Goal: Task Accomplishment & Management: Manage account settings

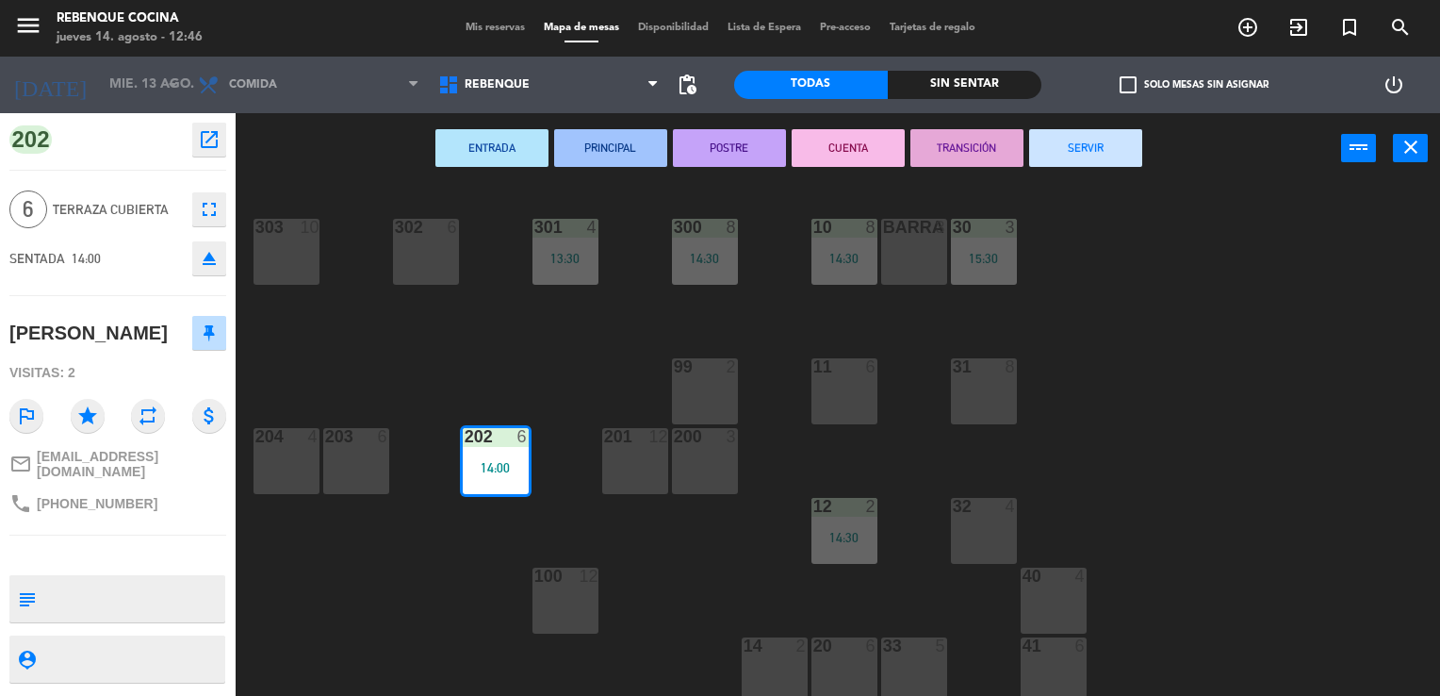
click at [468, 26] on span "Mis reservas" at bounding box center [495, 28] width 78 height 10
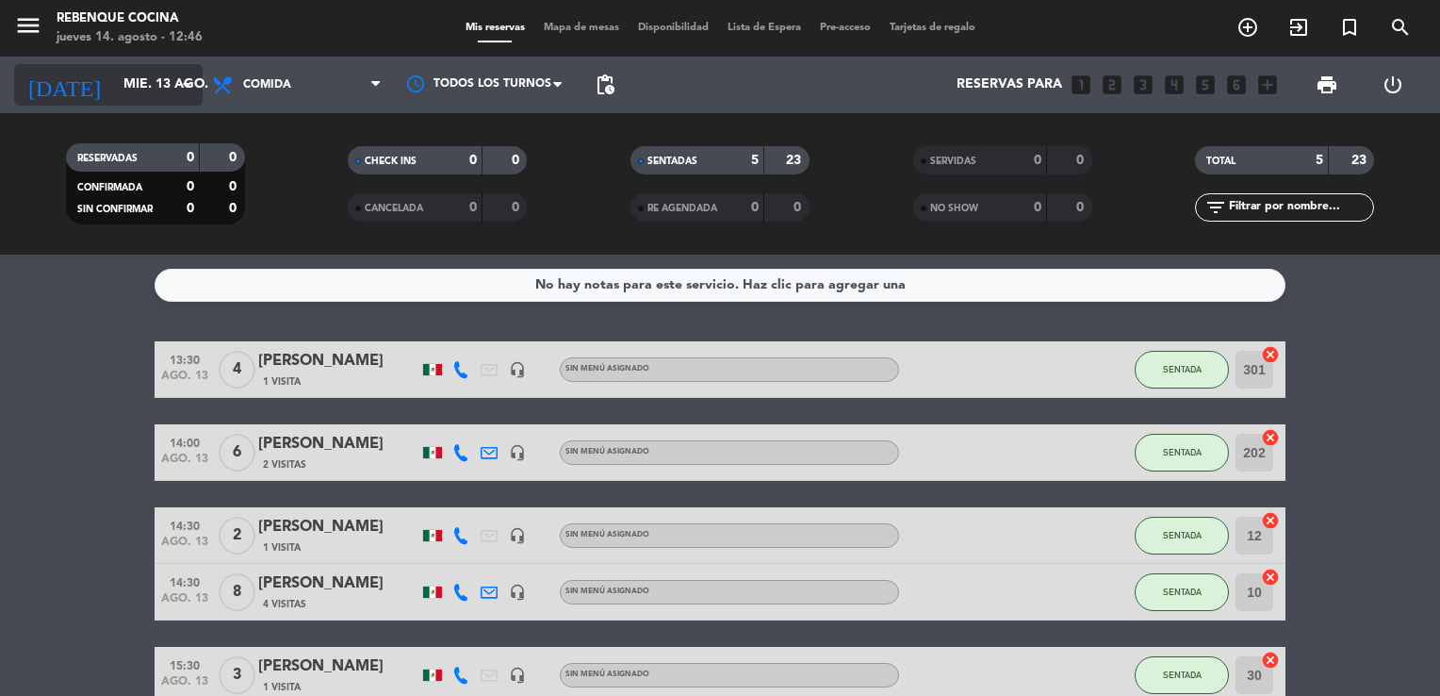
click at [178, 88] on icon "arrow_drop_down" at bounding box center [186, 85] width 23 height 23
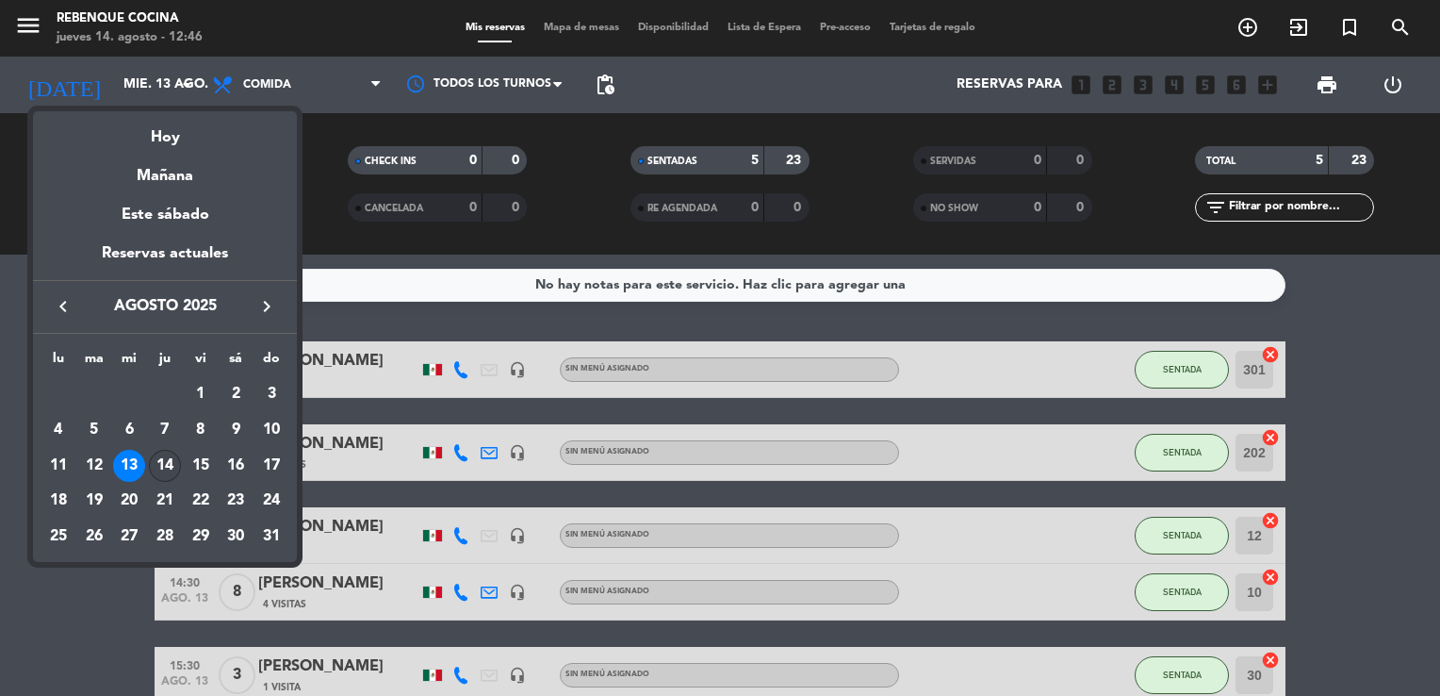
click at [166, 464] on div "14" at bounding box center [165, 466] width 32 height 32
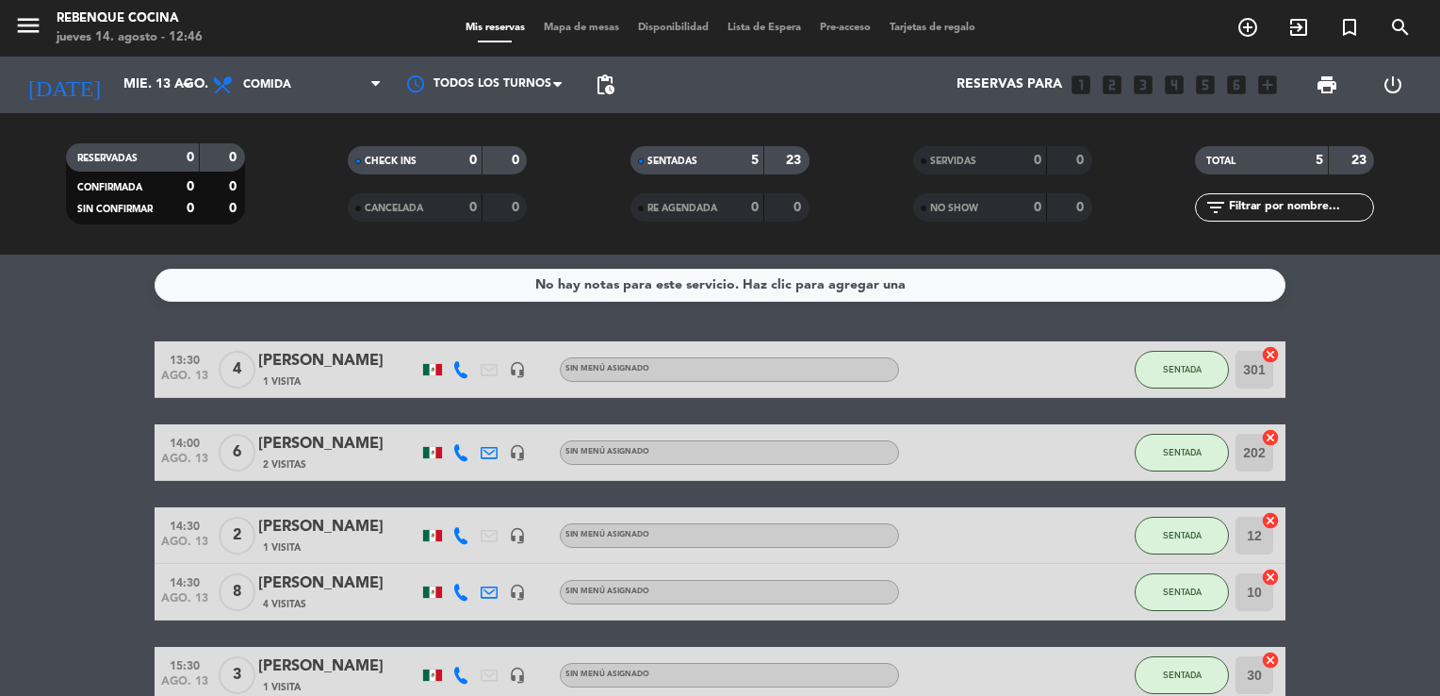
type input "jue. 14 ago."
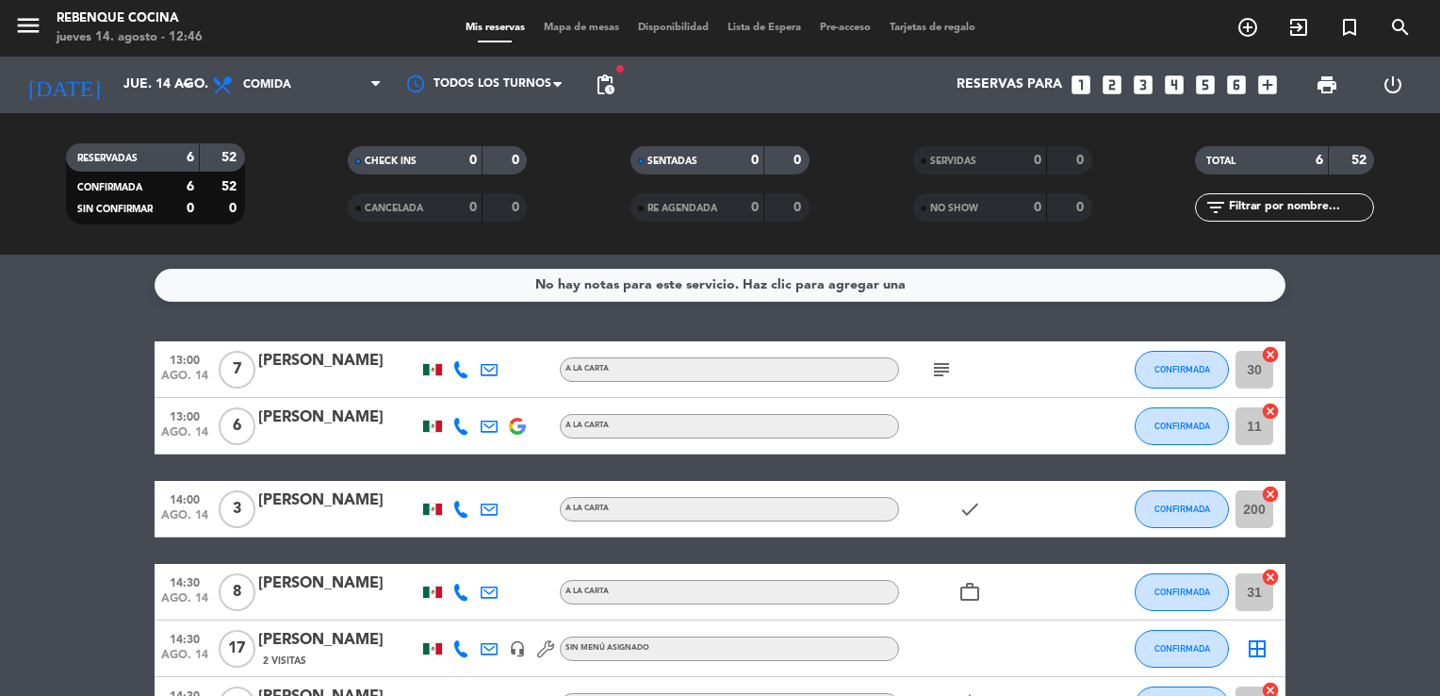
click at [1325, 358] on bookings-row "13:00 ago. 14 7 [PERSON_NAME] A [PERSON_NAME] subject CONFIRMADA 30 cancel 13:0…" at bounding box center [720, 537] width 1440 height 392
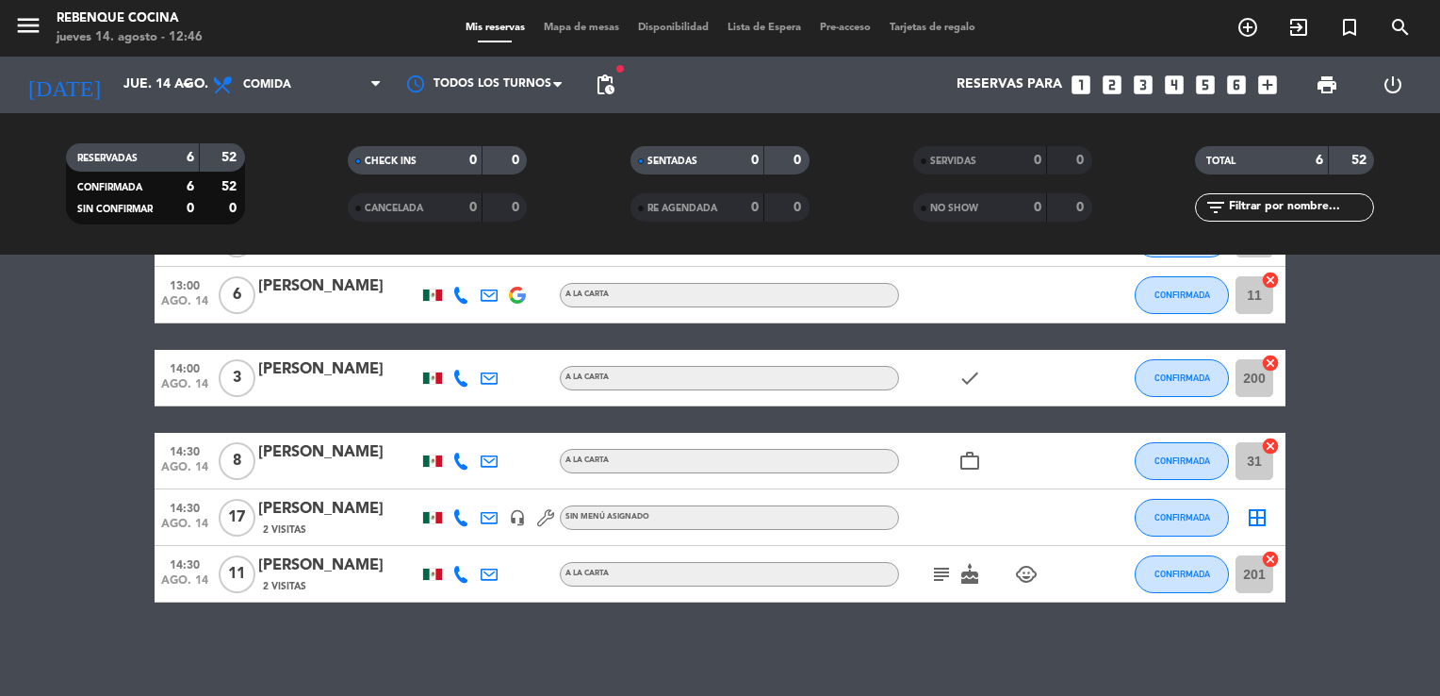
click at [296, 559] on div "[PERSON_NAME]" at bounding box center [338, 565] width 160 height 25
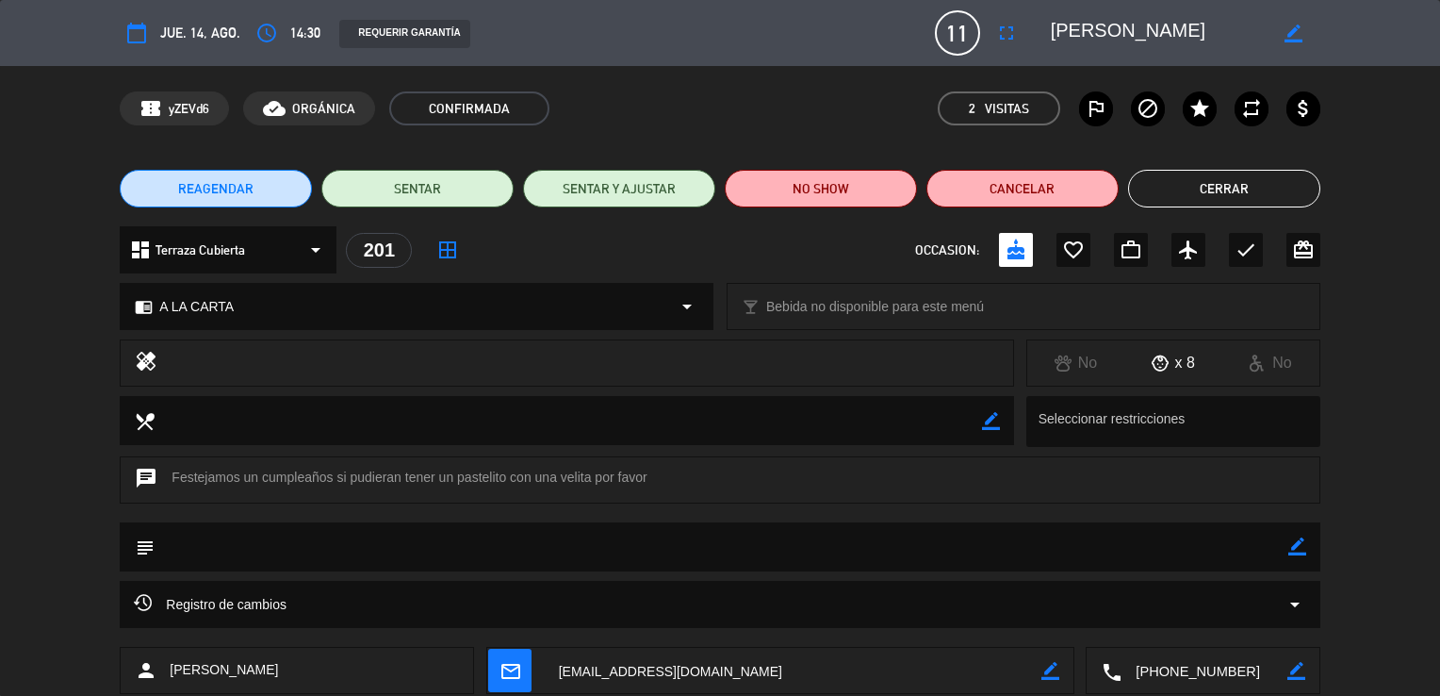
click at [207, 32] on span "jue. 14, ago." at bounding box center [200, 33] width 80 height 23
click at [128, 31] on icon "calendar_today" at bounding box center [136, 33] width 23 height 23
click at [133, 34] on icon "calendar_today" at bounding box center [136, 33] width 23 height 23
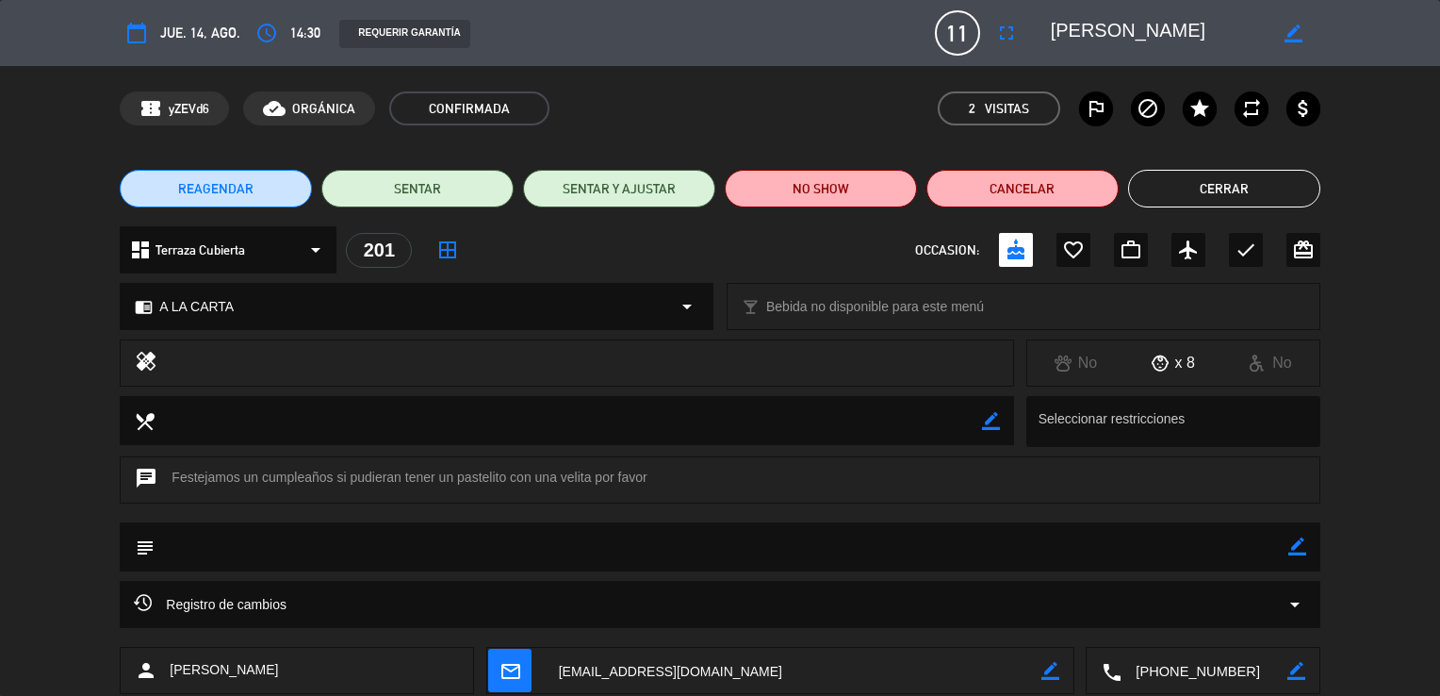
click at [141, 36] on icon "calendar_today" at bounding box center [136, 33] width 23 height 23
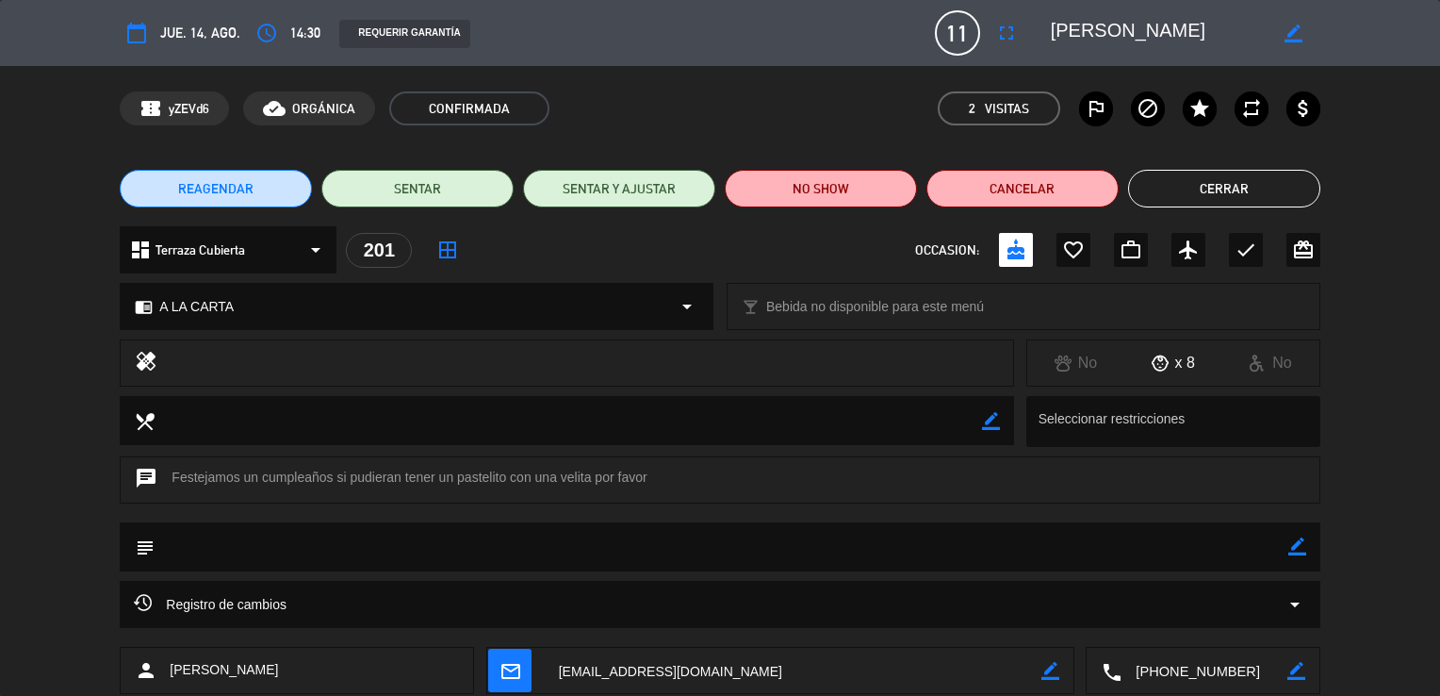
click at [141, 36] on icon "calendar_today" at bounding box center [136, 33] width 23 height 23
click at [264, 26] on icon "access_time" at bounding box center [266, 33] width 23 height 23
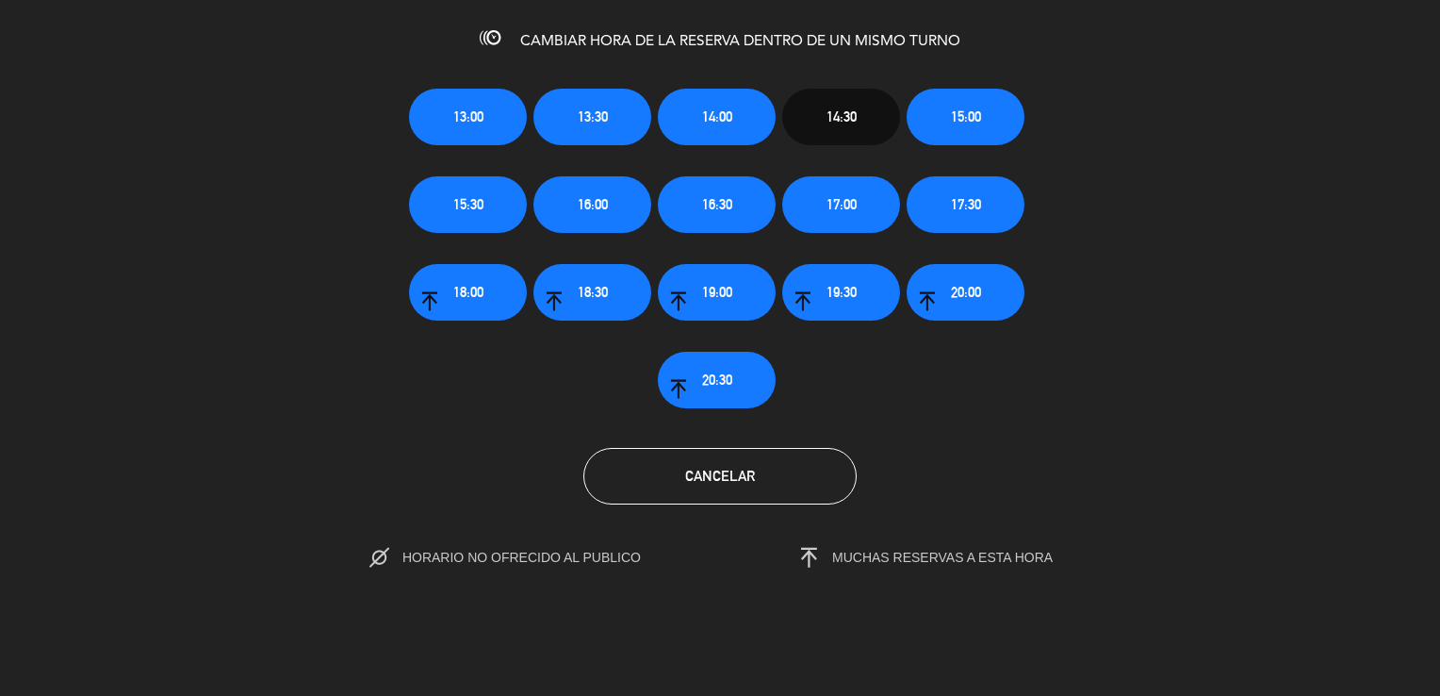
click at [188, 145] on div "13:00 13:30 14:00 14:30 15:00 15:30 16:00 16:30 17:00 17:30 18:00 18:30 19:00 1…" at bounding box center [720, 232] width 1469 height 351
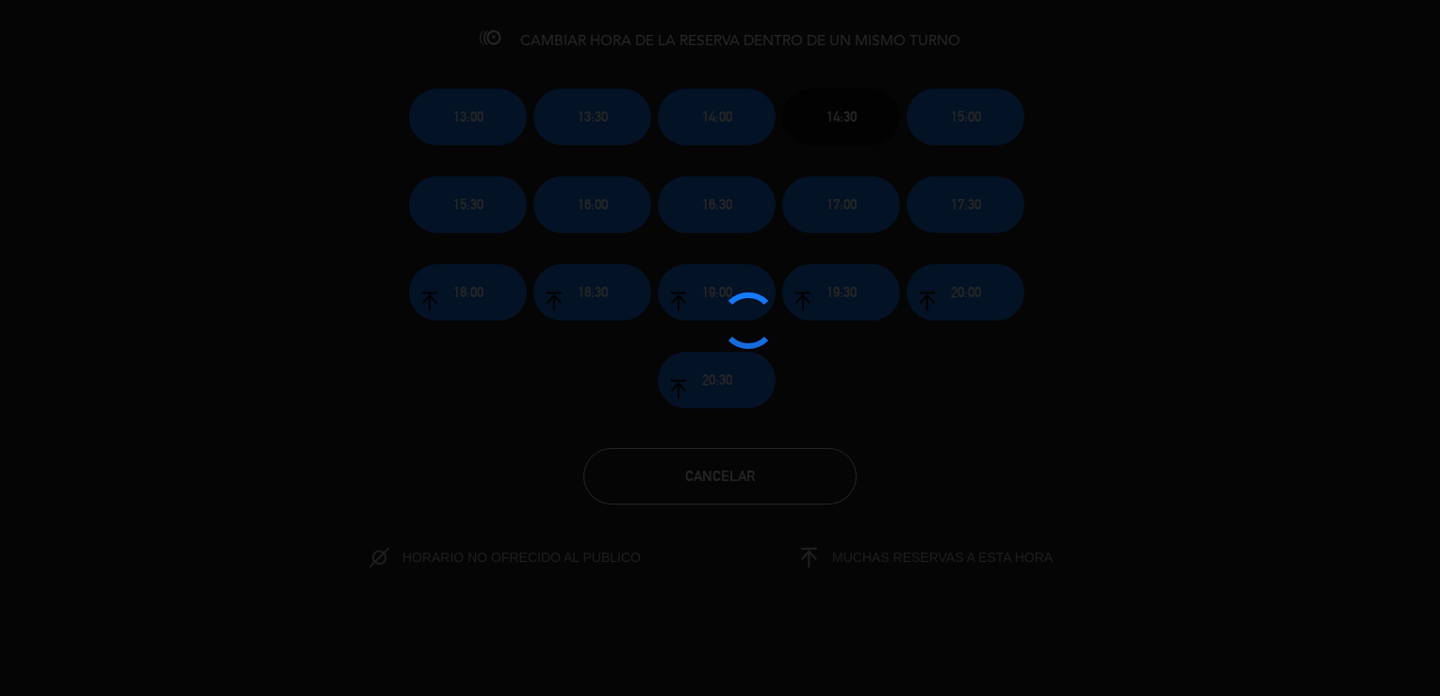
type input "mié. 13 ago."
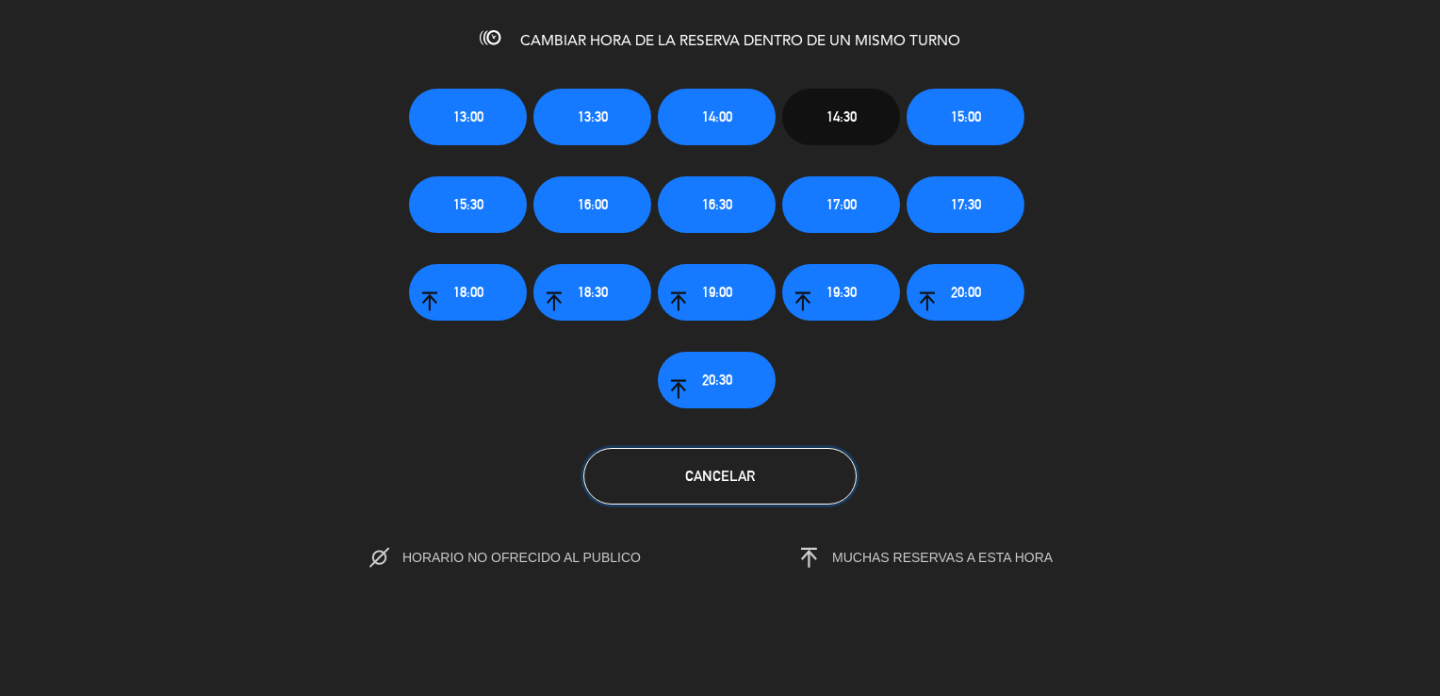
click at [643, 459] on button "Cancelar" at bounding box center [719, 476] width 273 height 57
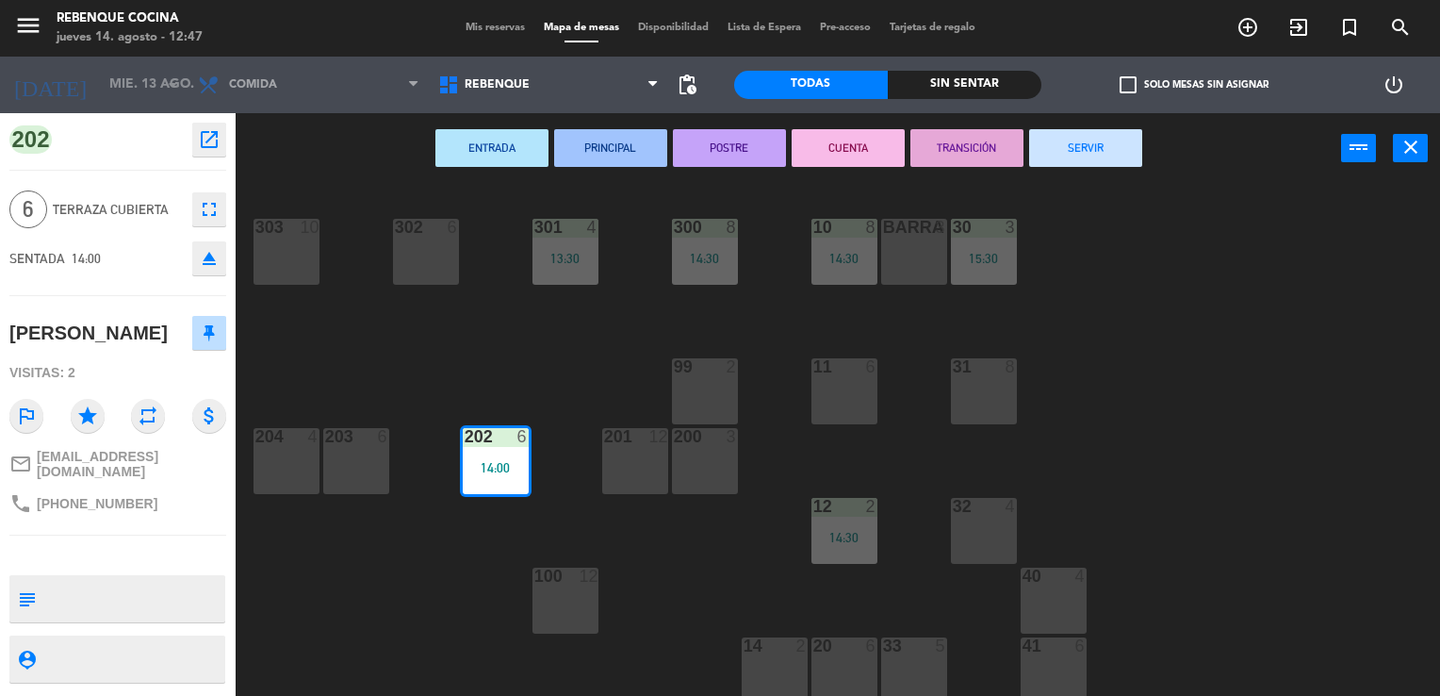
click at [502, 25] on span "Mis reservas" at bounding box center [495, 28] width 78 height 10
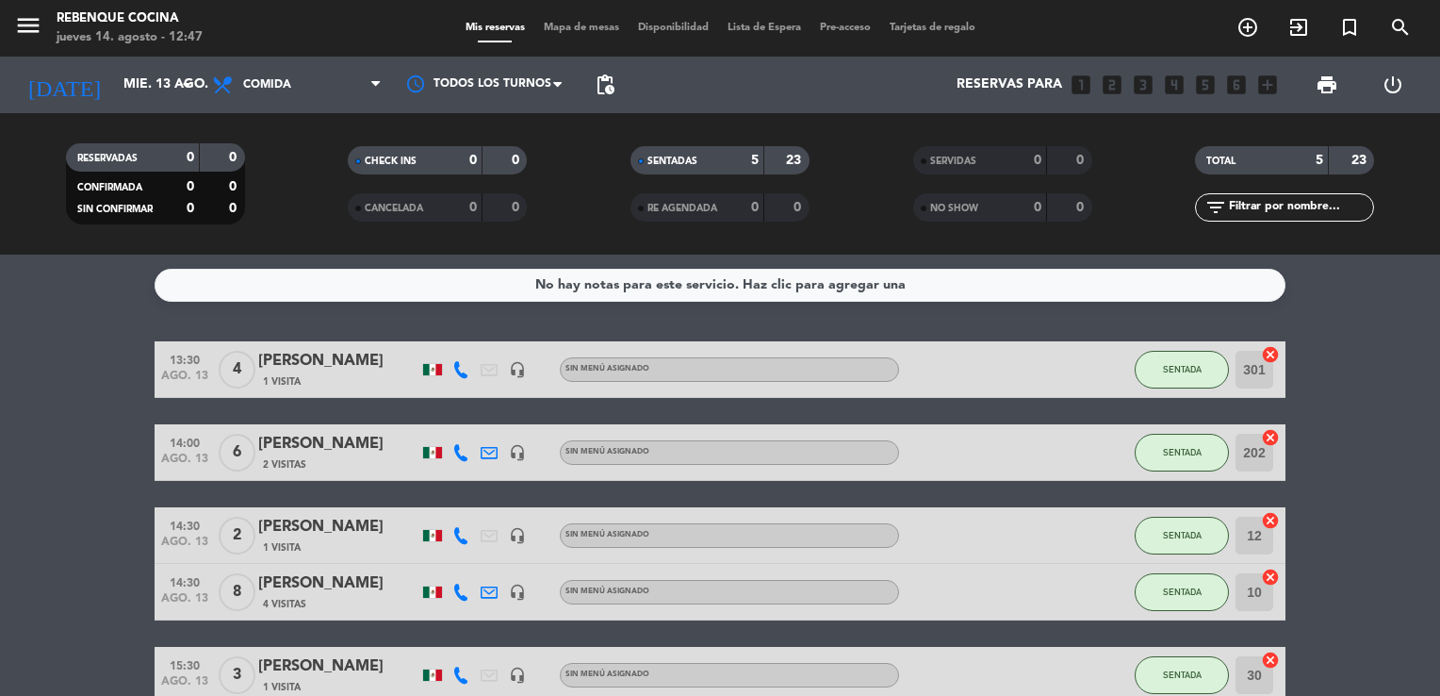
scroll to position [101, 0]
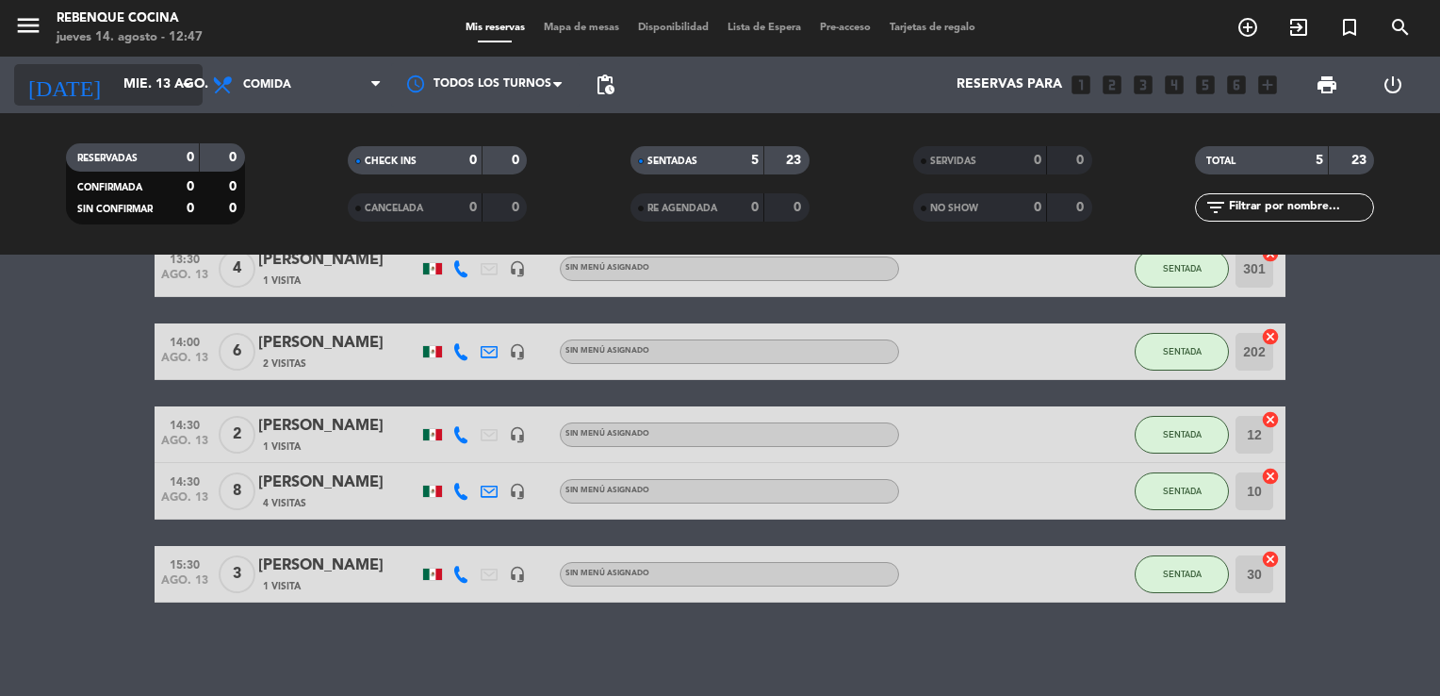
click at [162, 66] on div "[DATE] mié. 13 ago. arrow_drop_down" at bounding box center [108, 84] width 189 height 41
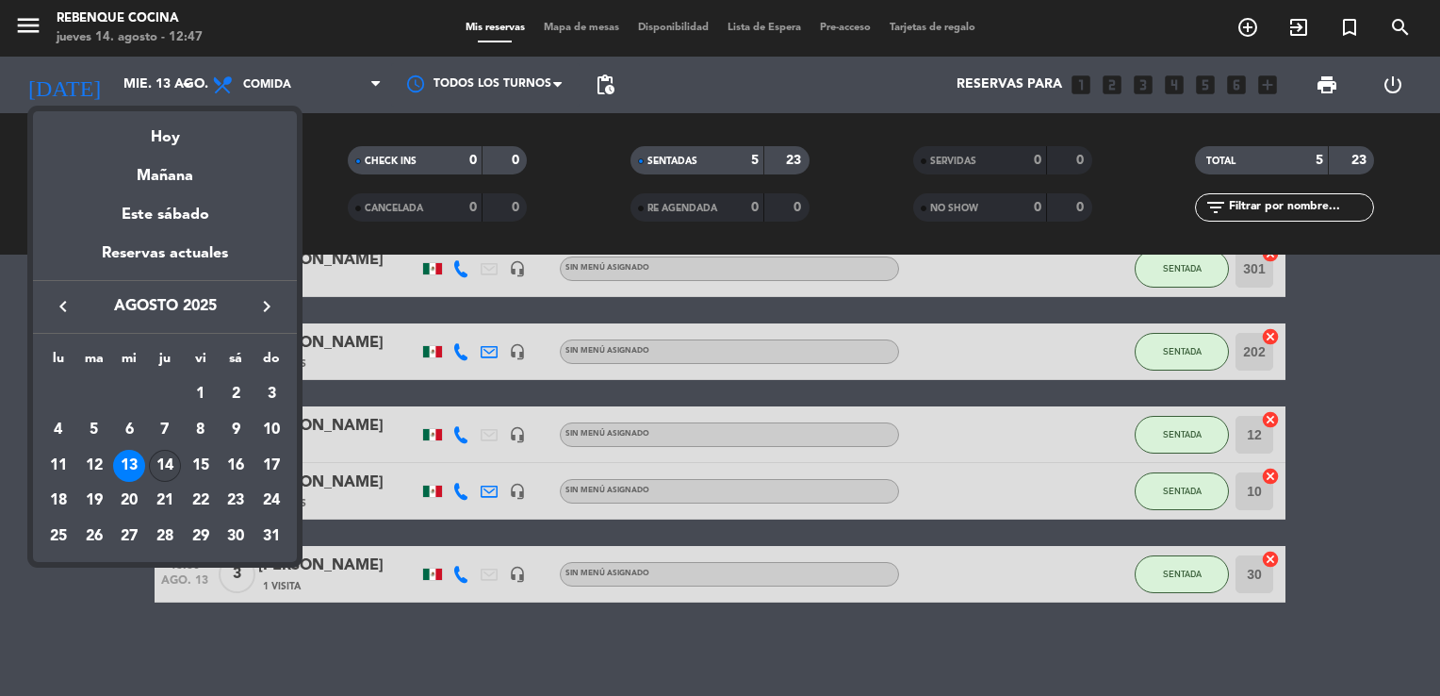
click at [151, 457] on div "14" at bounding box center [165, 466] width 32 height 32
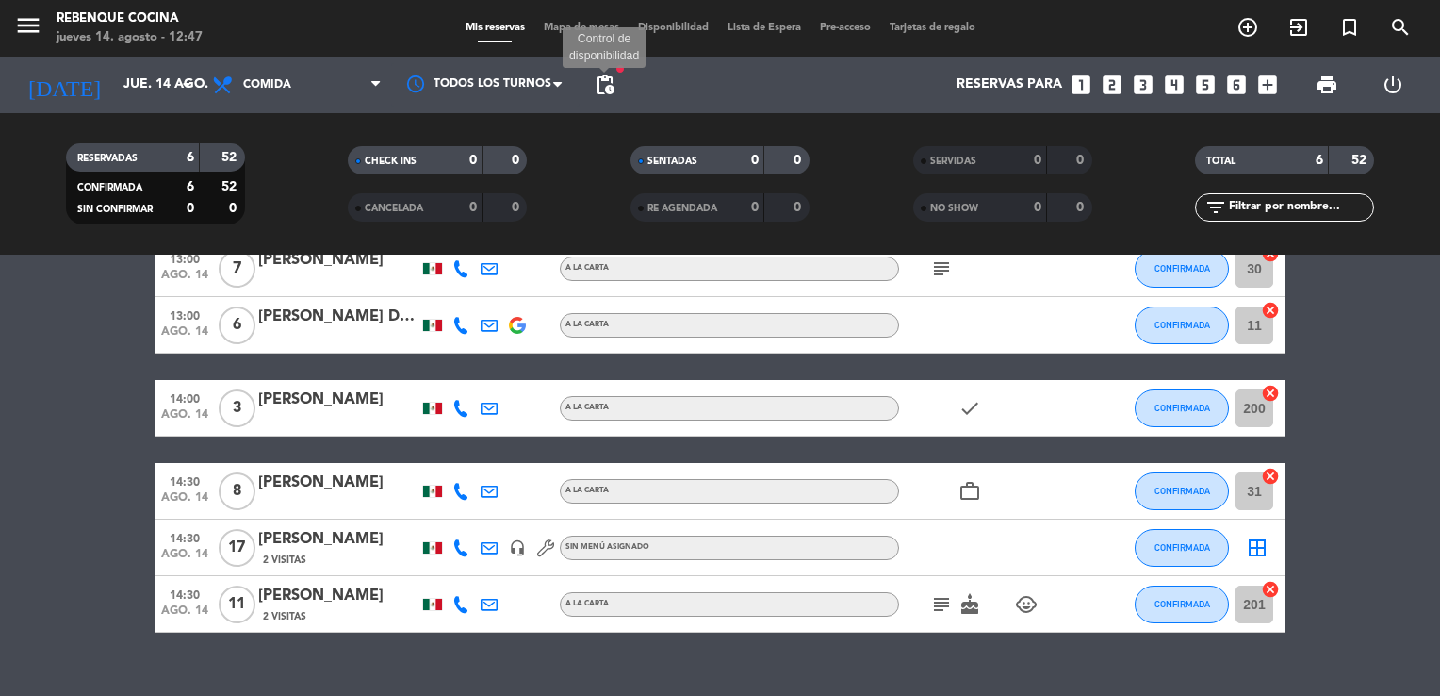
click at [605, 90] on span "pending_actions" at bounding box center [605, 85] width 23 height 23
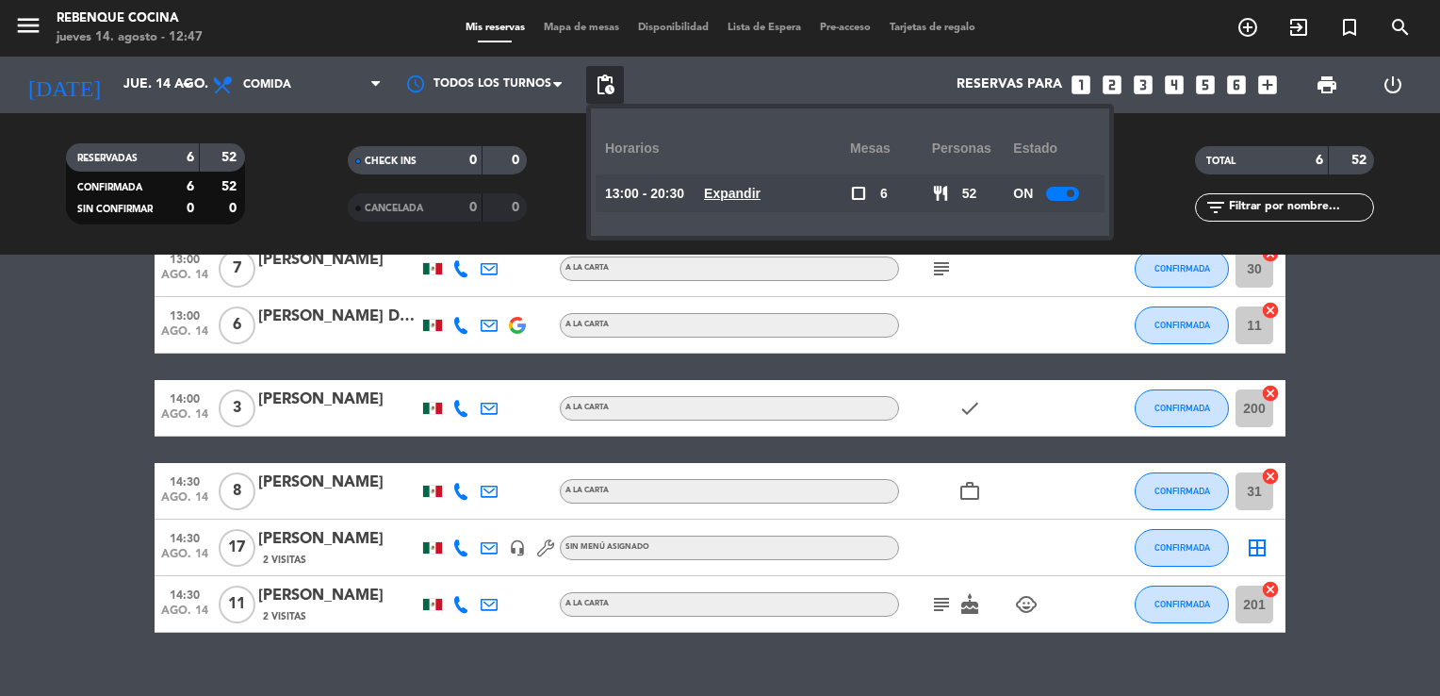
click at [754, 190] on u "Expandir" at bounding box center [732, 193] width 57 height 15
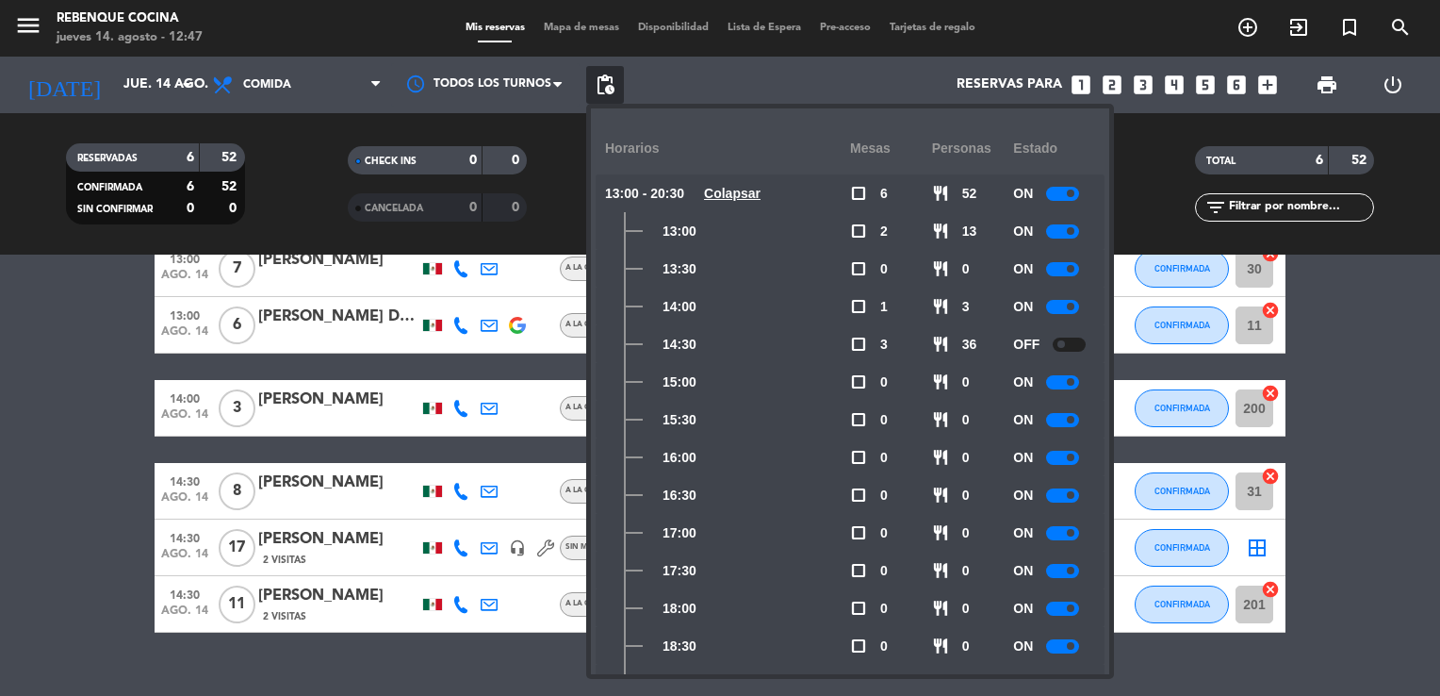
click at [1035, 364] on div "ON" at bounding box center [1054, 382] width 82 height 38
click at [1077, 343] on div at bounding box center [1069, 344] width 33 height 14
click at [123, 574] on bookings-row "13:00 ago. 14 7 [PERSON_NAME] A [PERSON_NAME] subject CONFIRMADA 30 cancel 13:0…" at bounding box center [720, 436] width 1440 height 392
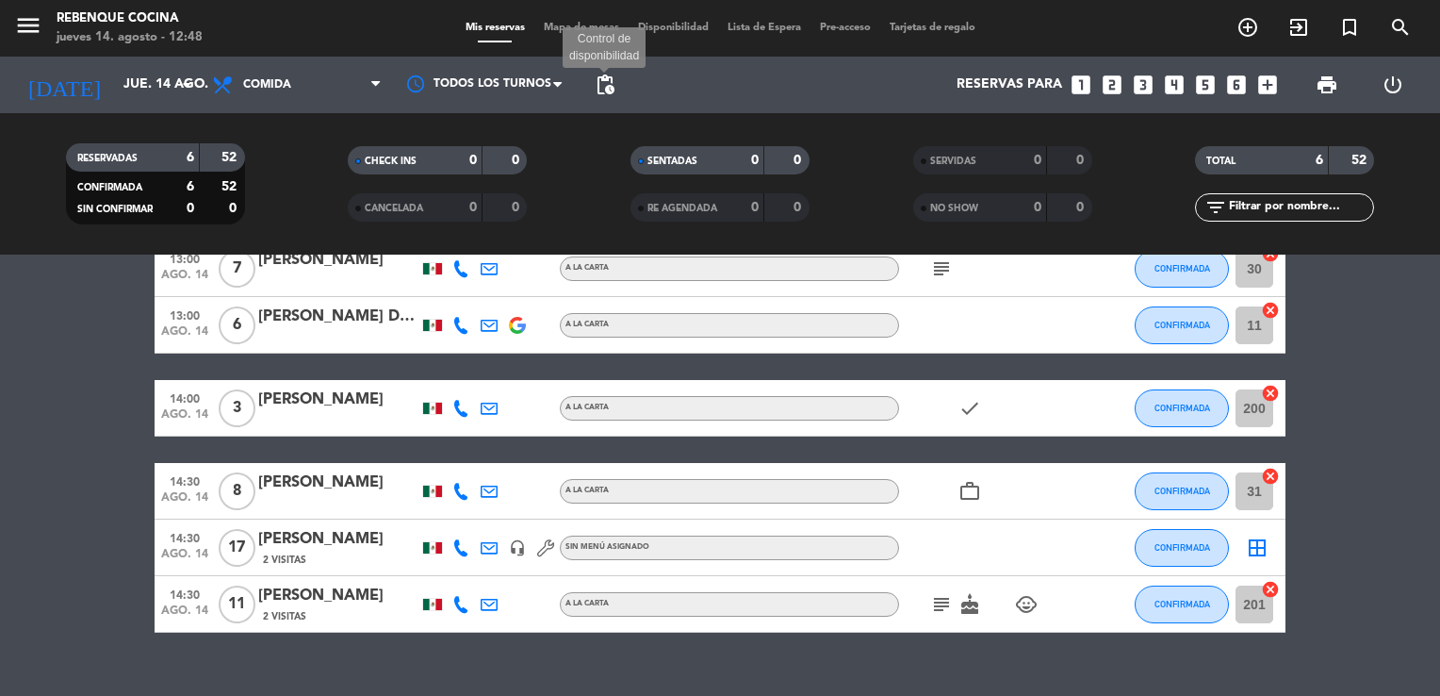
click at [609, 79] on span "pending_actions" at bounding box center [605, 85] width 23 height 23
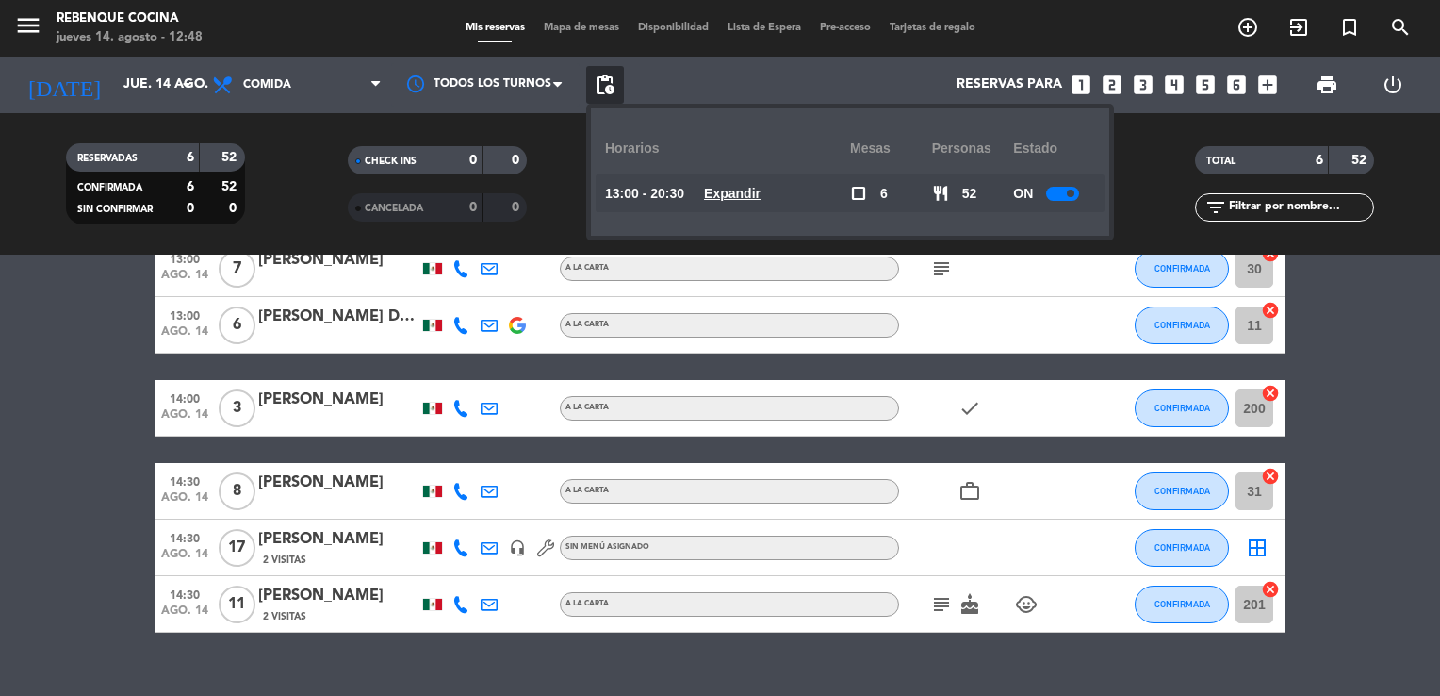
click at [761, 190] on u "Expandir" at bounding box center [732, 193] width 57 height 15
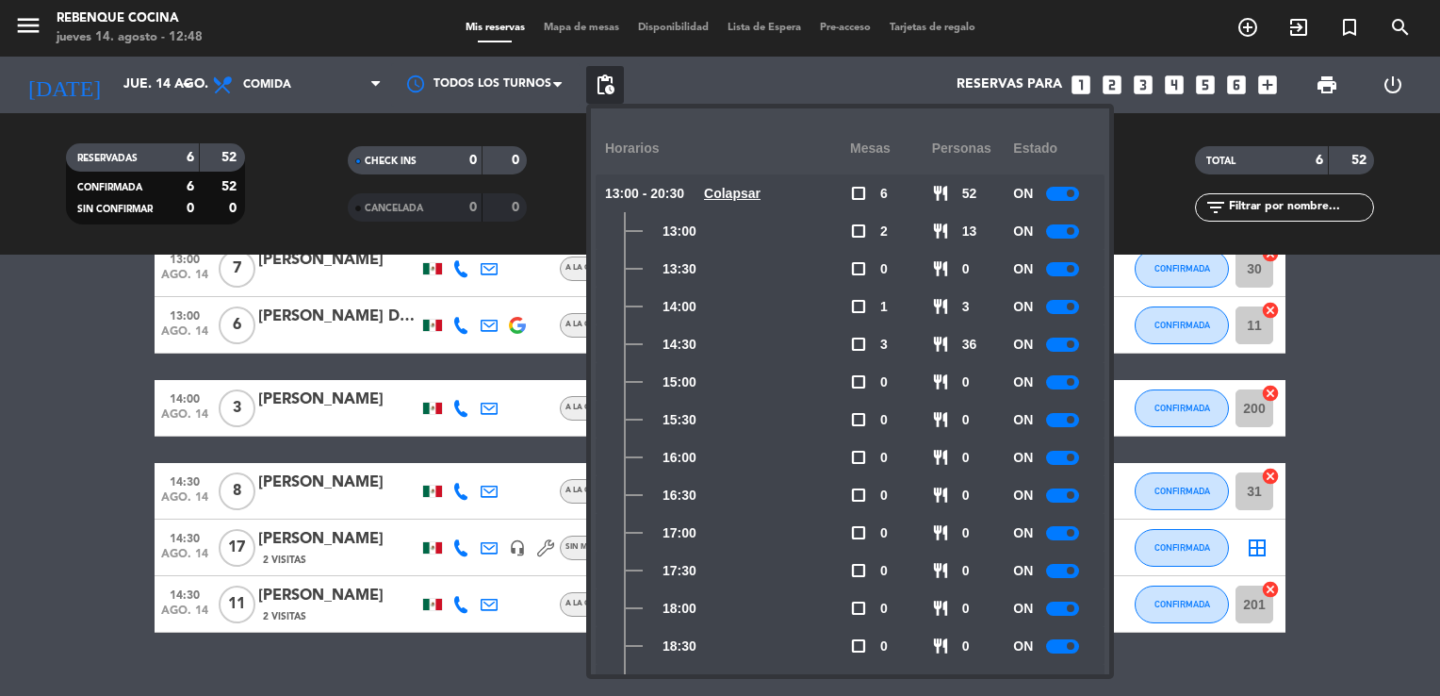
click at [41, 358] on bookings-row "13:00 ago. 14 7 [PERSON_NAME] A [PERSON_NAME] subject CONFIRMADA 30 cancel 13:0…" at bounding box center [720, 436] width 1440 height 392
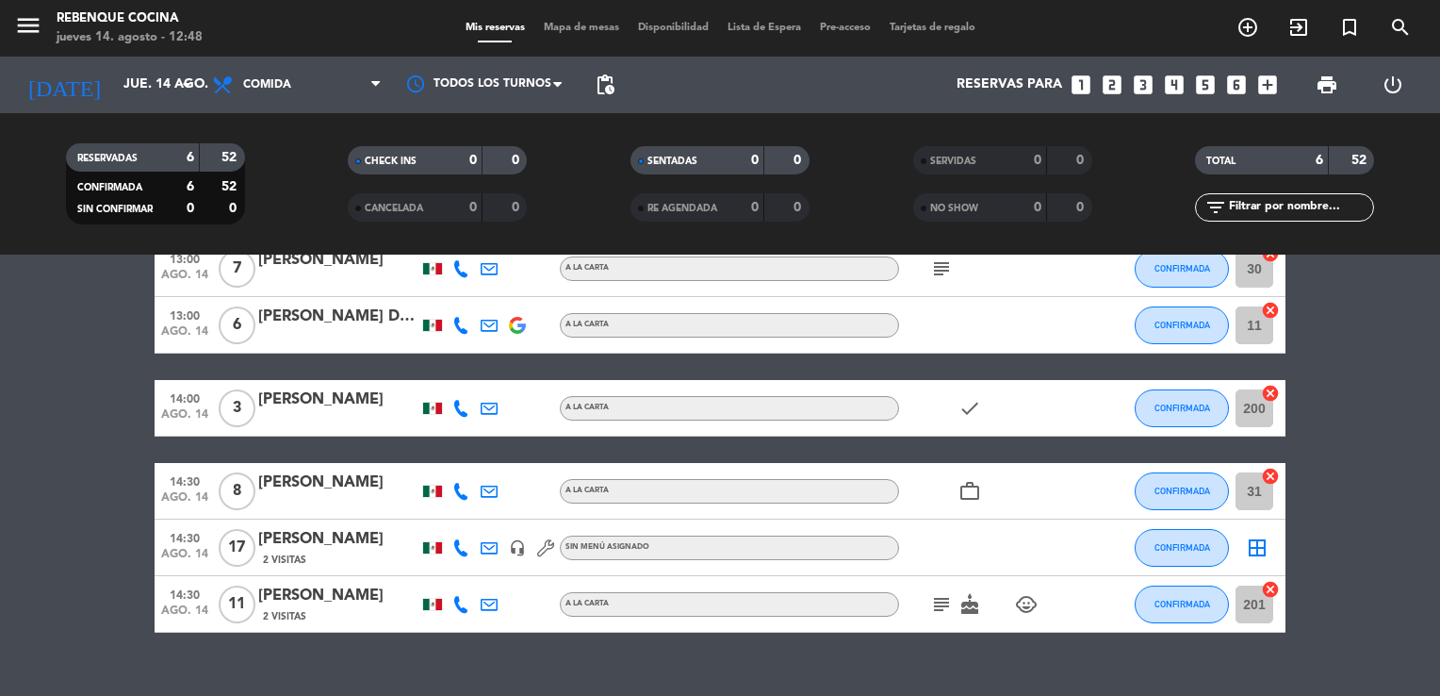
click at [939, 605] on icon "subject" at bounding box center [941, 604] width 23 height 23
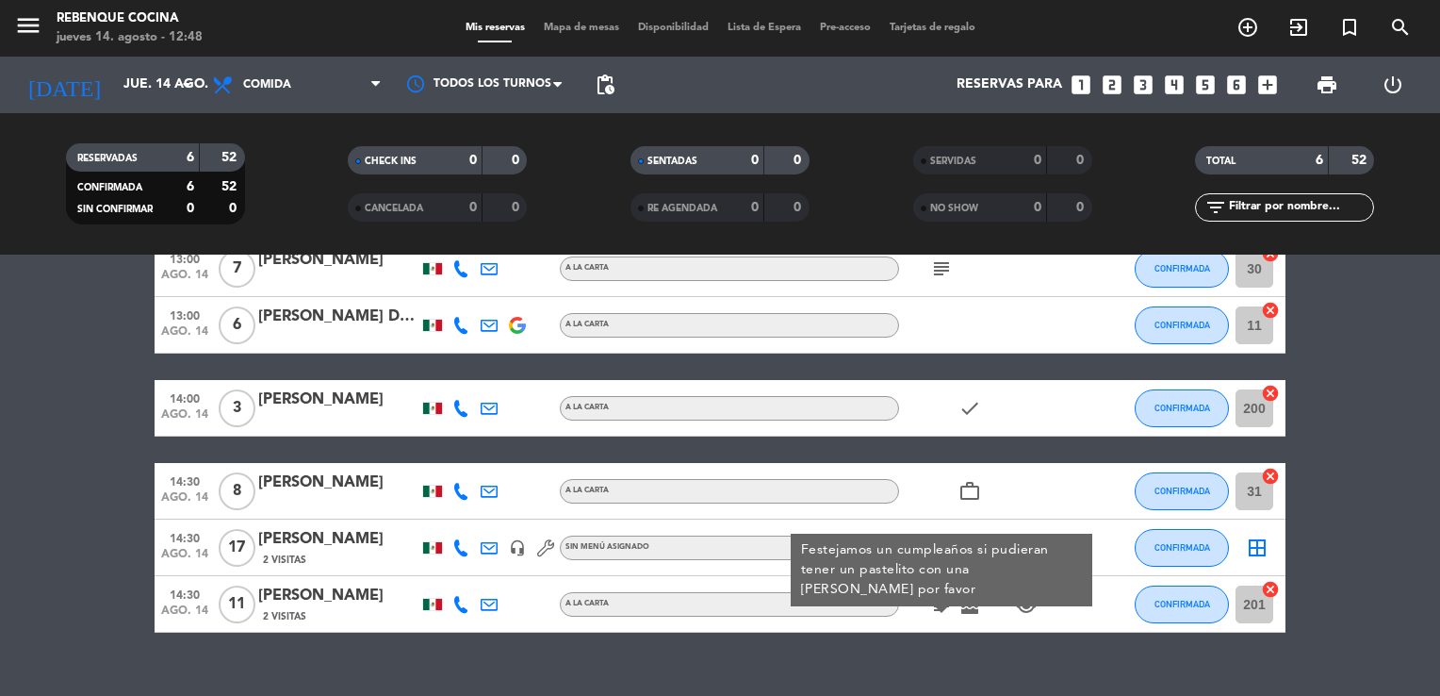
click at [45, 507] on bookings-row "13:00 ago. 14 7 [PERSON_NAME] A [PERSON_NAME] subject CONFIRMADA 30 cancel 13:0…" at bounding box center [720, 436] width 1440 height 392
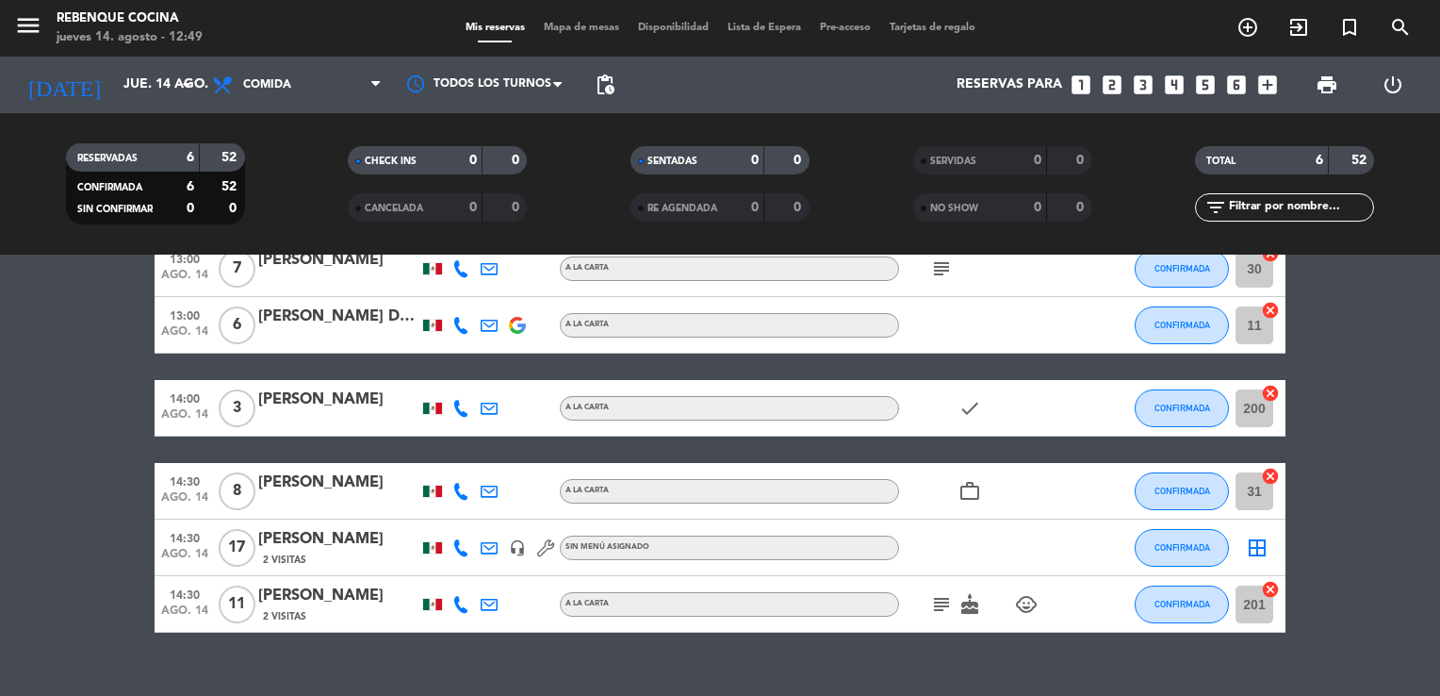
click at [1022, 599] on icon "child_care" at bounding box center [1026, 604] width 23 height 23
click at [132, 83] on input "jue. 14 ago." at bounding box center [203, 85] width 179 height 34
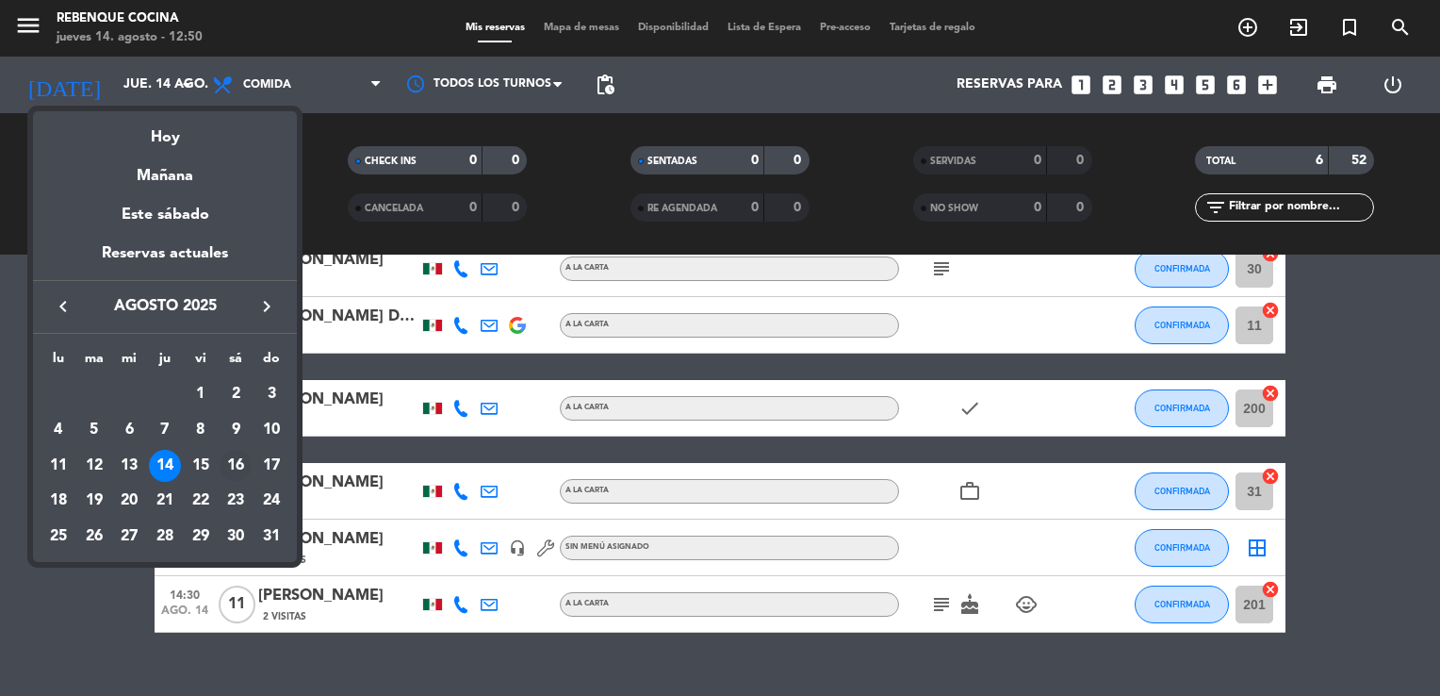
click at [245, 460] on div "16" at bounding box center [236, 466] width 32 height 32
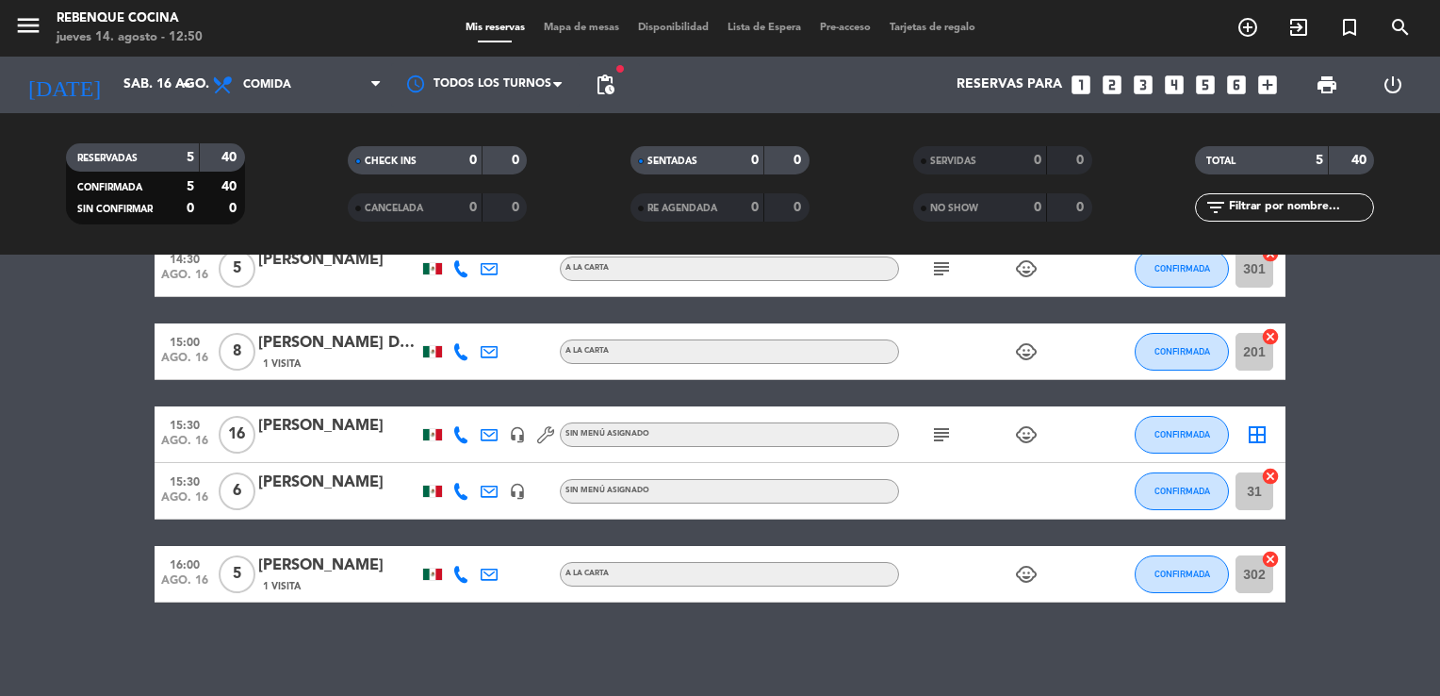
scroll to position [0, 0]
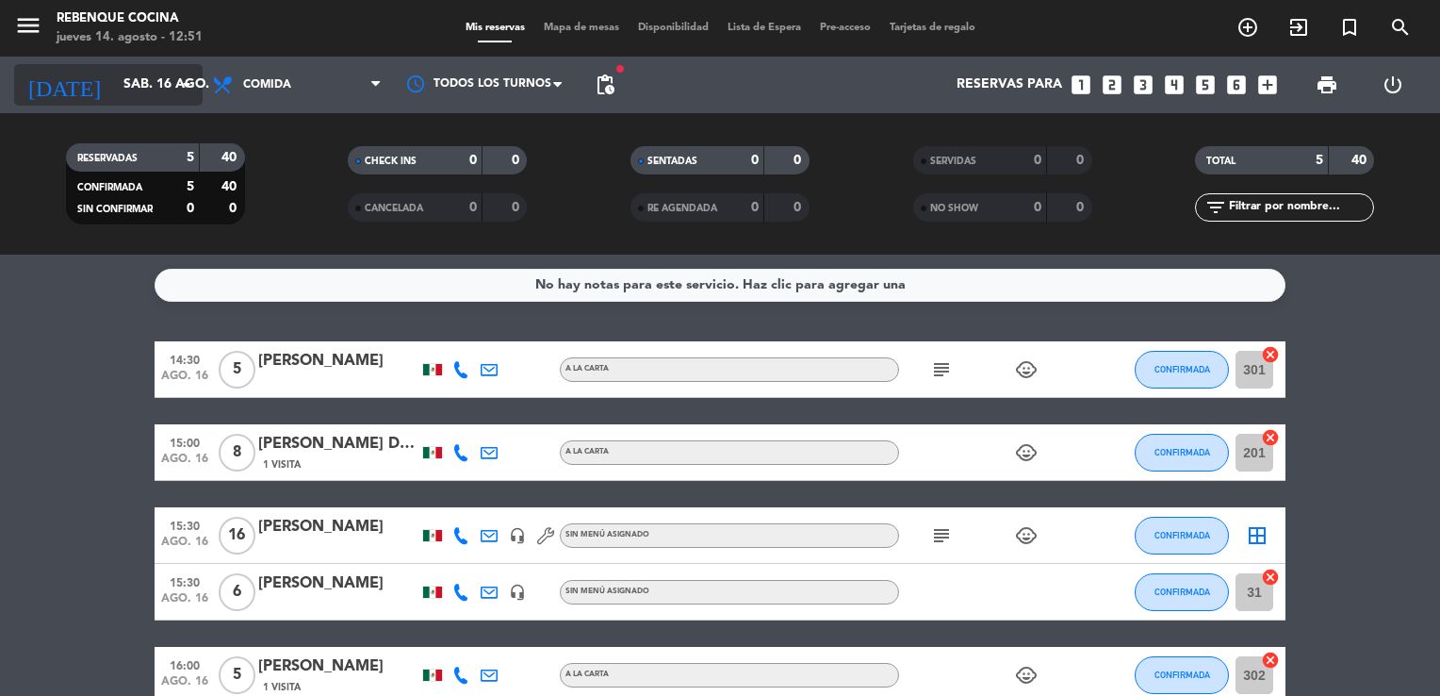
click at [140, 70] on input "sáb. 16 ago." at bounding box center [203, 85] width 179 height 34
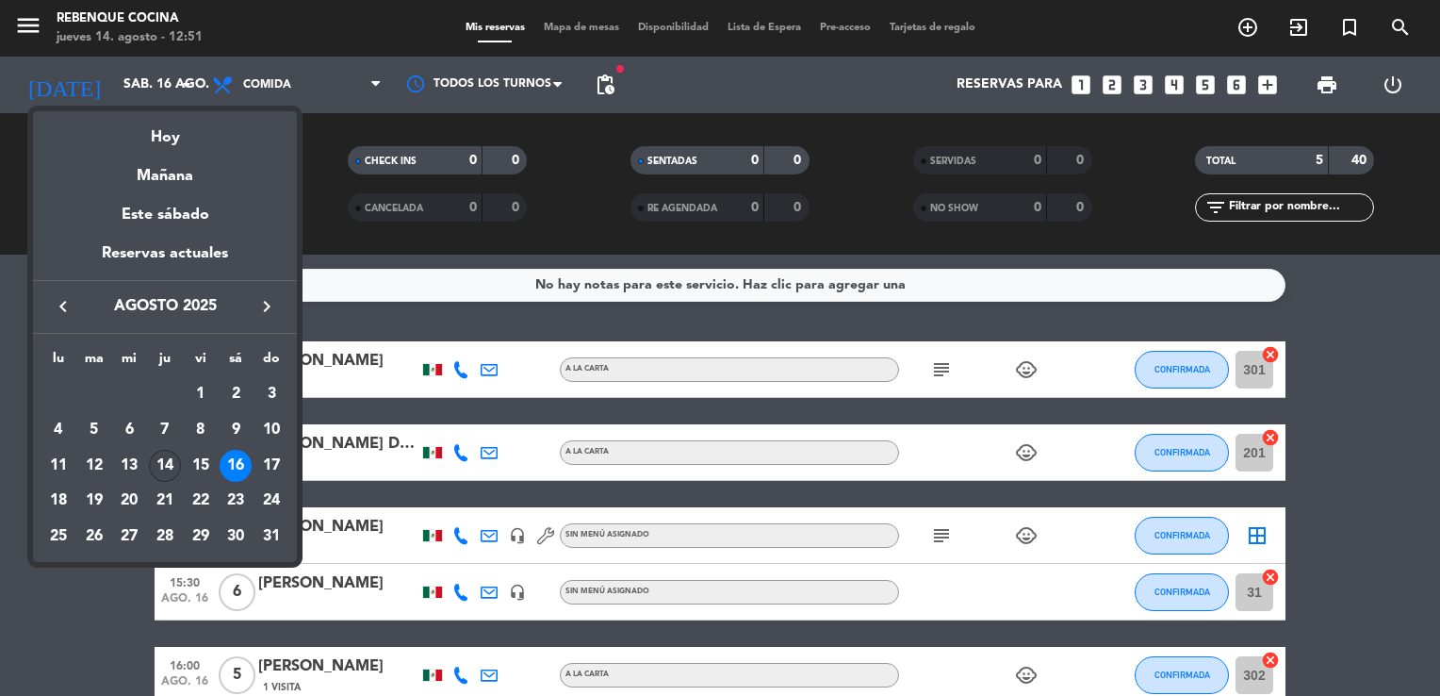
click at [155, 454] on div "14" at bounding box center [165, 466] width 32 height 32
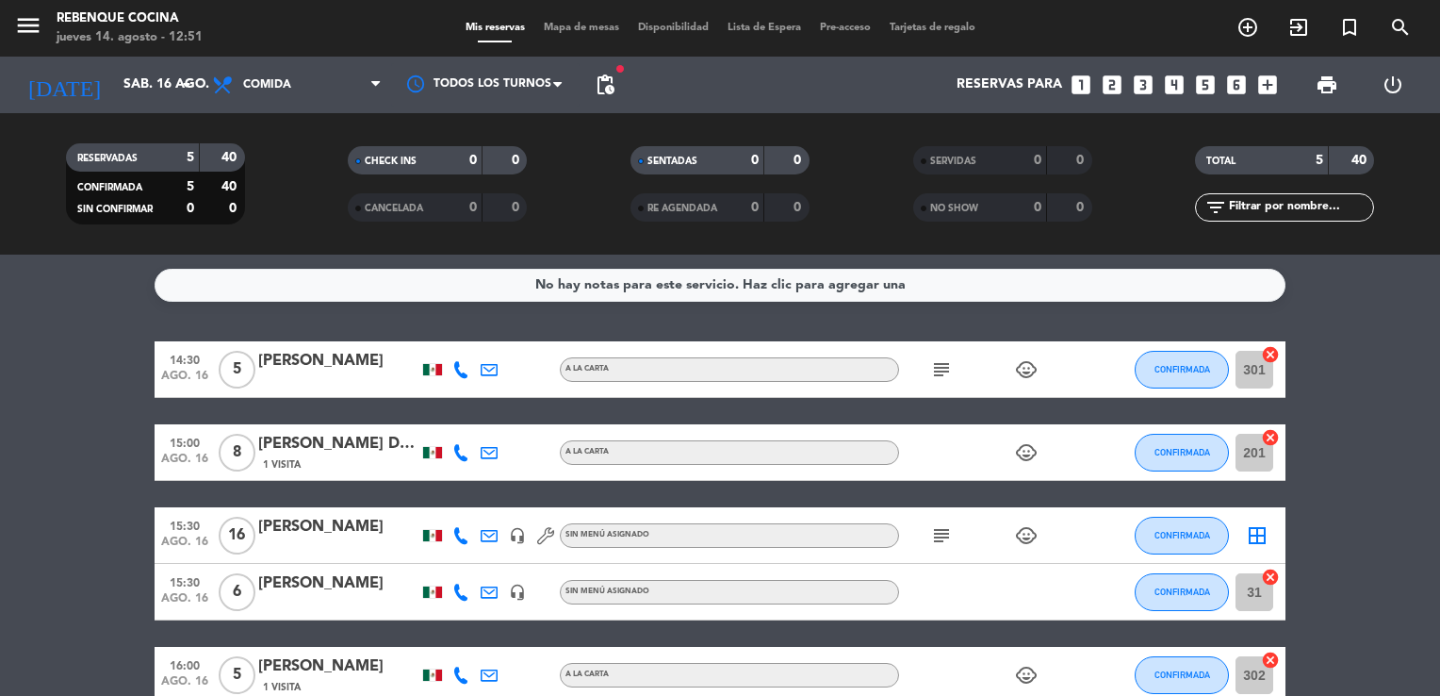
type input "jue. 14 ago."
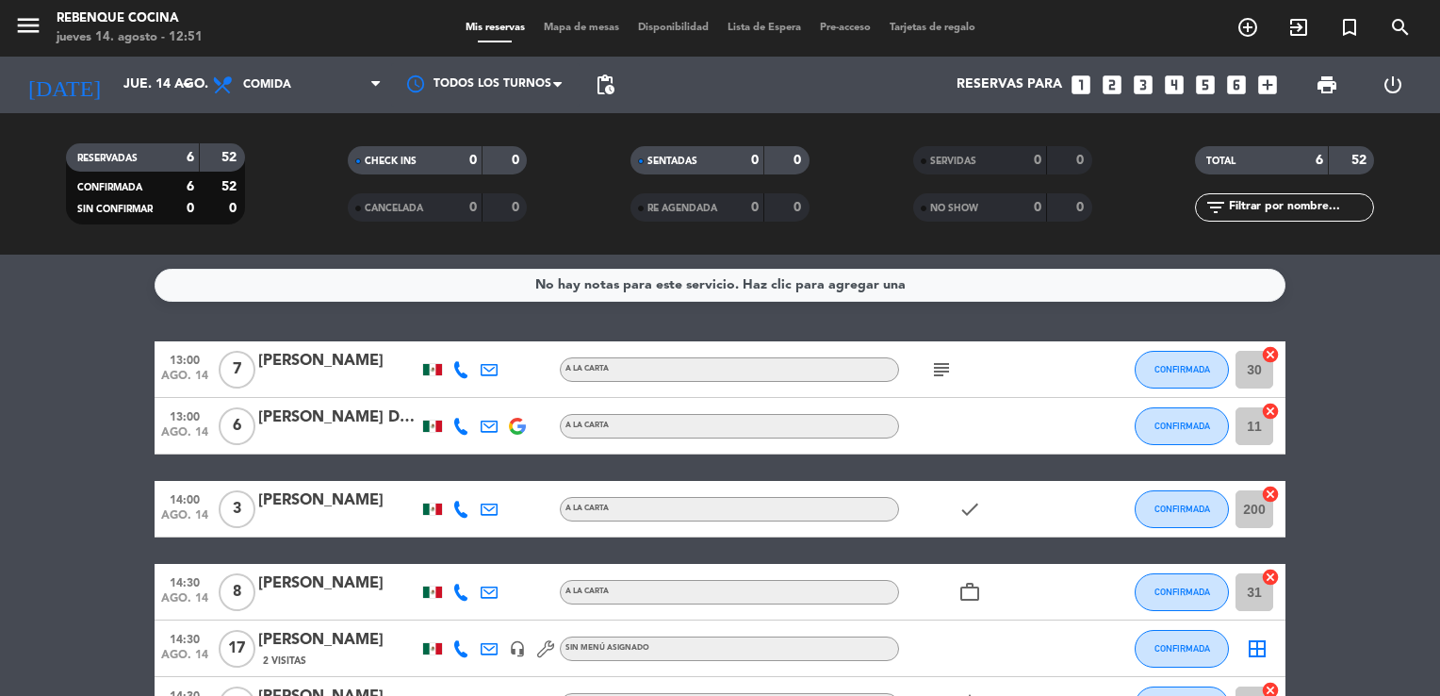
scroll to position [131, 0]
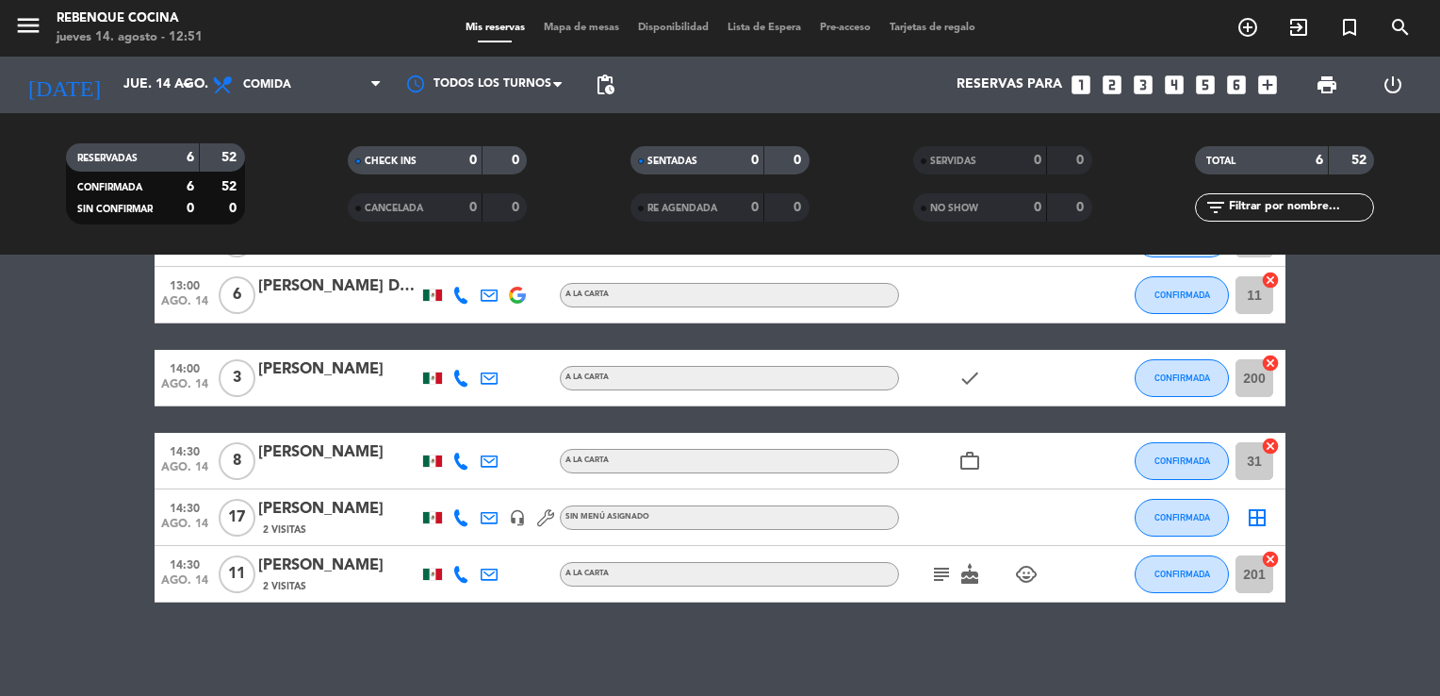
click at [1027, 576] on icon "child_care" at bounding box center [1026, 574] width 23 height 23
click at [944, 576] on icon "subject" at bounding box center [941, 574] width 23 height 23
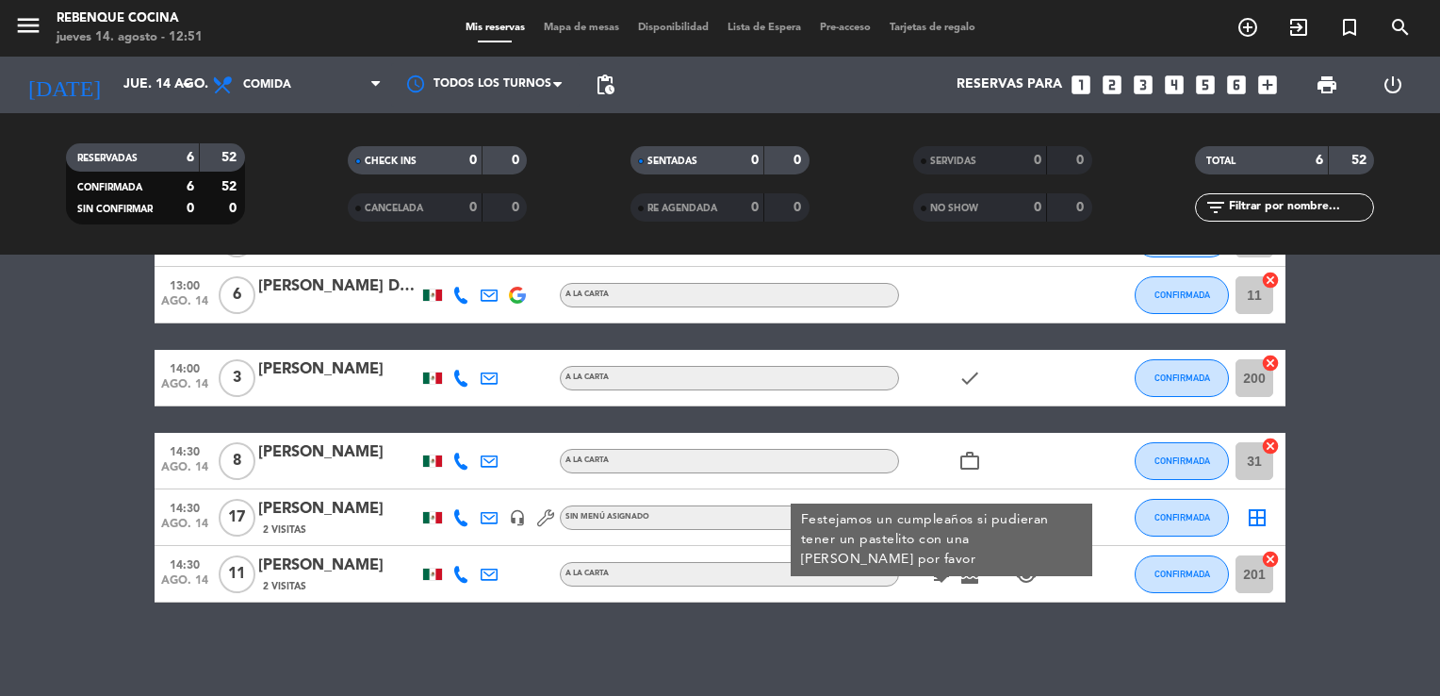
click at [79, 378] on bookings-row "13:00 ago. 14 7 [PERSON_NAME] A [PERSON_NAME] subject CONFIRMADA 30 cancel 13:0…" at bounding box center [720, 406] width 1440 height 392
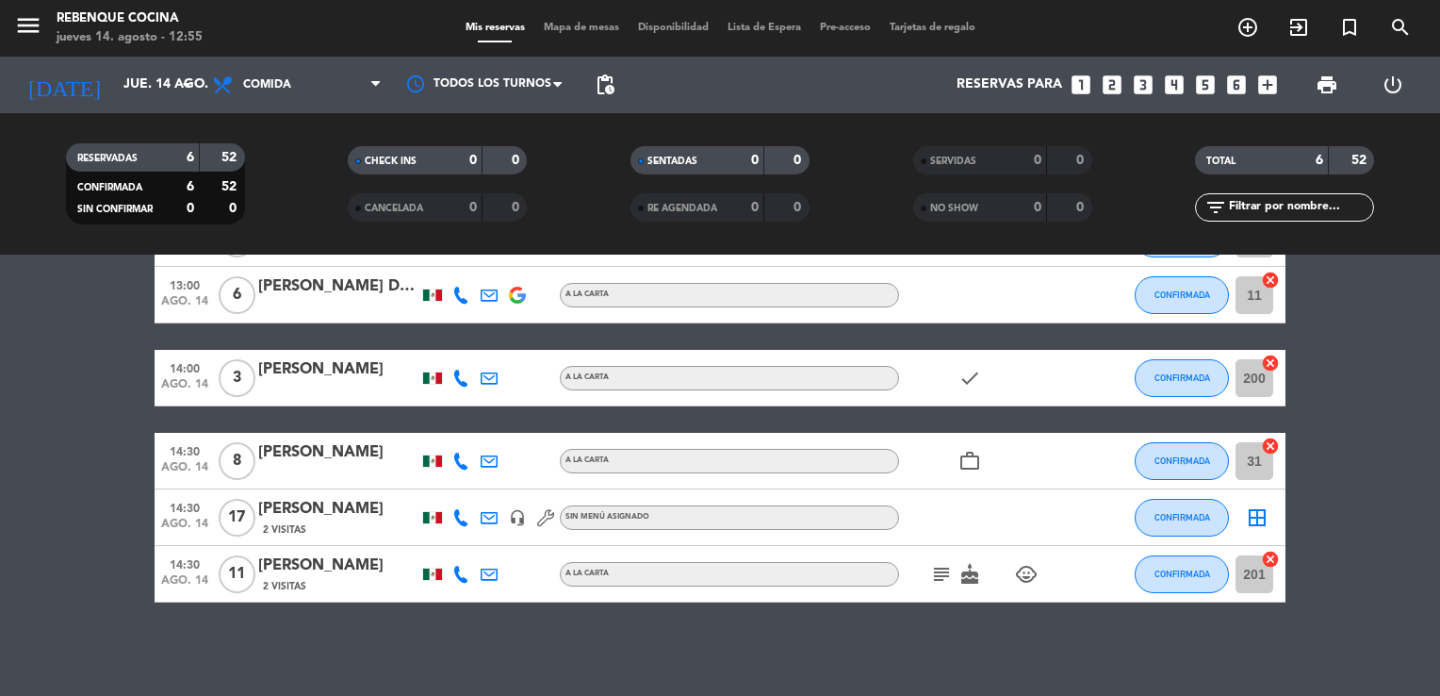
scroll to position [128, 0]
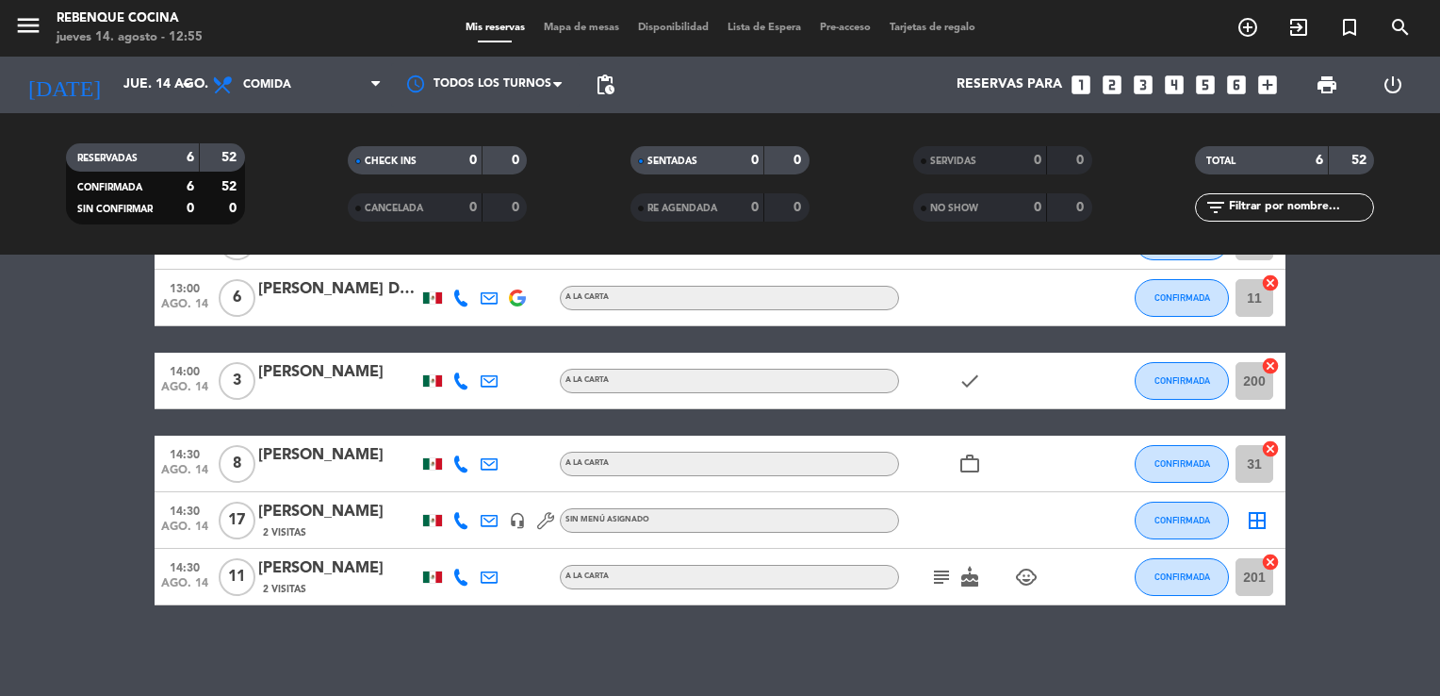
drag, startPoint x: 323, startPoint y: 529, endPoint x: 289, endPoint y: 514, distance: 37.1
click at [289, 514] on div "[PERSON_NAME] 2 Visitas" at bounding box center [338, 520] width 160 height 41
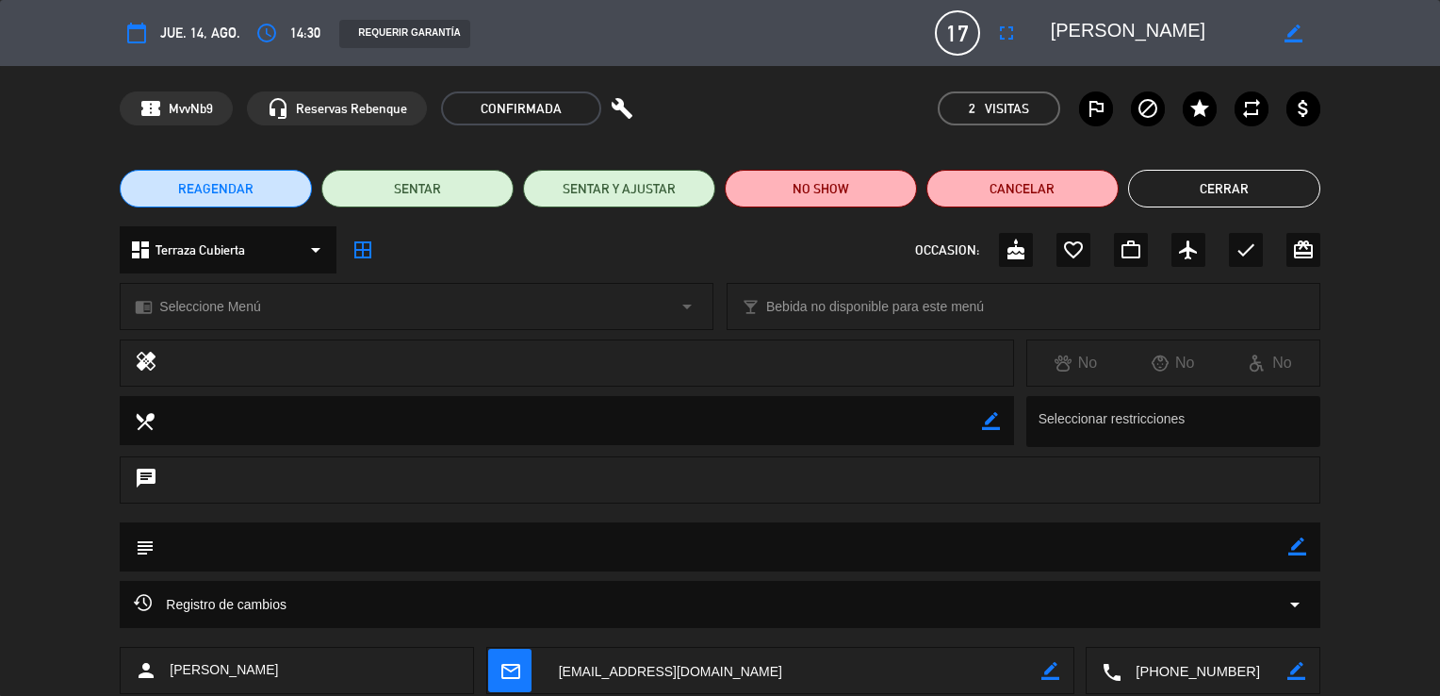
click at [1164, 179] on button "Cerrar" at bounding box center [1224, 189] width 192 height 38
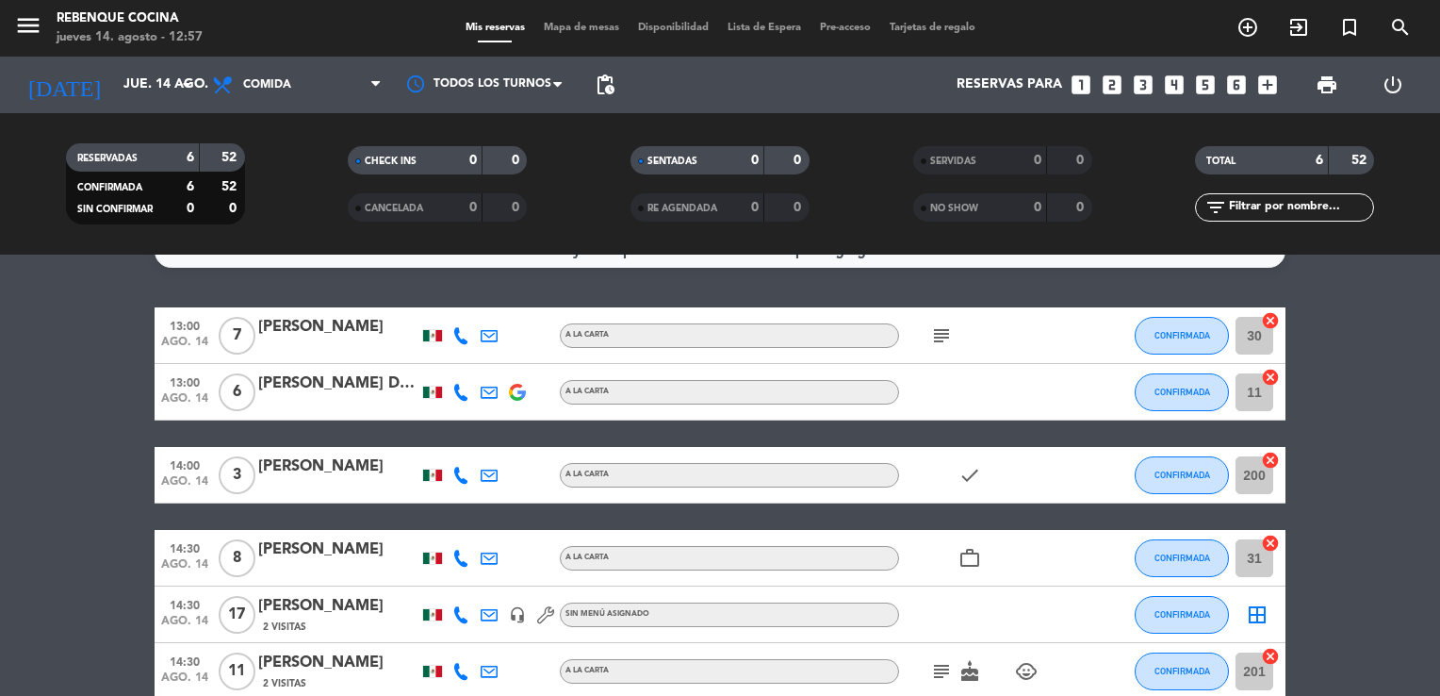
scroll to position [75, 0]
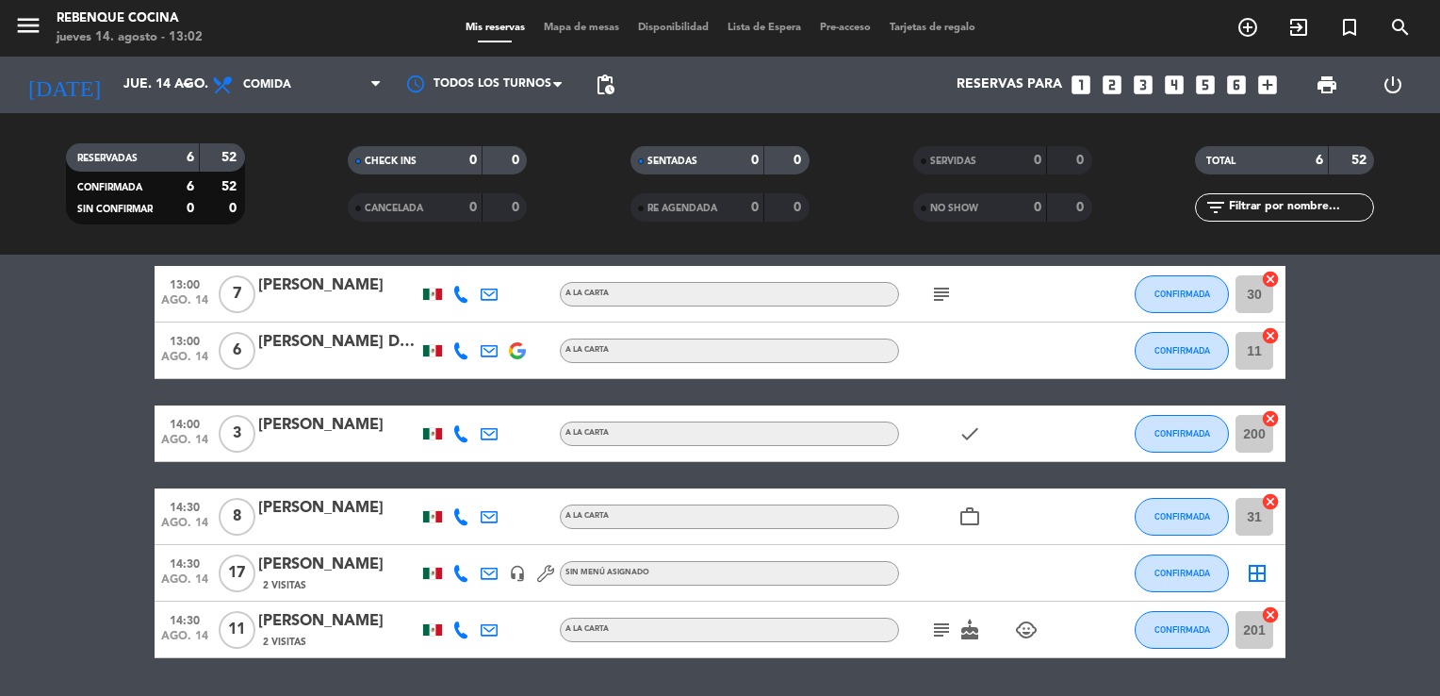
click at [321, 624] on div "[PERSON_NAME]" at bounding box center [338, 621] width 160 height 25
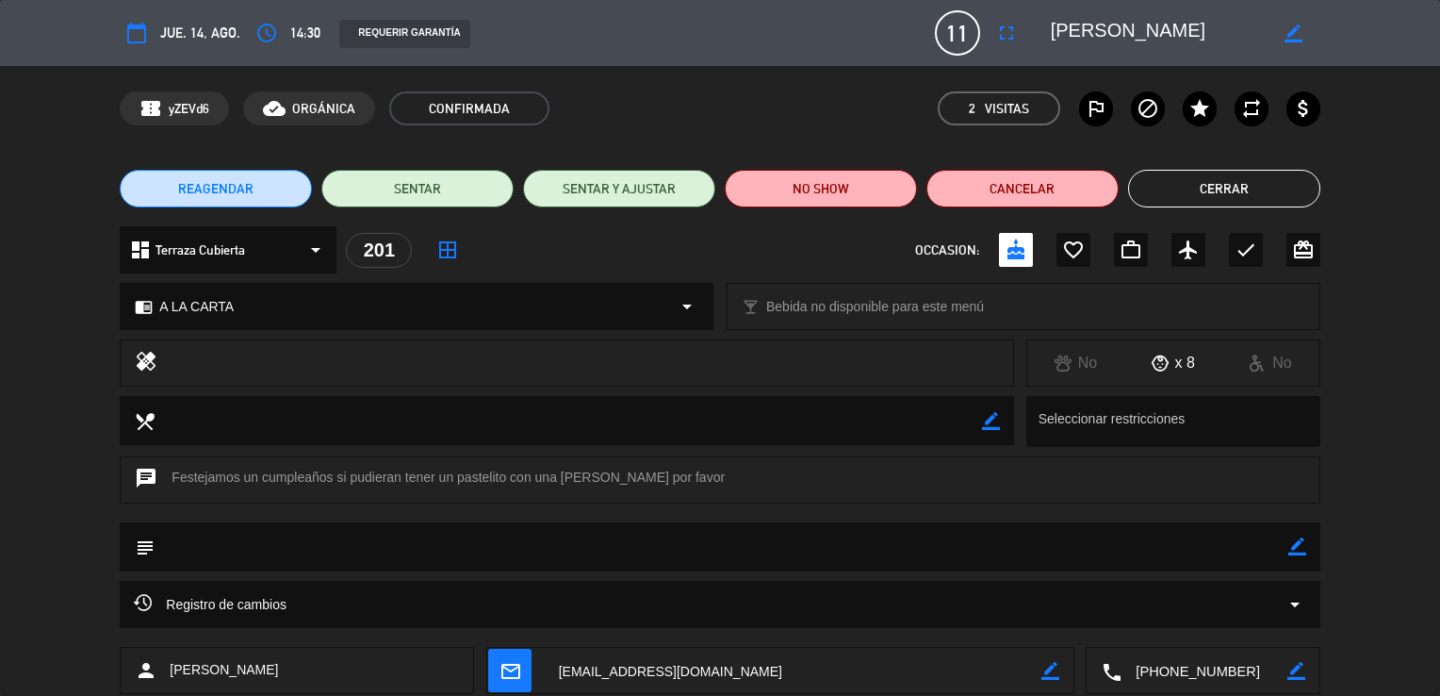
click at [193, 190] on span "REAGENDAR" at bounding box center [215, 189] width 75 height 20
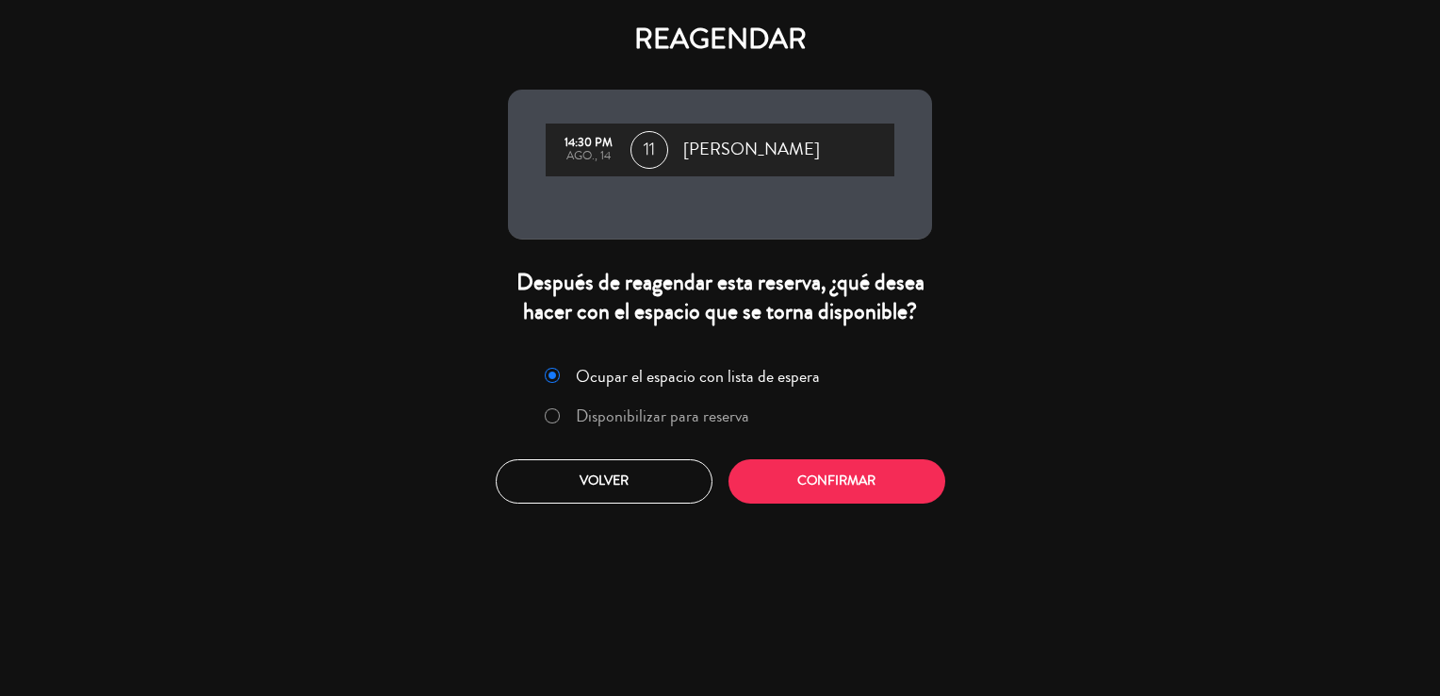
click at [632, 420] on label "Disponibilizar para reserva" at bounding box center [662, 415] width 173 height 17
click at [887, 474] on button "Confirmar" at bounding box center [837, 481] width 217 height 44
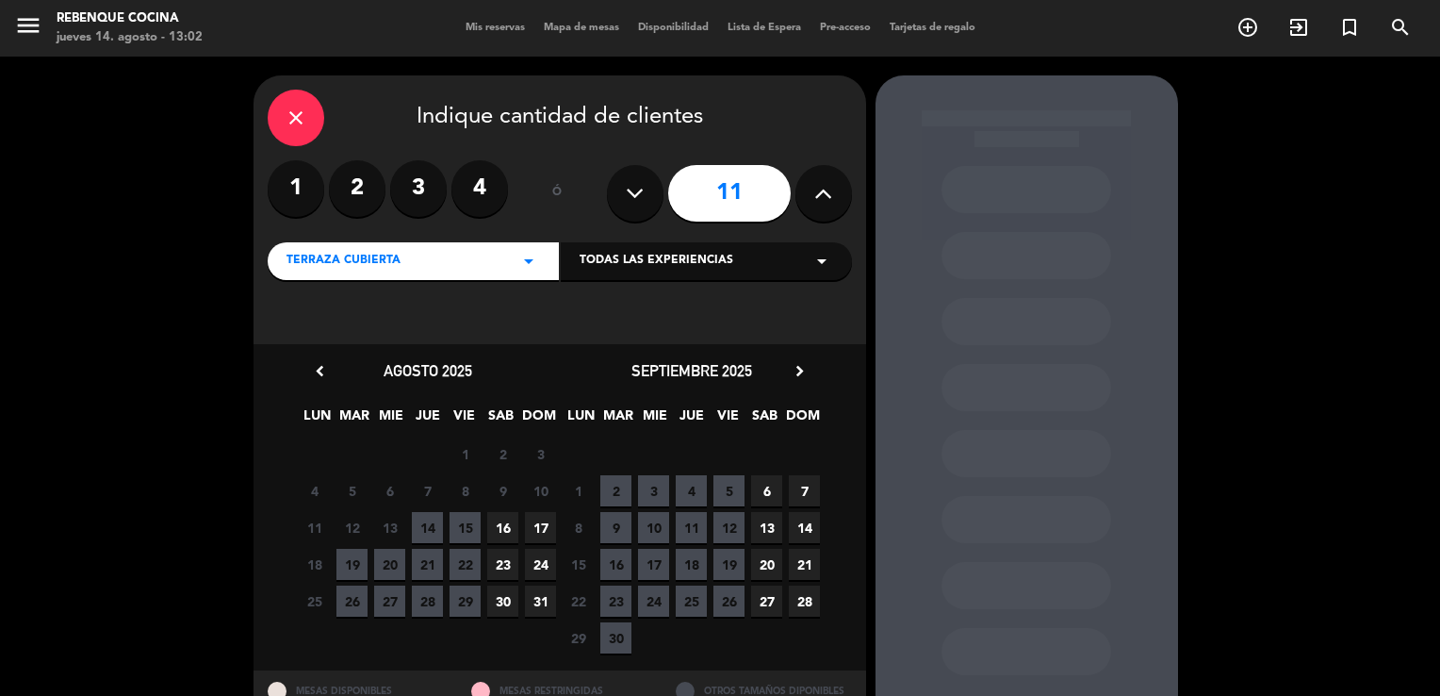
click at [498, 526] on span "16" at bounding box center [502, 527] width 31 height 31
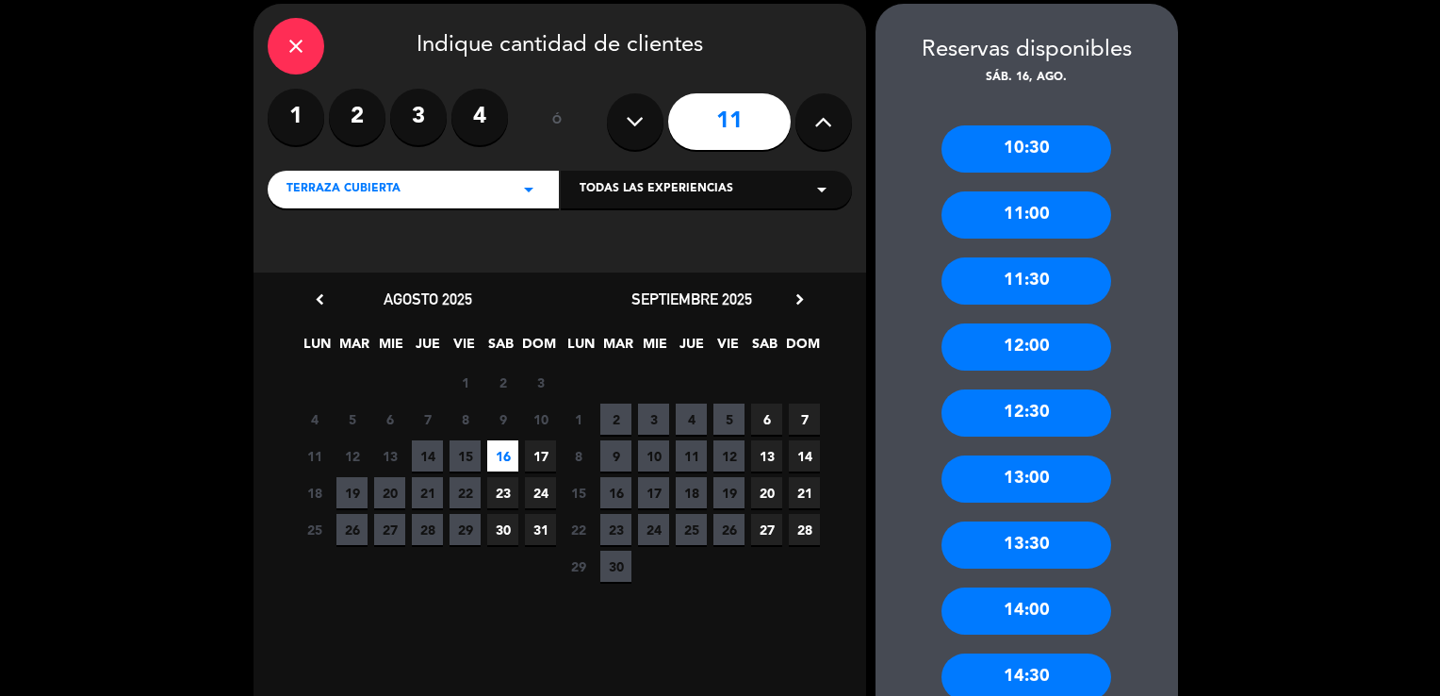
scroll to position [132, 0]
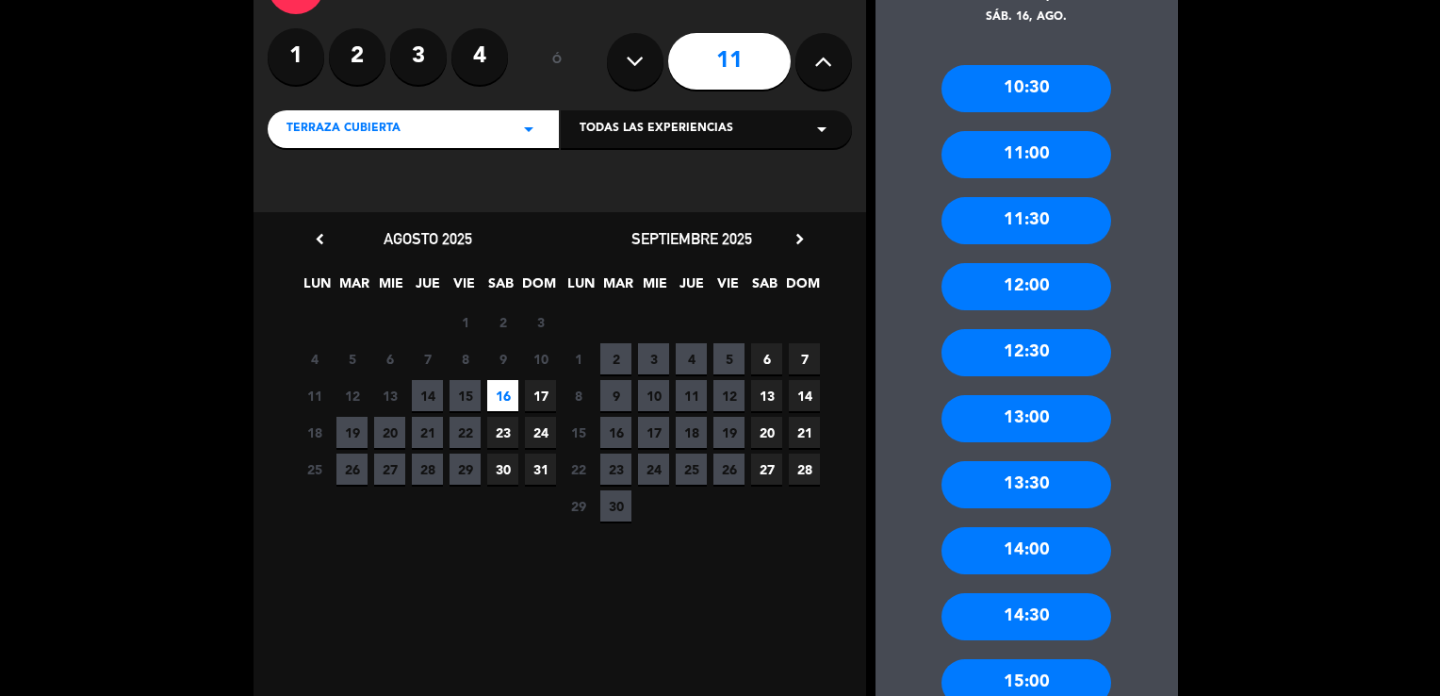
click at [993, 410] on div "13:00" at bounding box center [1027, 418] width 170 height 47
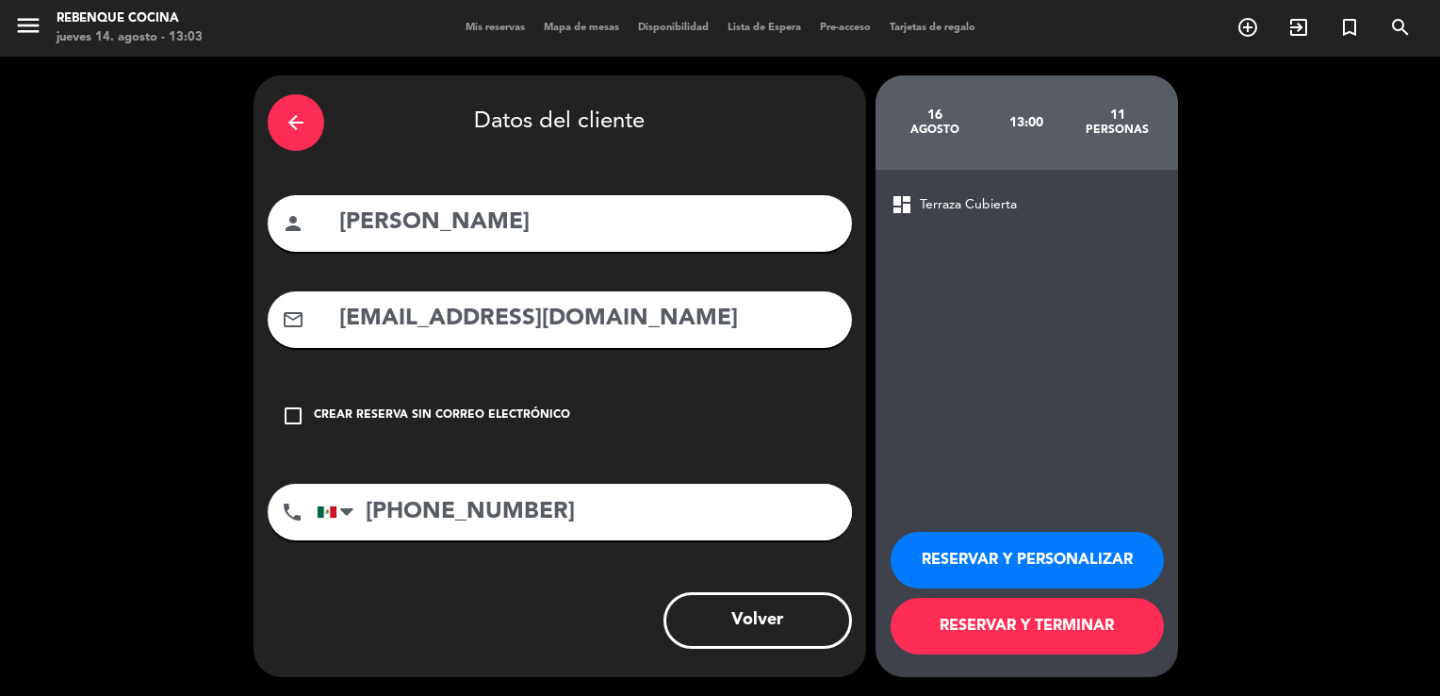
click at [1048, 626] on button "RESERVAR Y TERMINAR" at bounding box center [1027, 626] width 273 height 57
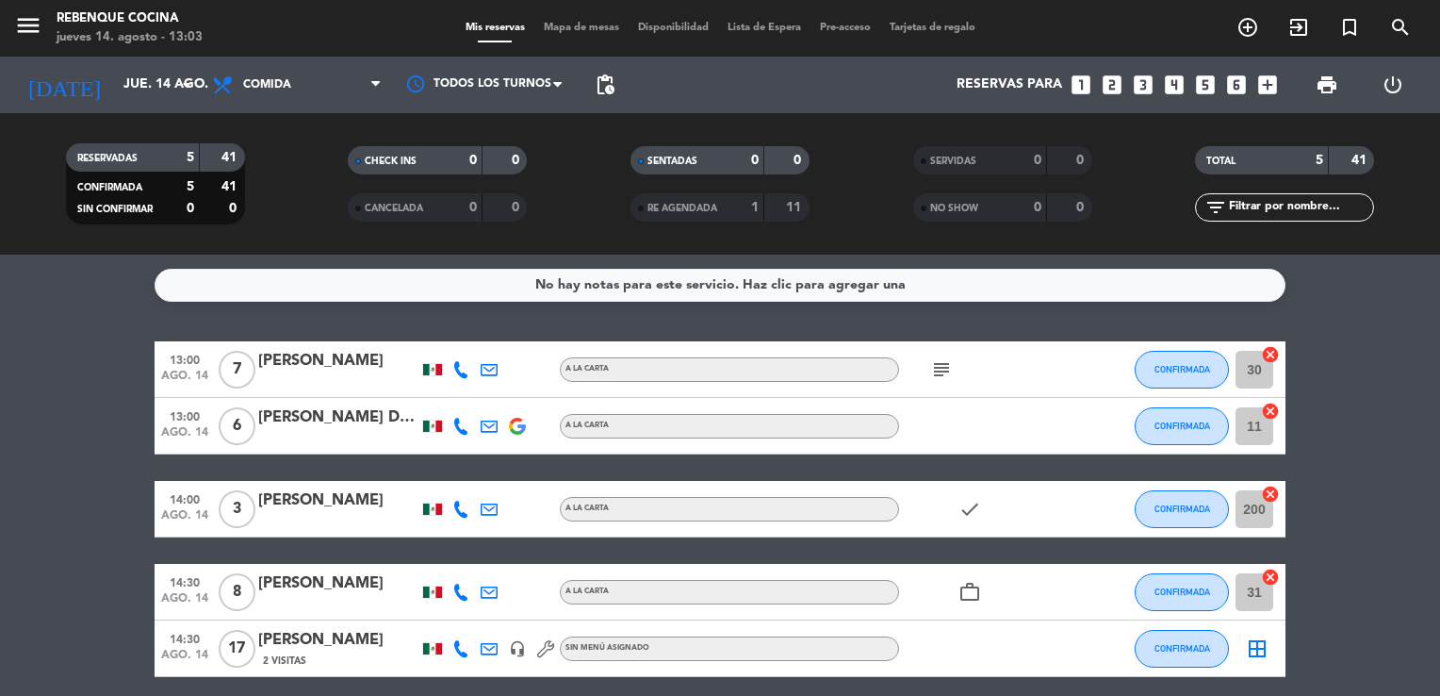
scroll to position [74, 0]
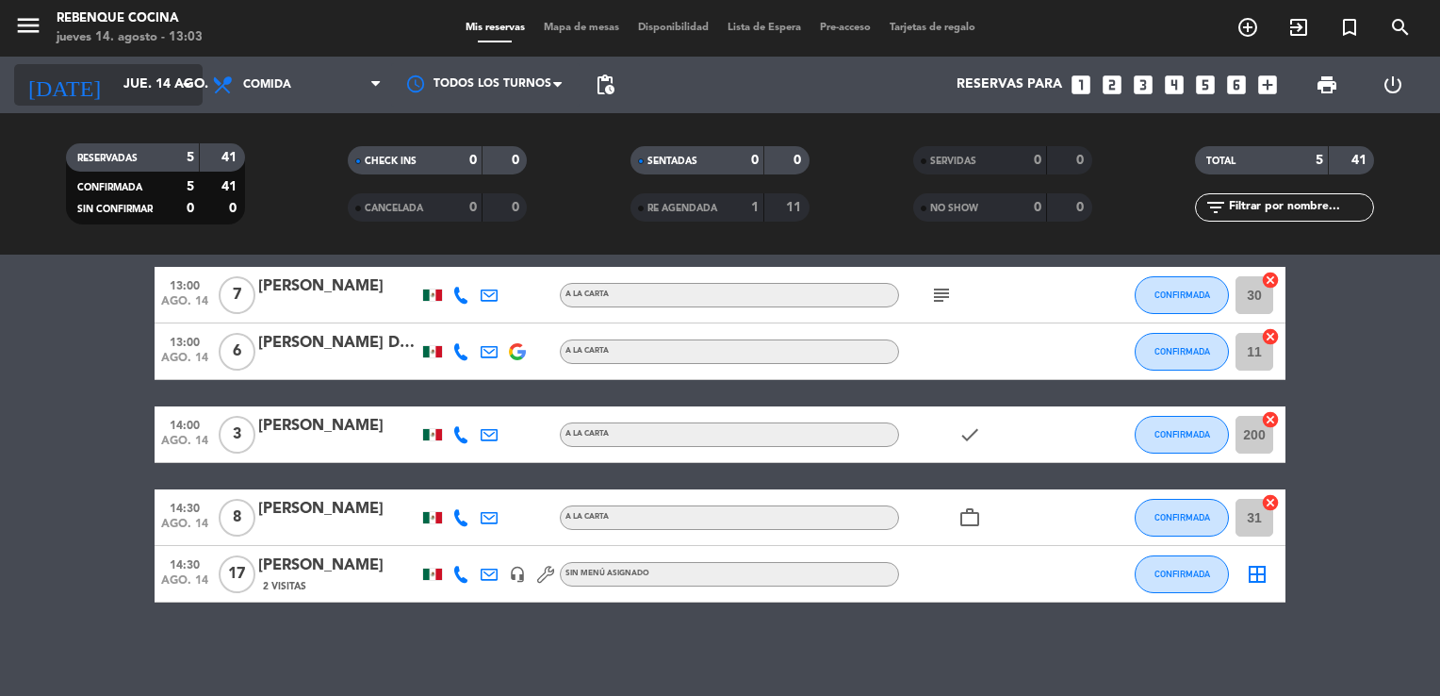
click at [153, 80] on input "jue. 14 ago." at bounding box center [203, 85] width 179 height 34
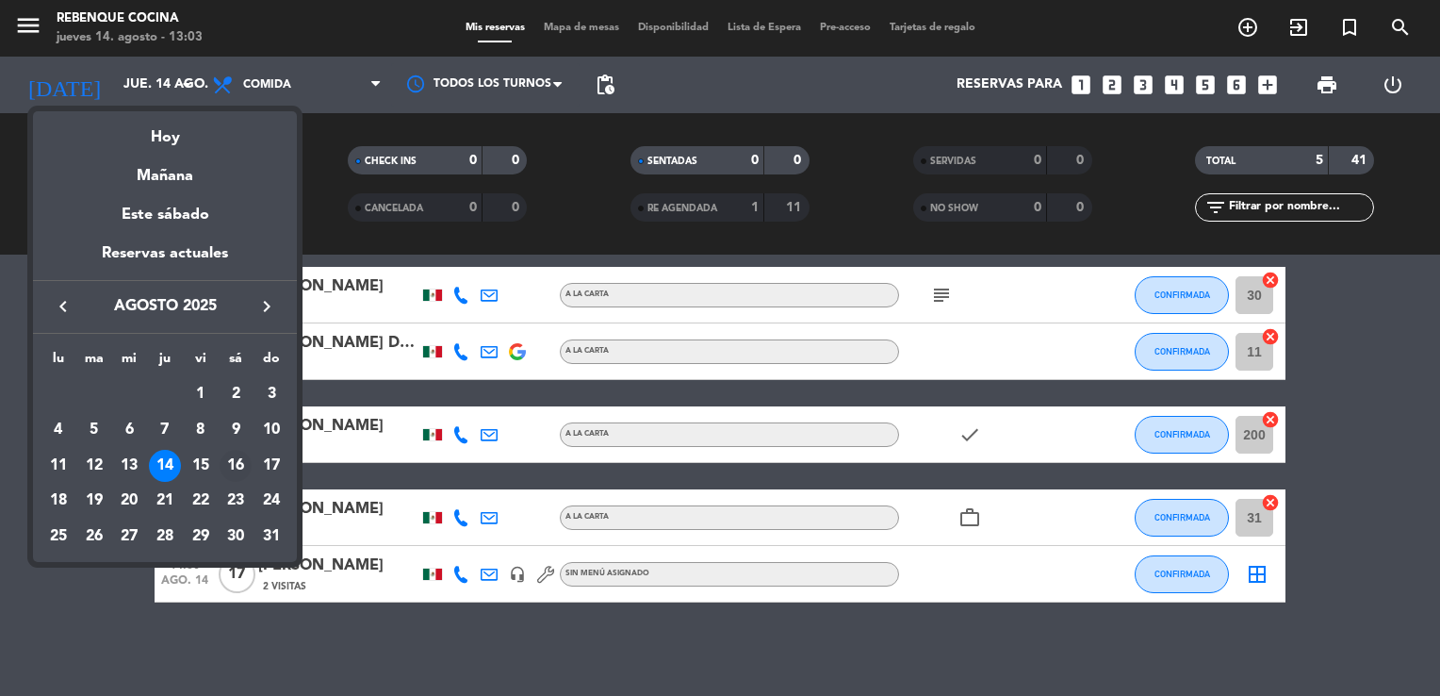
click at [241, 454] on div "16" at bounding box center [236, 466] width 32 height 32
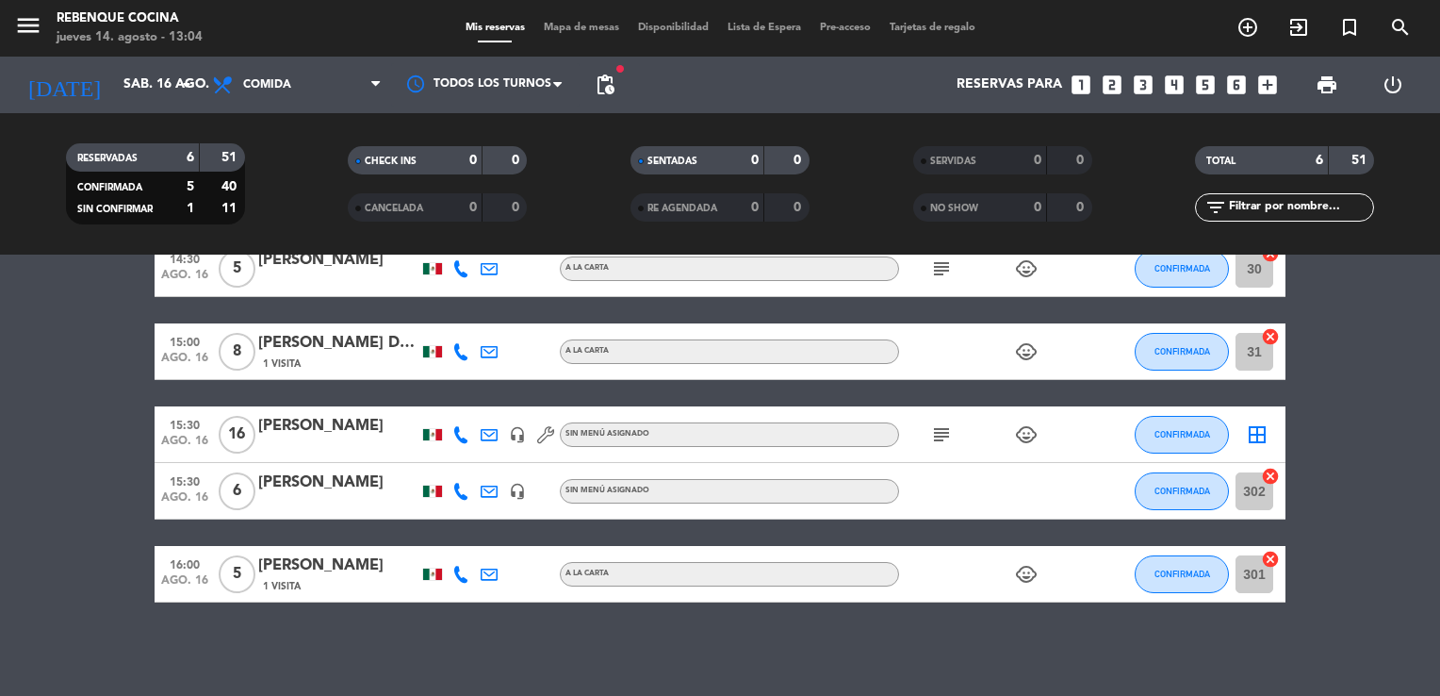
scroll to position [0, 0]
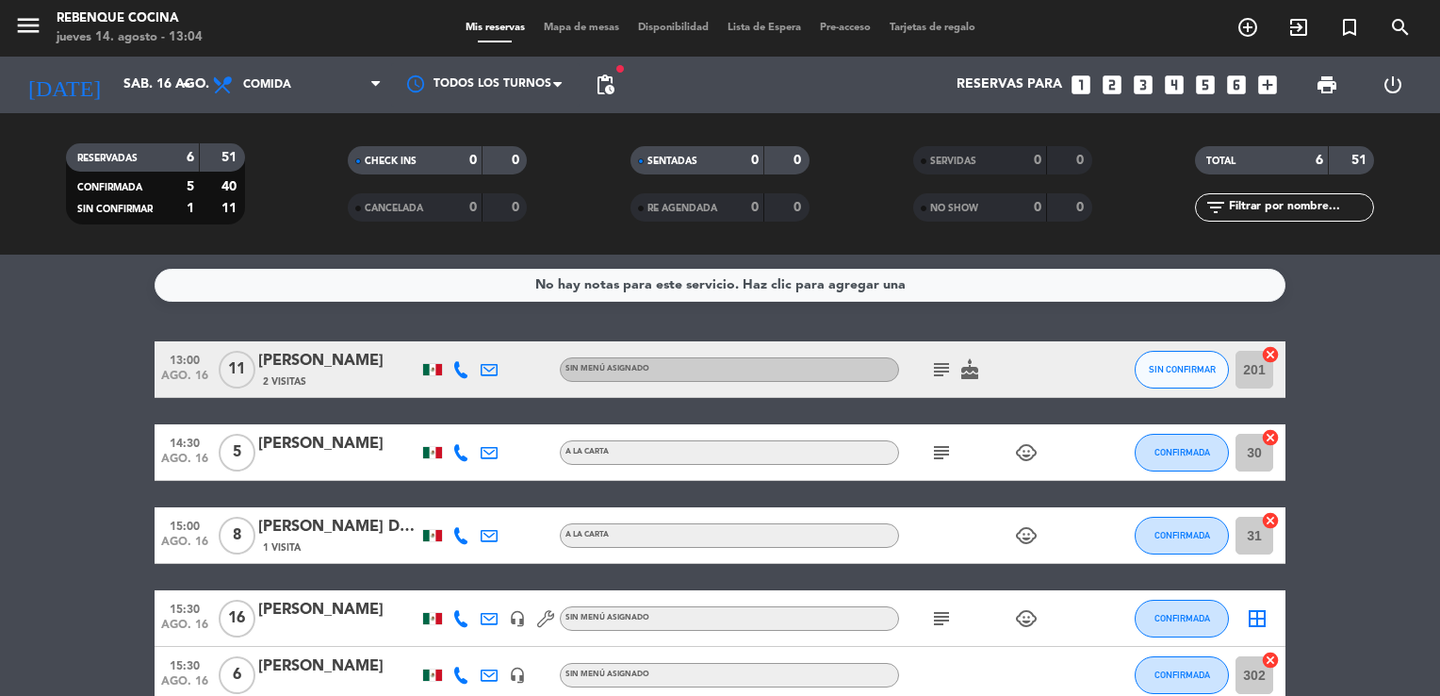
click at [939, 370] on icon "subject" at bounding box center [941, 369] width 23 height 23
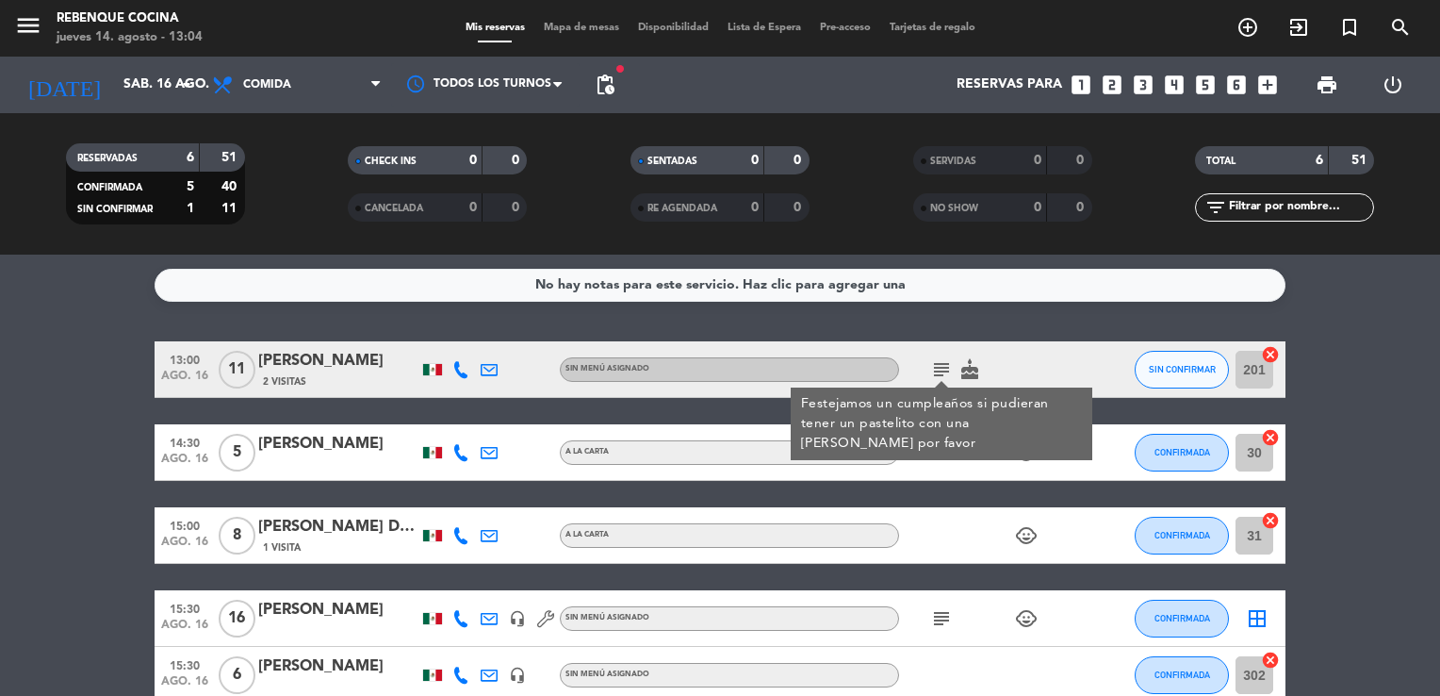
click at [971, 370] on icon "cake" at bounding box center [970, 369] width 23 height 23
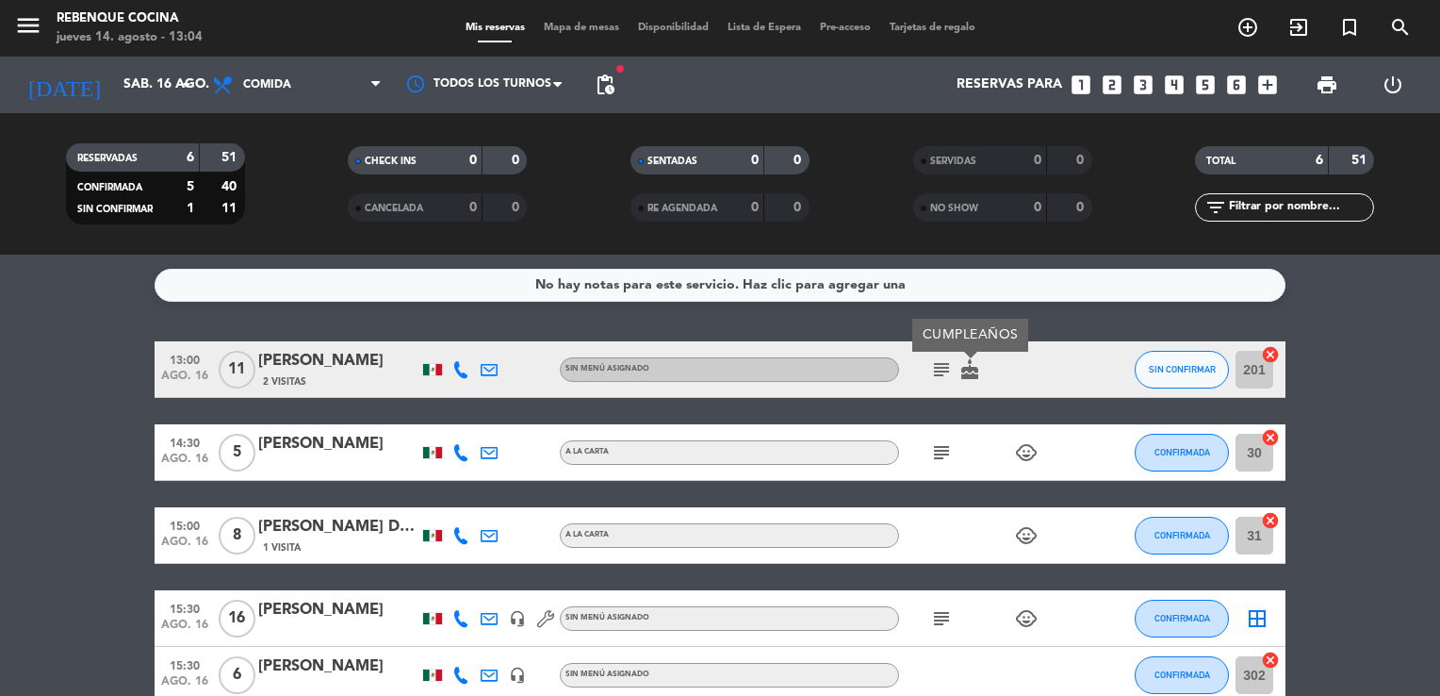
click at [940, 370] on icon "subject" at bounding box center [941, 369] width 23 height 23
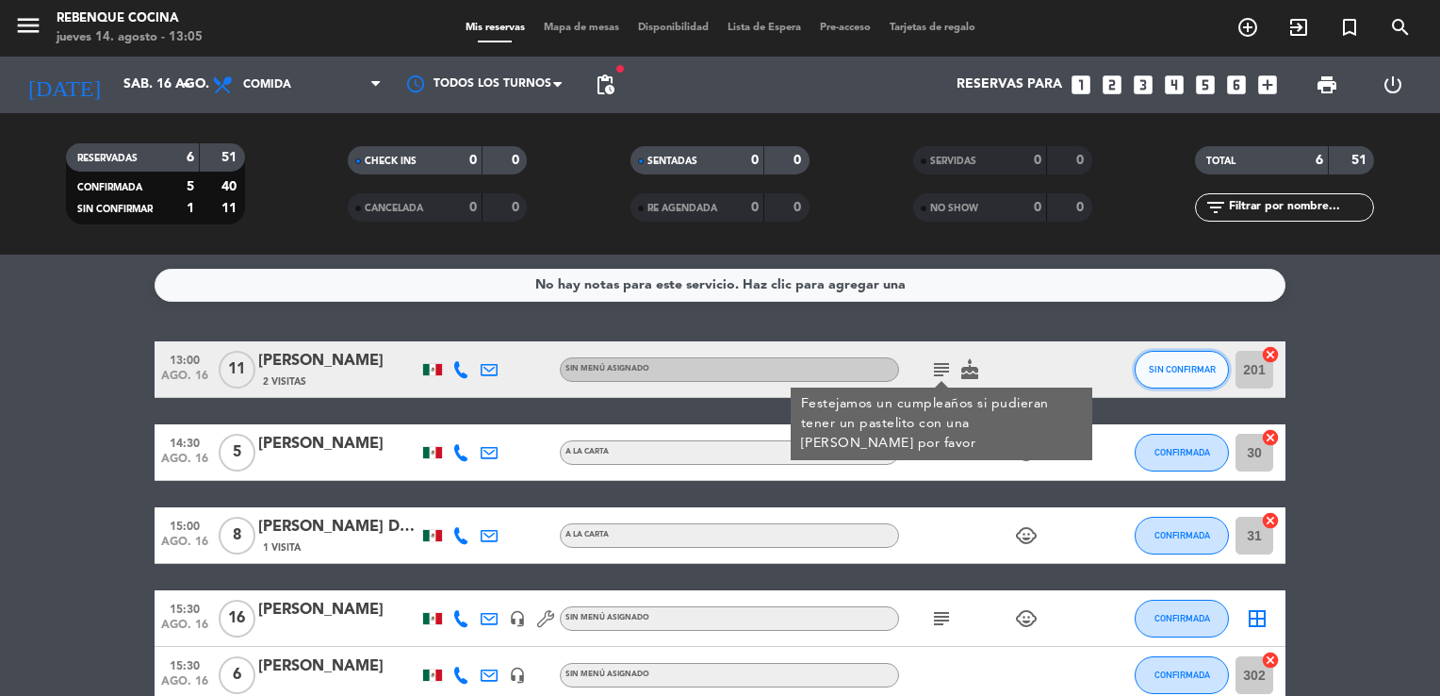
click at [1184, 372] on span "SIN CONFIRMAR" at bounding box center [1182, 369] width 67 height 10
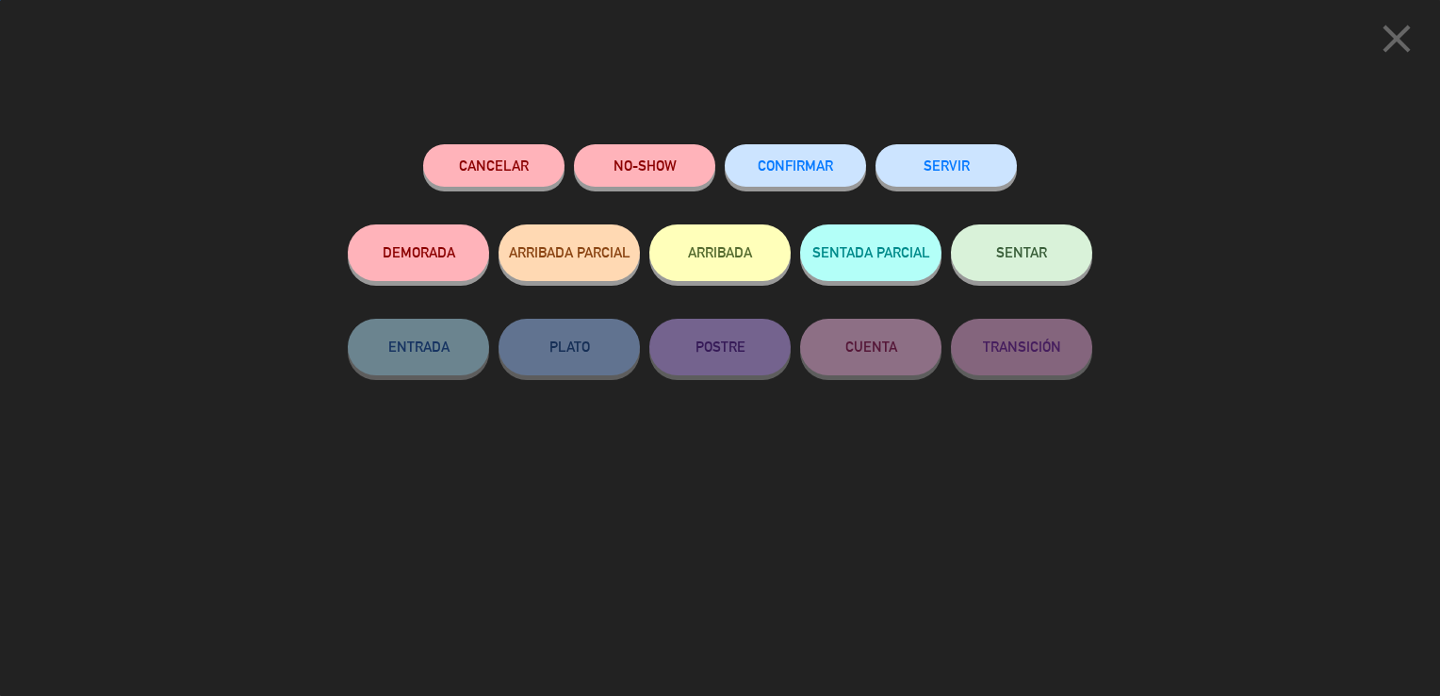
click at [772, 164] on span "CONFIRMAR" at bounding box center [795, 165] width 75 height 16
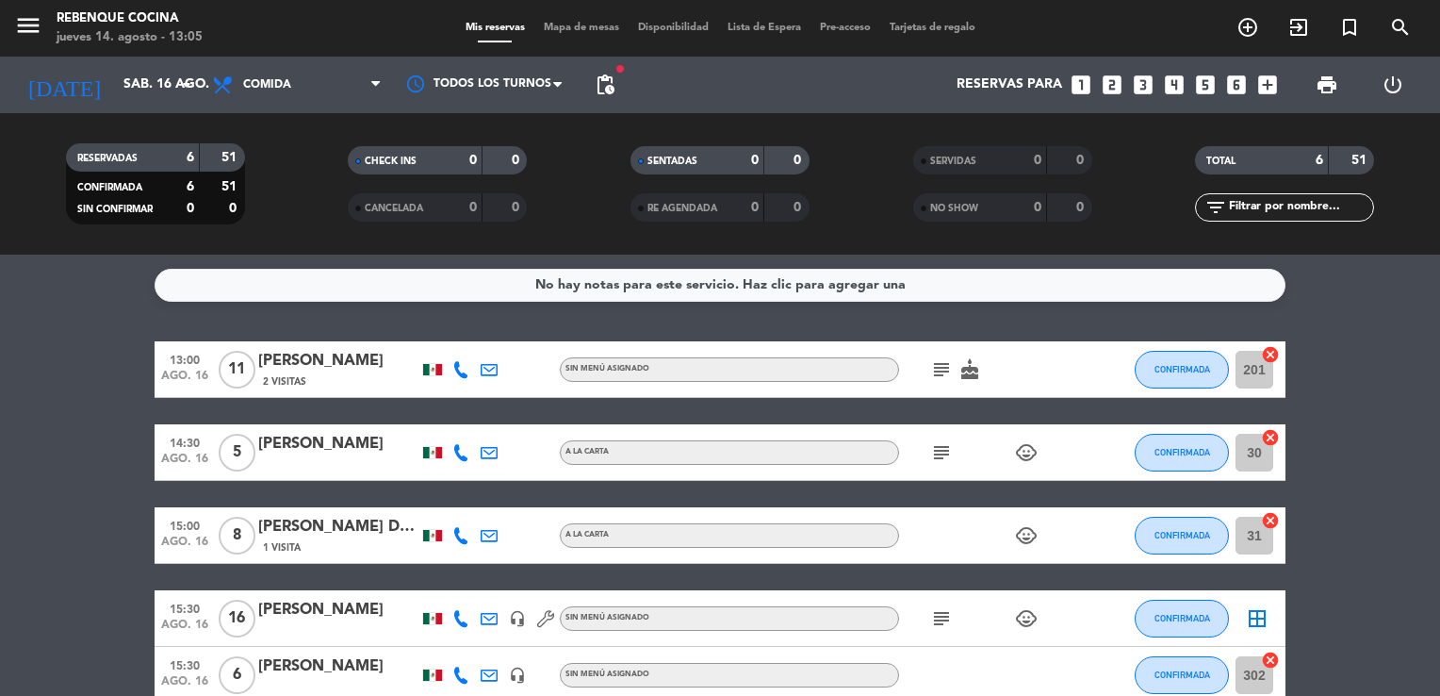
scroll to position [184, 0]
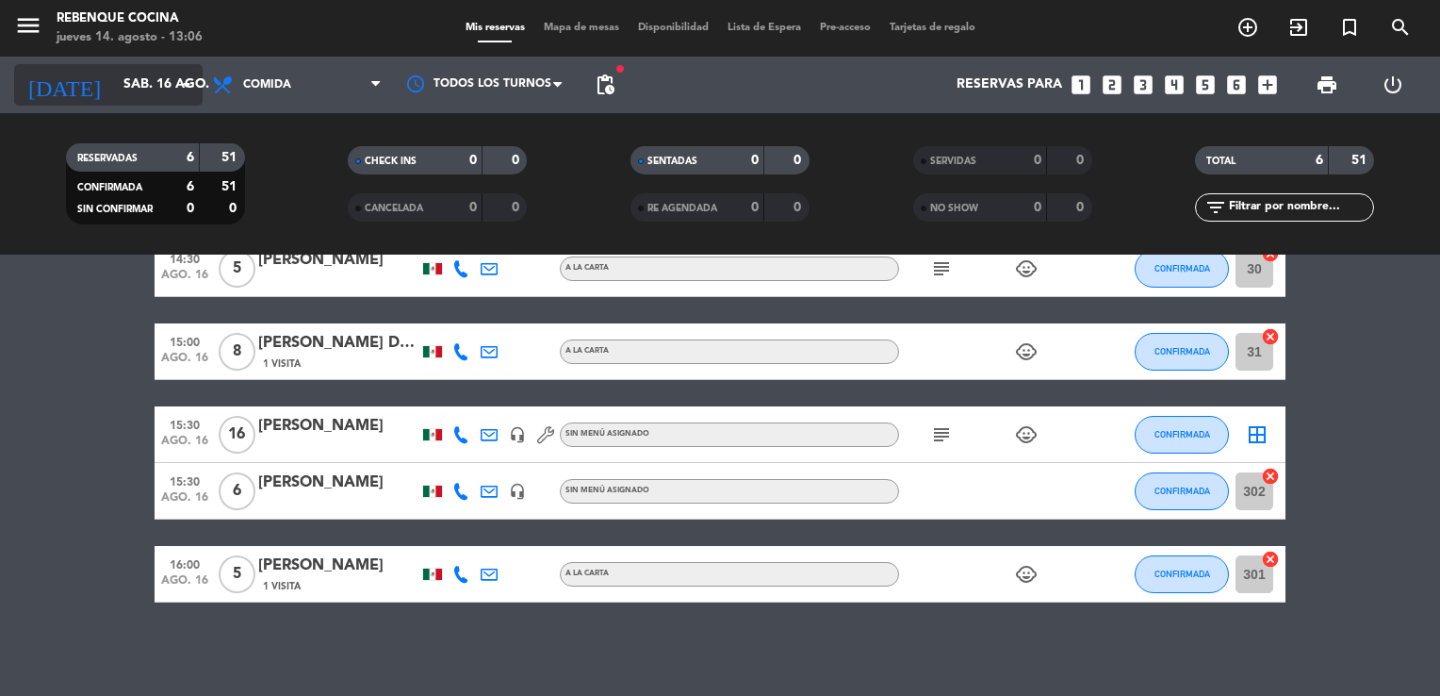
click at [185, 88] on icon "arrow_drop_down" at bounding box center [186, 85] width 23 height 23
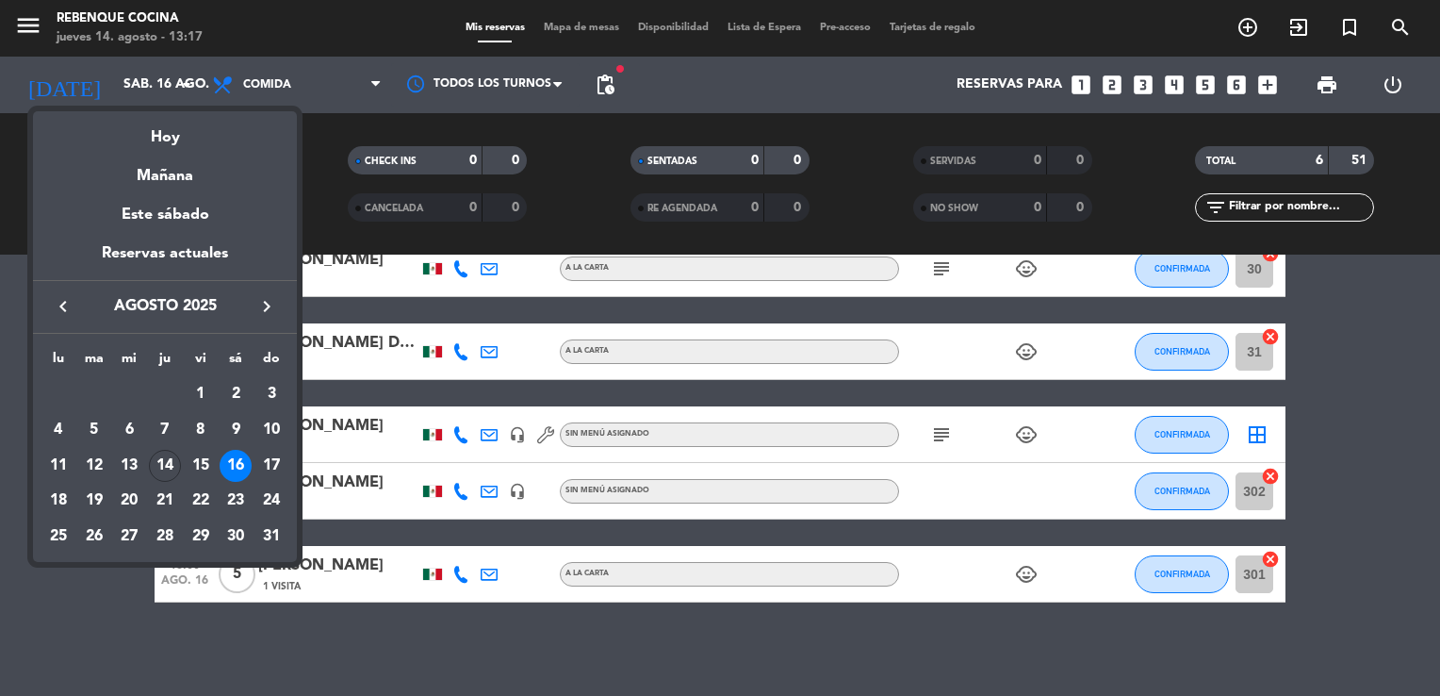
click at [410, 662] on div at bounding box center [720, 348] width 1440 height 696
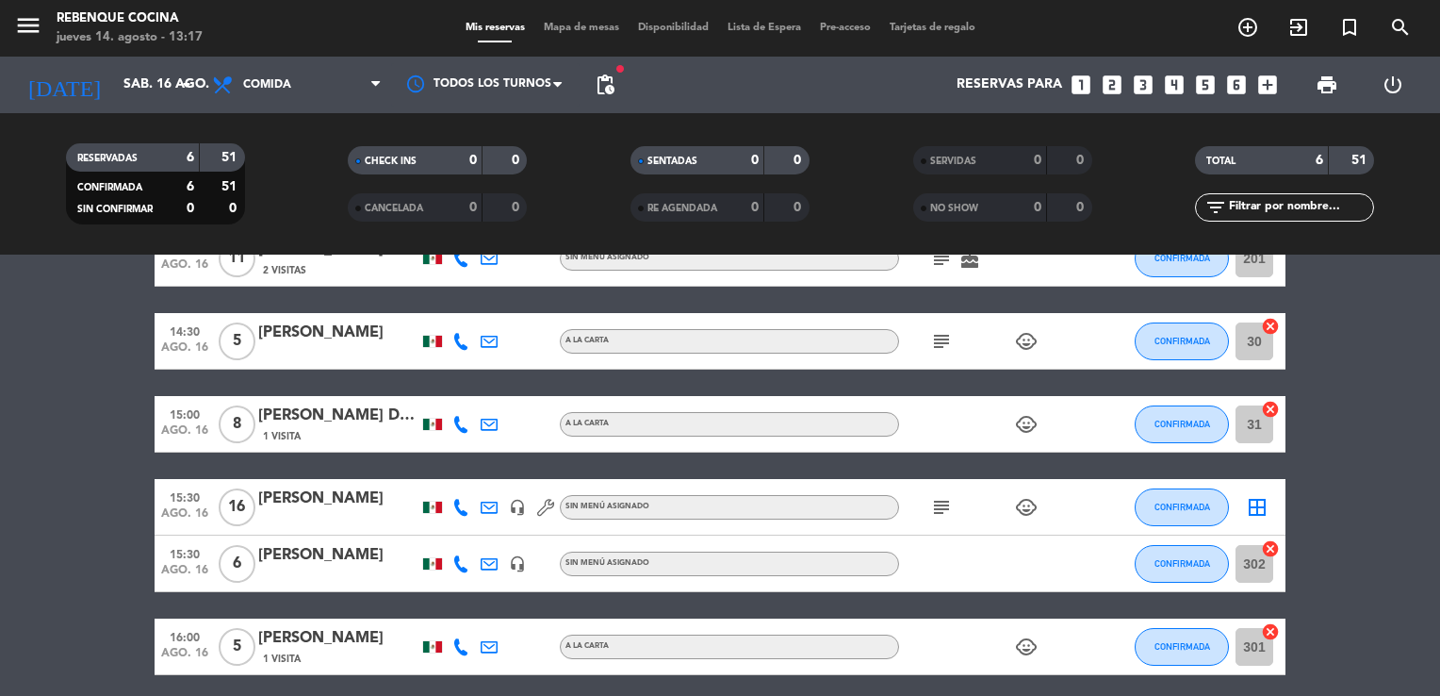
scroll to position [0, 0]
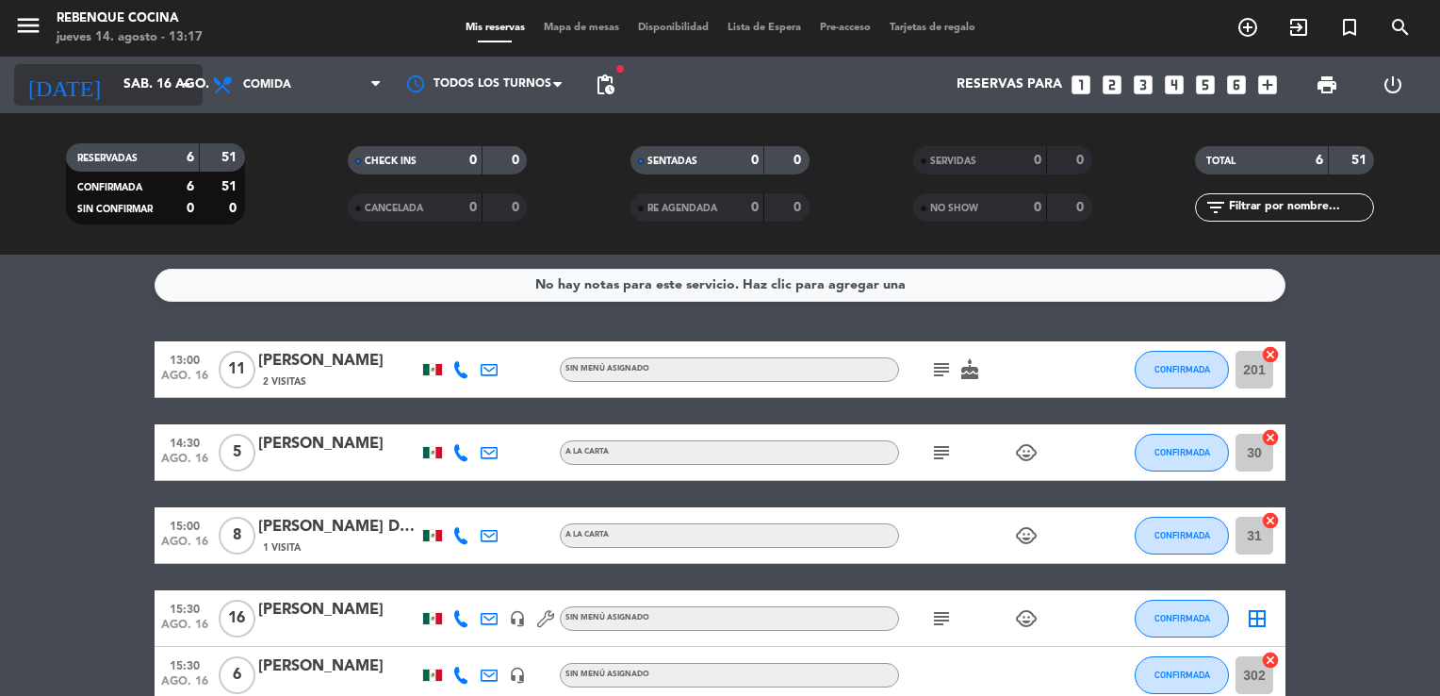
click at [114, 100] on input "sáb. 16 ago." at bounding box center [203, 85] width 179 height 34
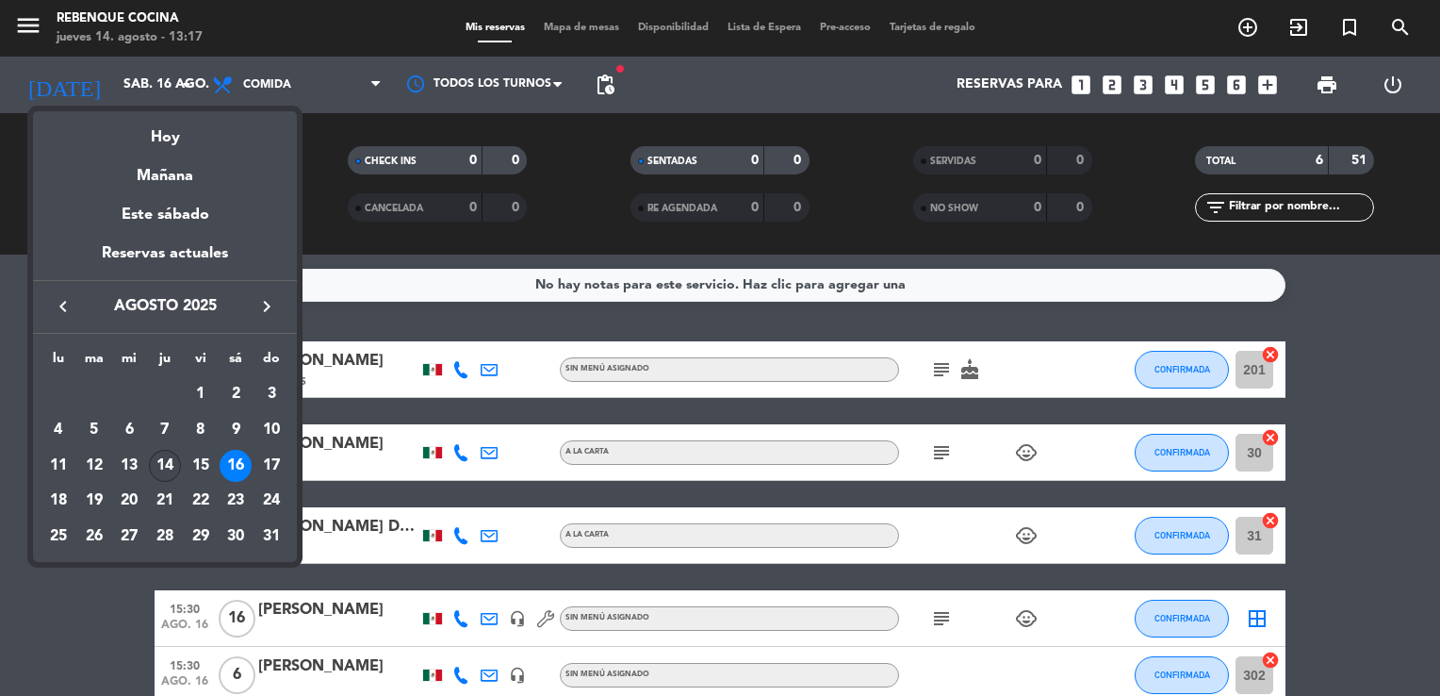
click at [170, 461] on div "14" at bounding box center [165, 466] width 32 height 32
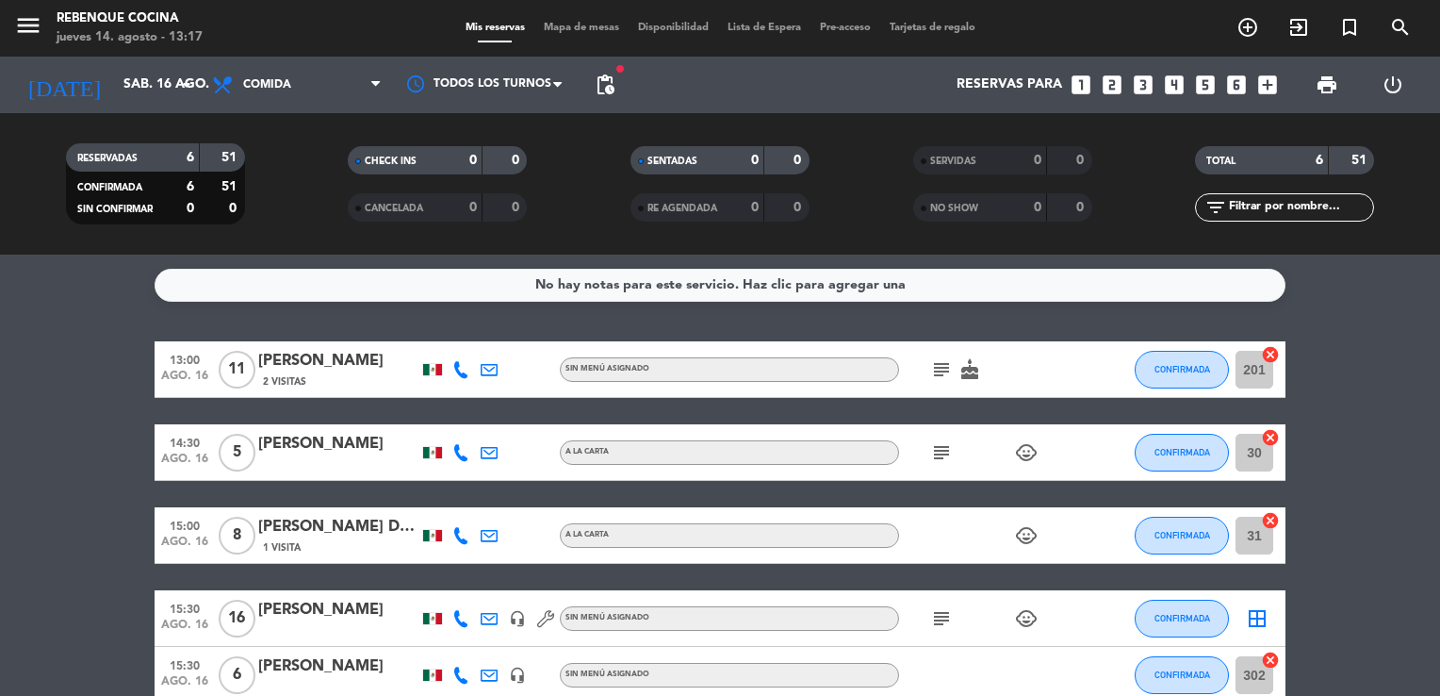
type input "jue. 14 ago."
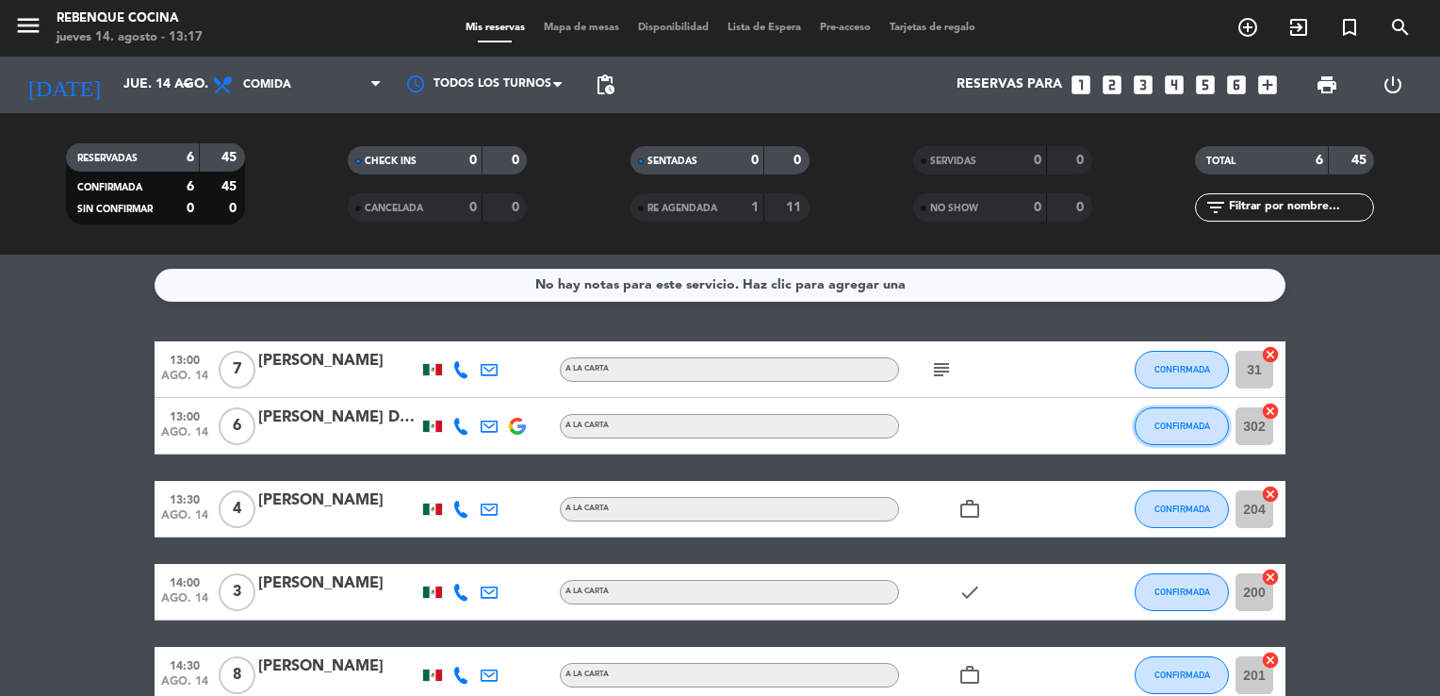
click at [1158, 423] on span "CONFIRMADA" at bounding box center [1183, 425] width 56 height 10
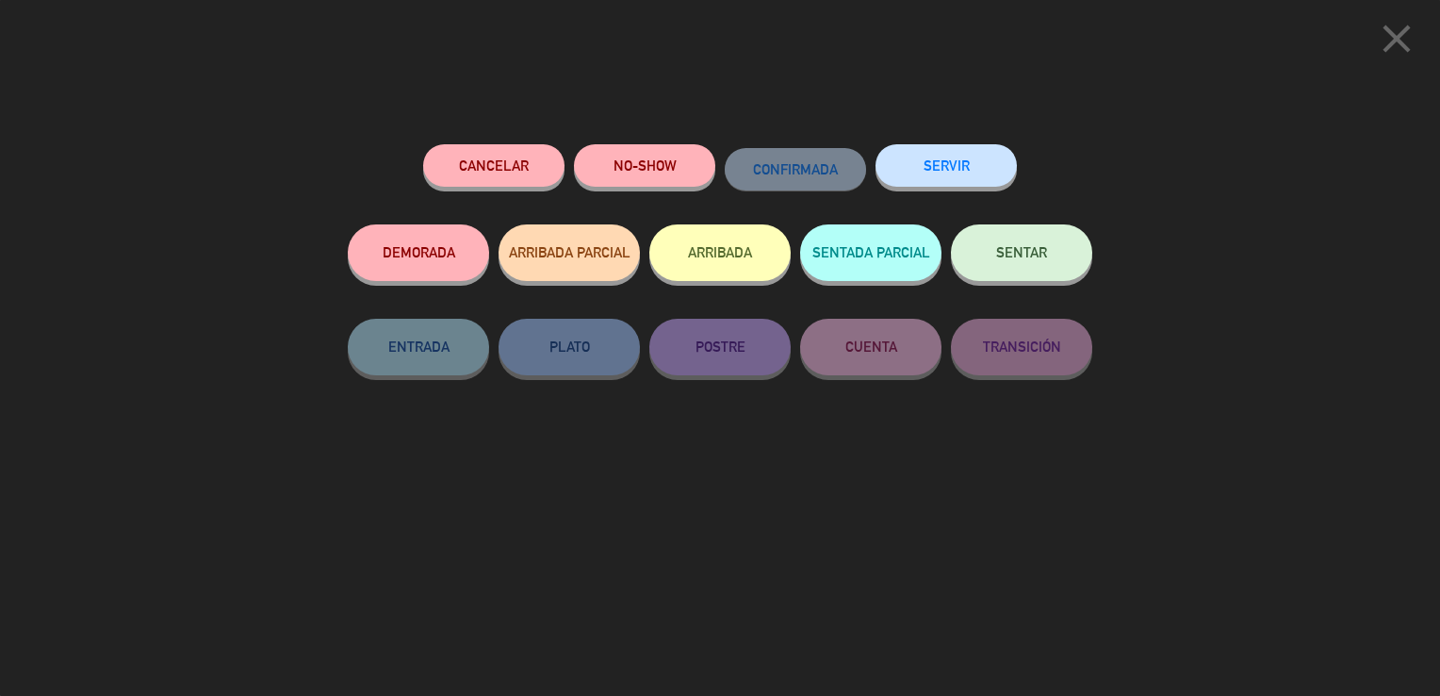
click at [501, 180] on button "Cancelar" at bounding box center [493, 165] width 141 height 42
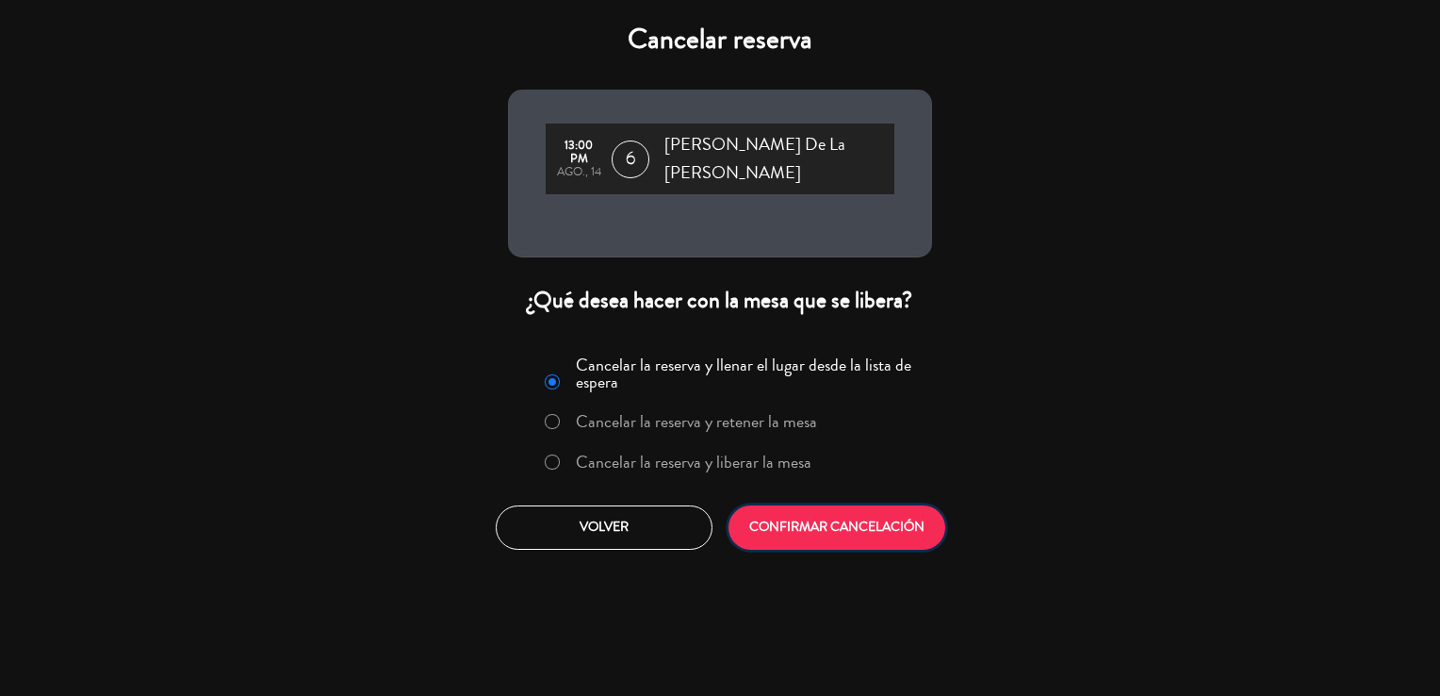
click at [833, 505] on button "CONFIRMAR CANCELACIÓN" at bounding box center [837, 527] width 217 height 44
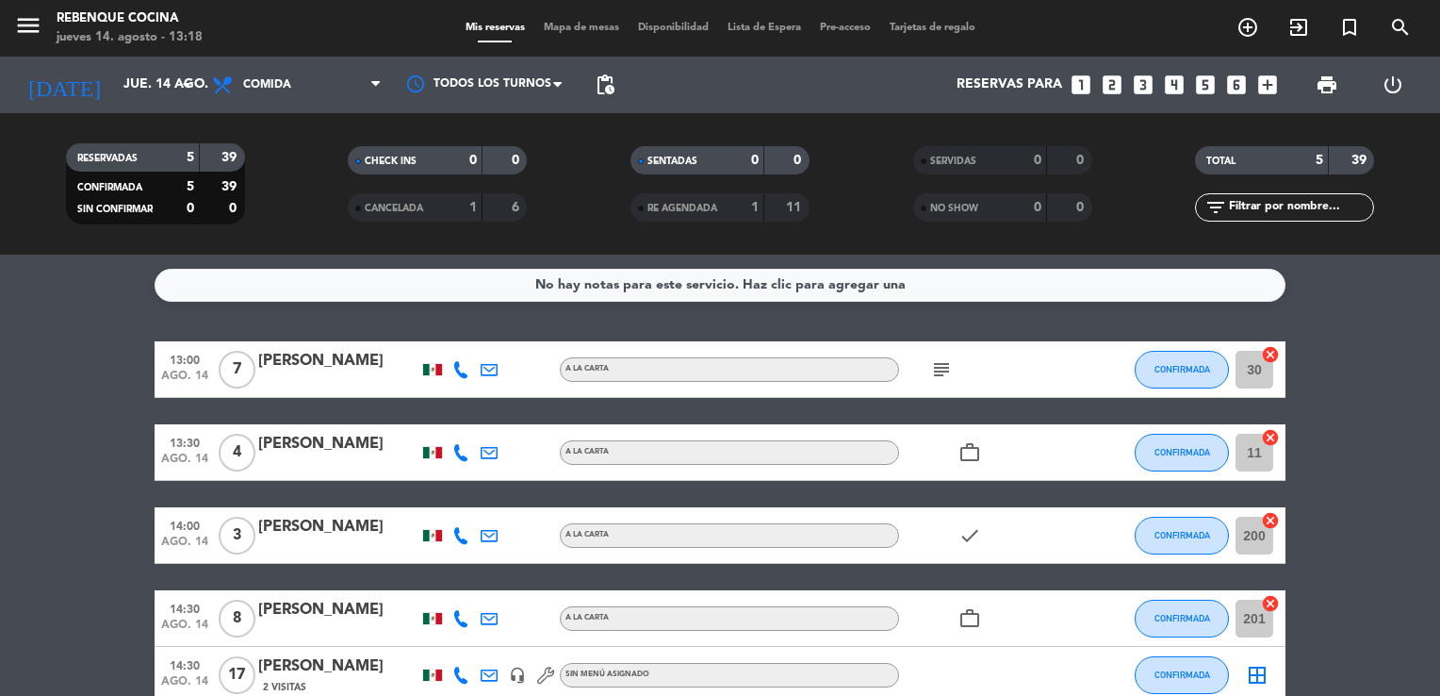
click at [328, 375] on div at bounding box center [338, 381] width 160 height 15
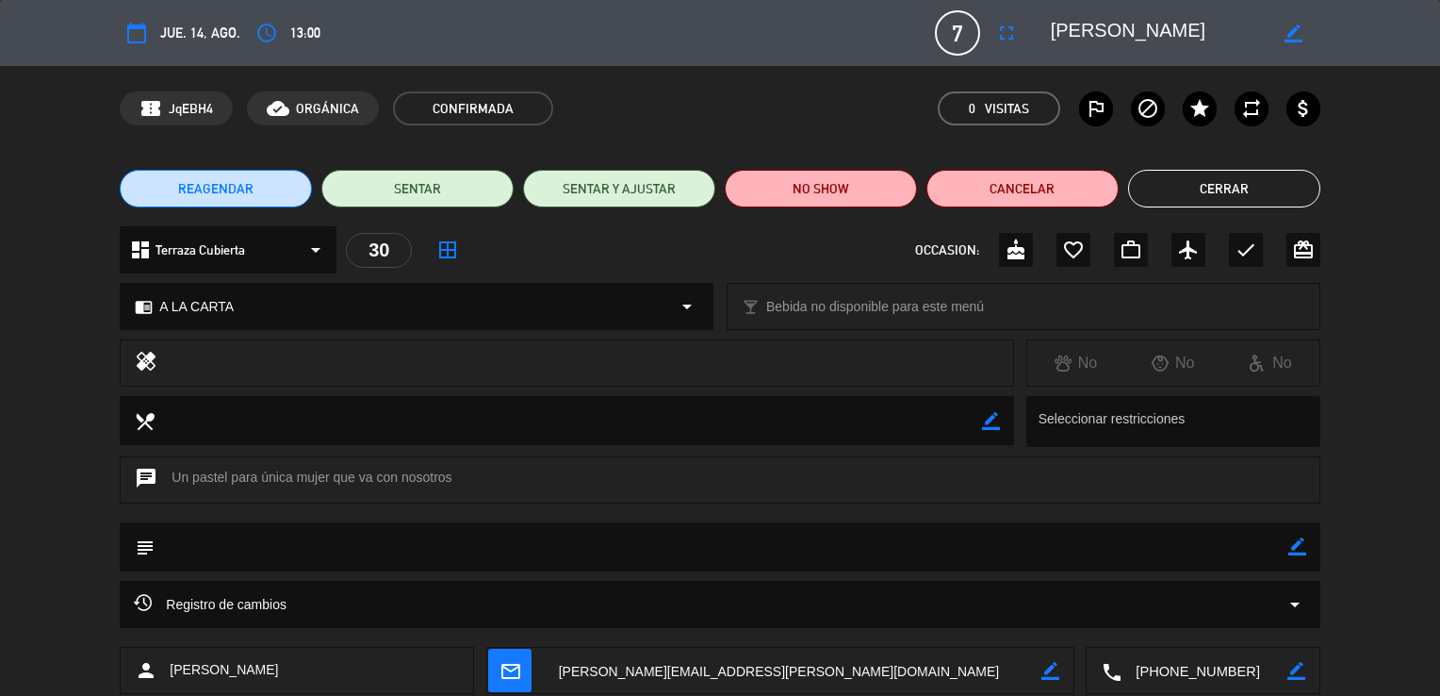
click at [1231, 189] on button "Cerrar" at bounding box center [1224, 189] width 192 height 38
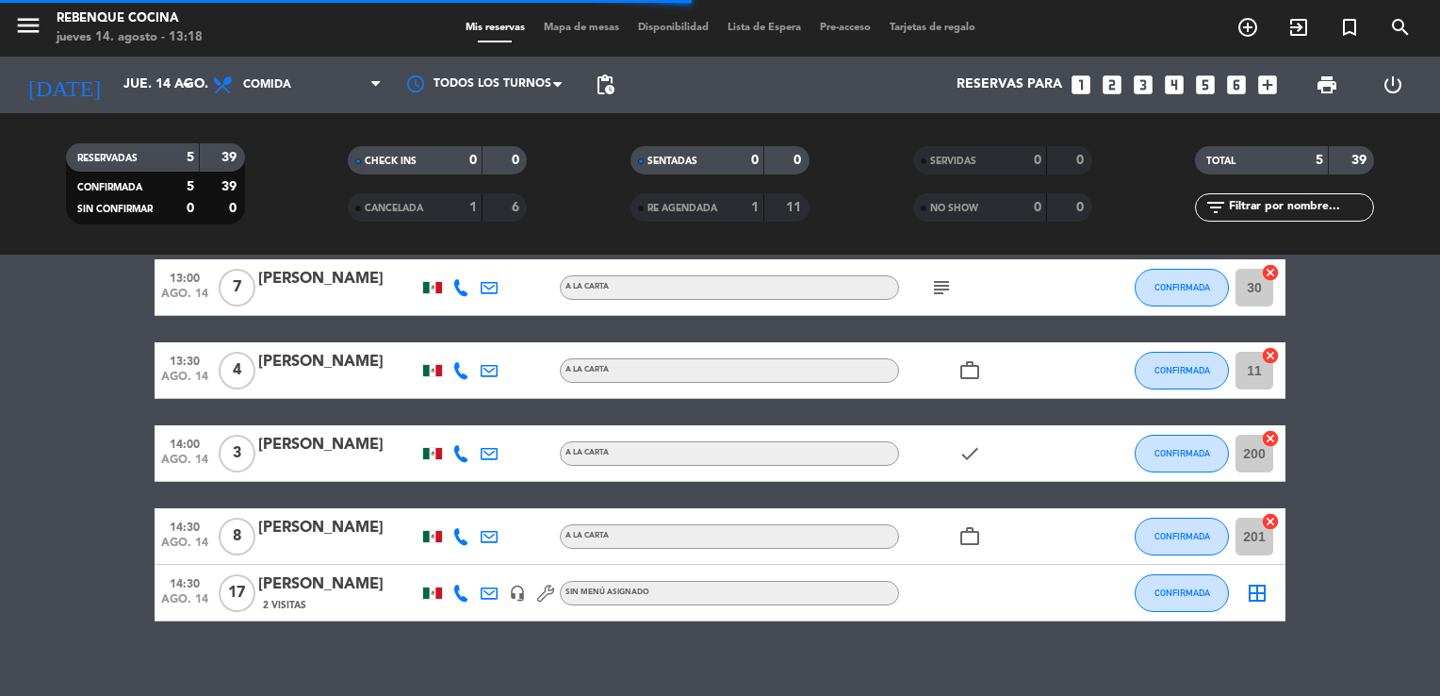
scroll to position [83, 0]
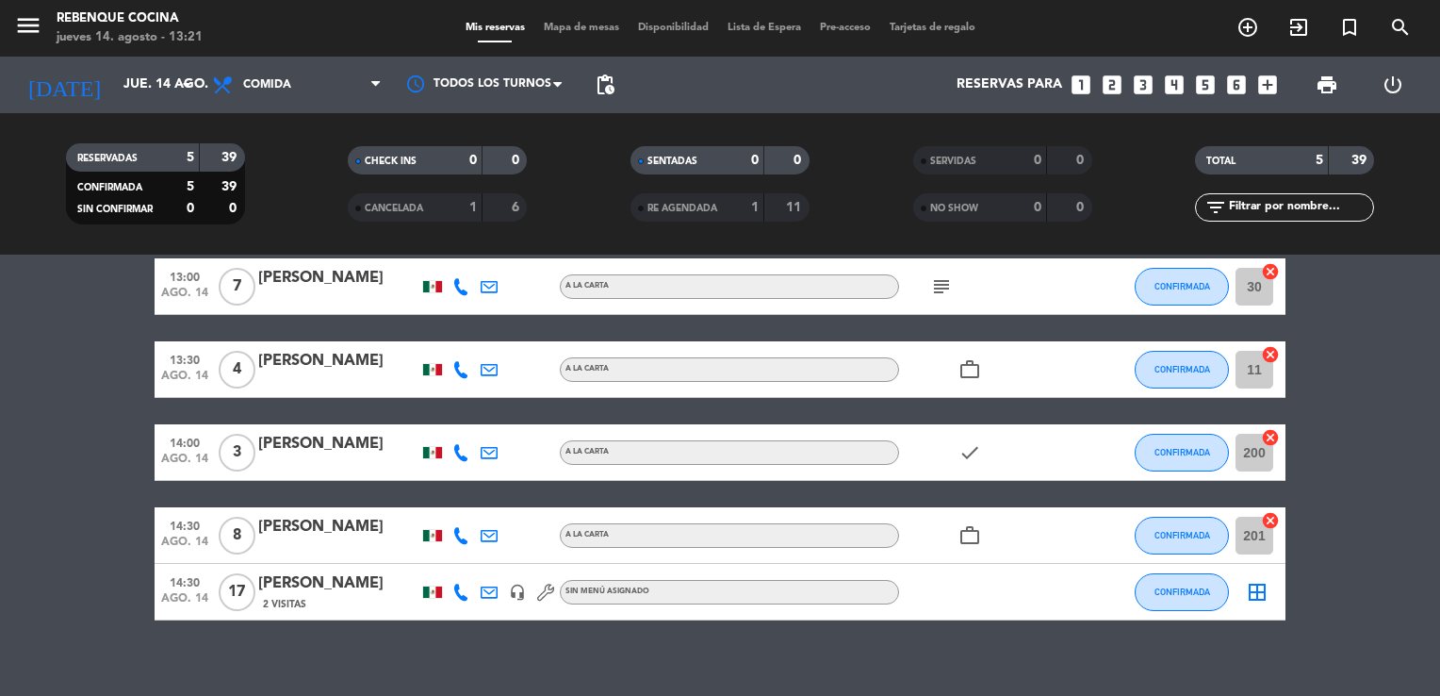
click at [675, 518] on div "14:30 ago. 14 8 [PERSON_NAME] A [PERSON_NAME] work_outline CONFIRMADA 201 cancel" at bounding box center [720, 535] width 1131 height 57
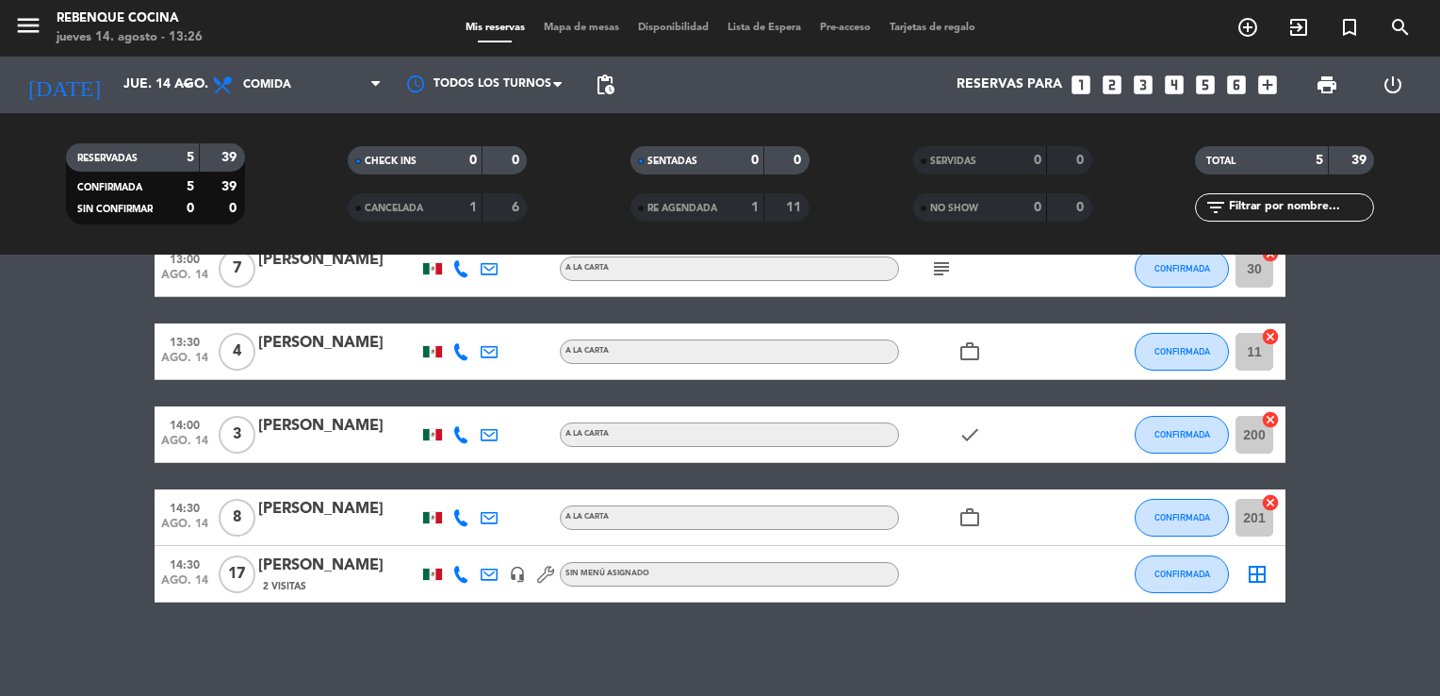
scroll to position [0, 0]
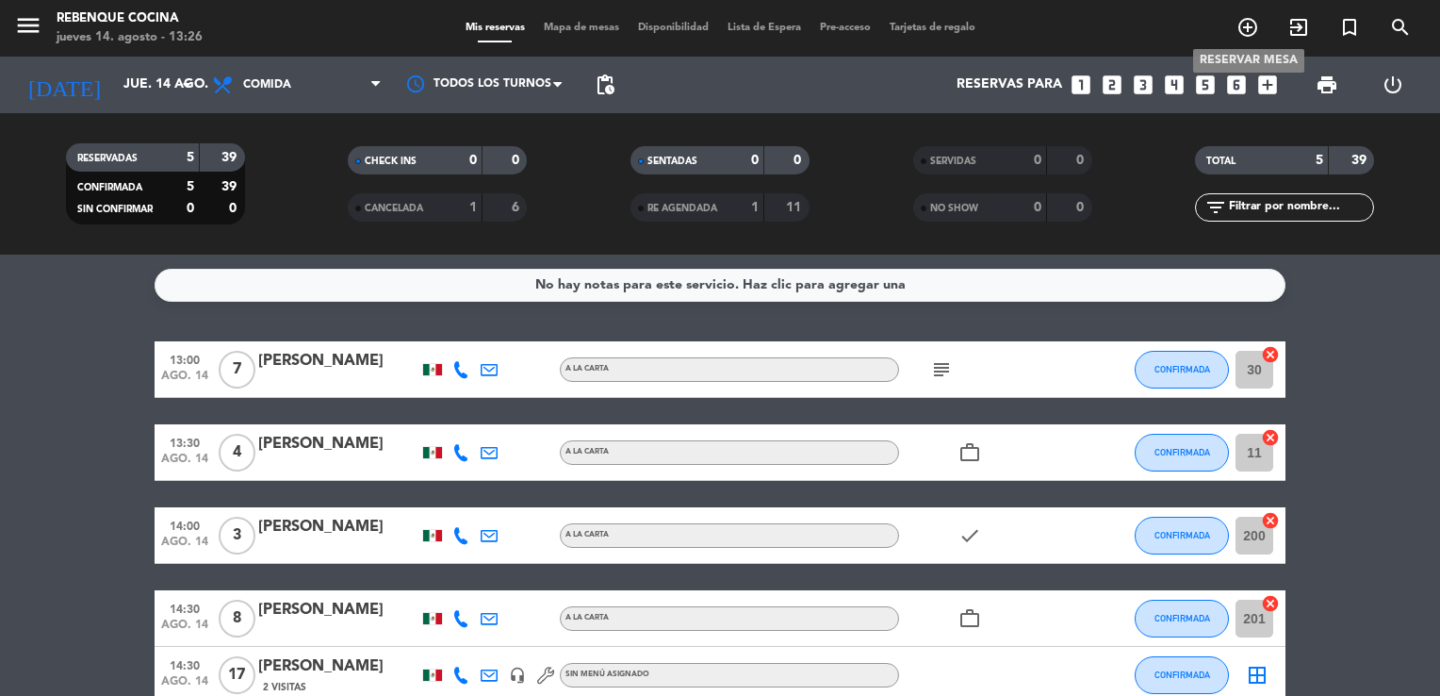
click at [1257, 25] on icon "add_circle_outline" at bounding box center [1248, 27] width 23 height 23
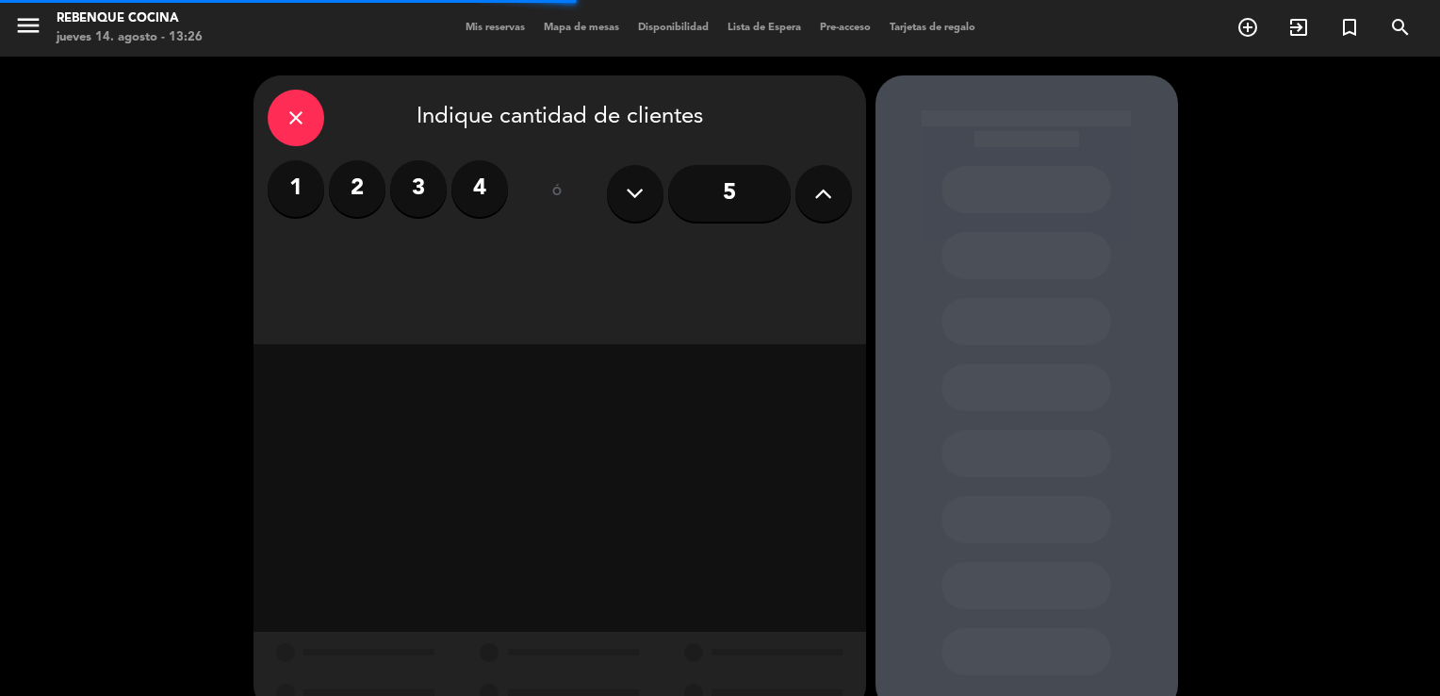
click at [504, 189] on label "4" at bounding box center [480, 188] width 57 height 57
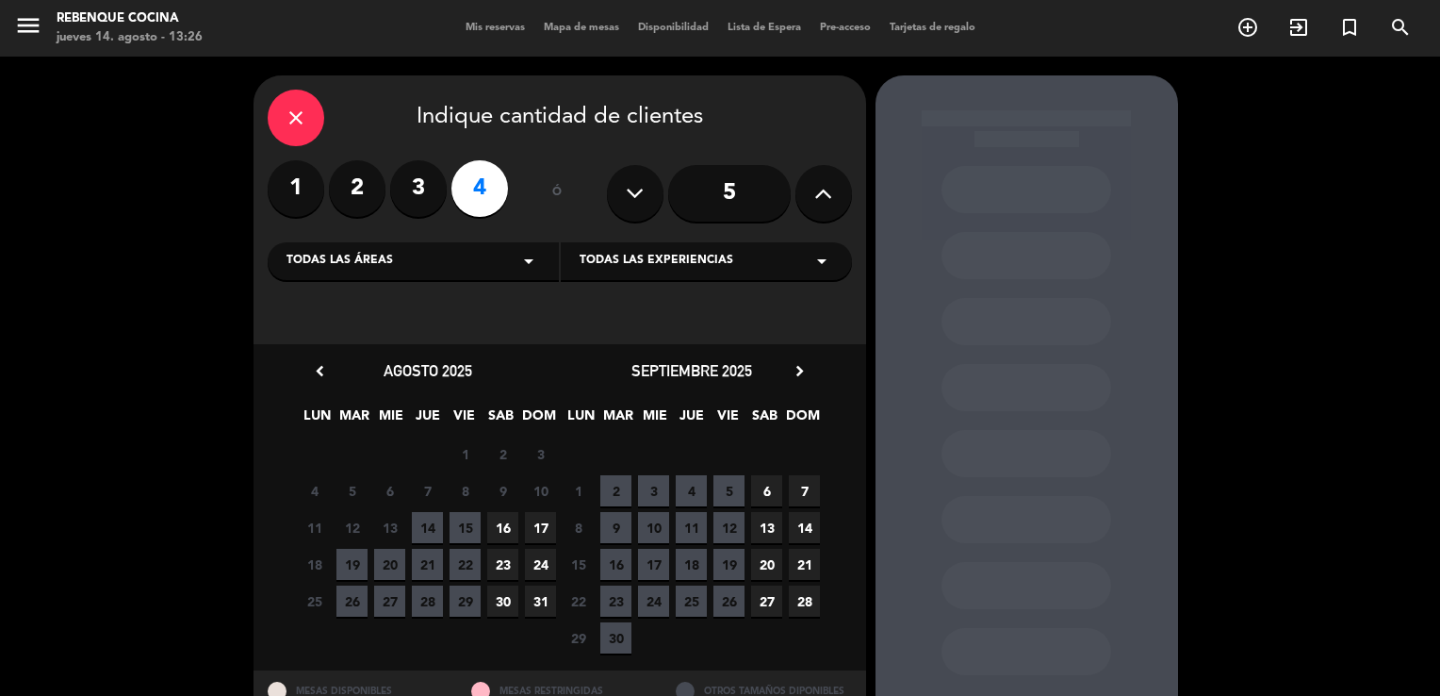
click at [431, 524] on span "14" at bounding box center [427, 527] width 31 height 31
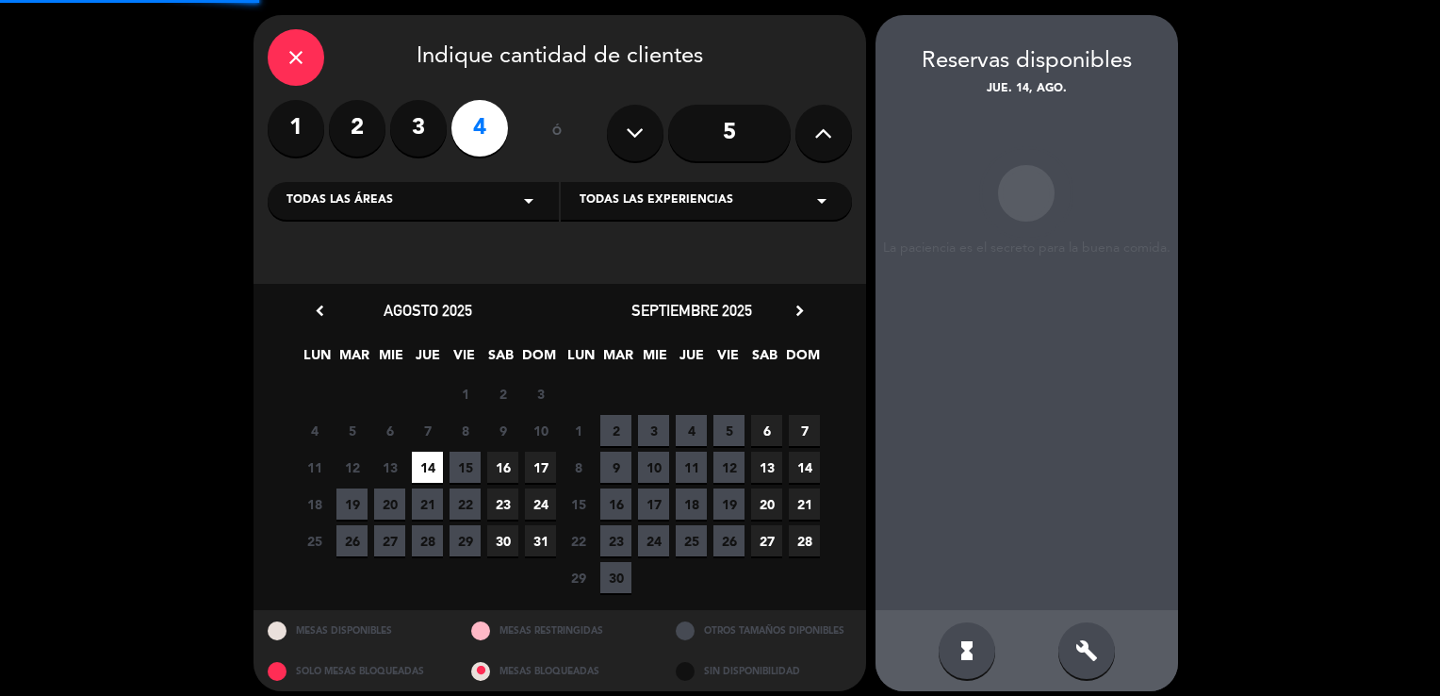
scroll to position [72, 0]
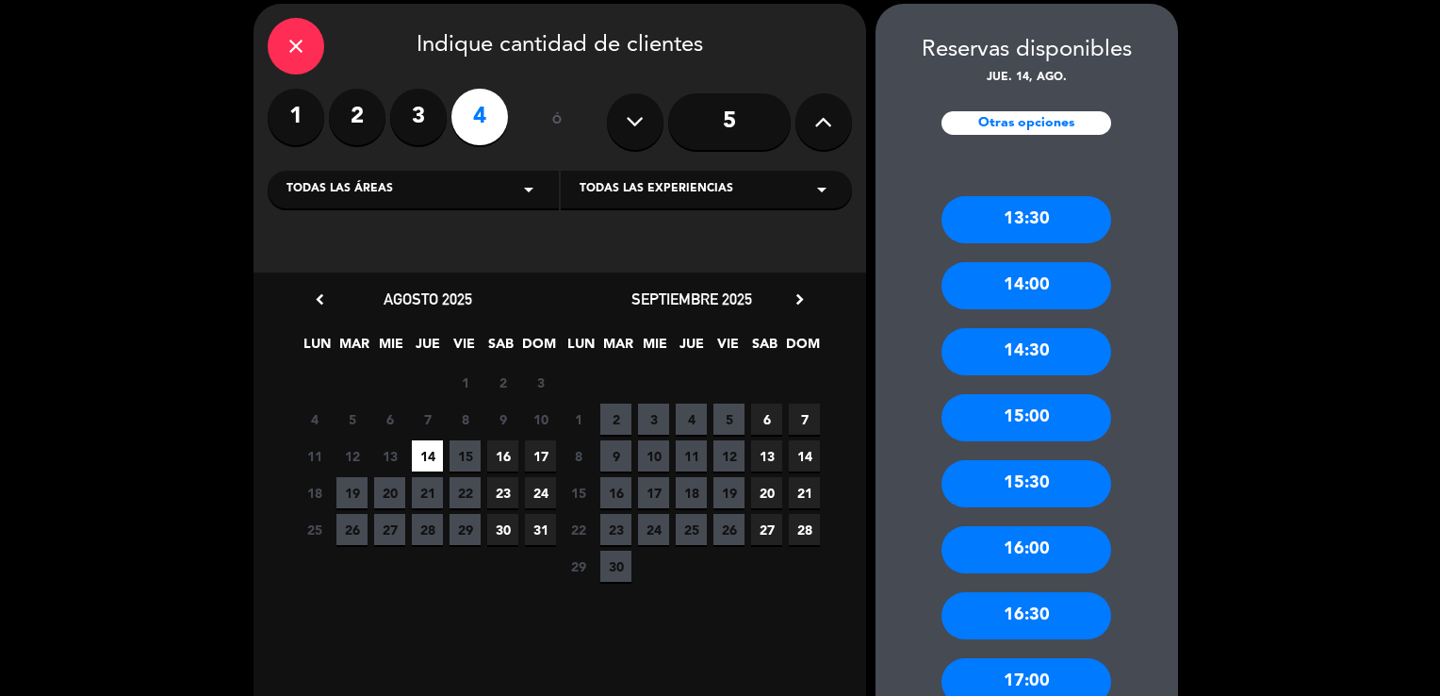
click at [1044, 213] on div "13:30" at bounding box center [1027, 219] width 170 height 47
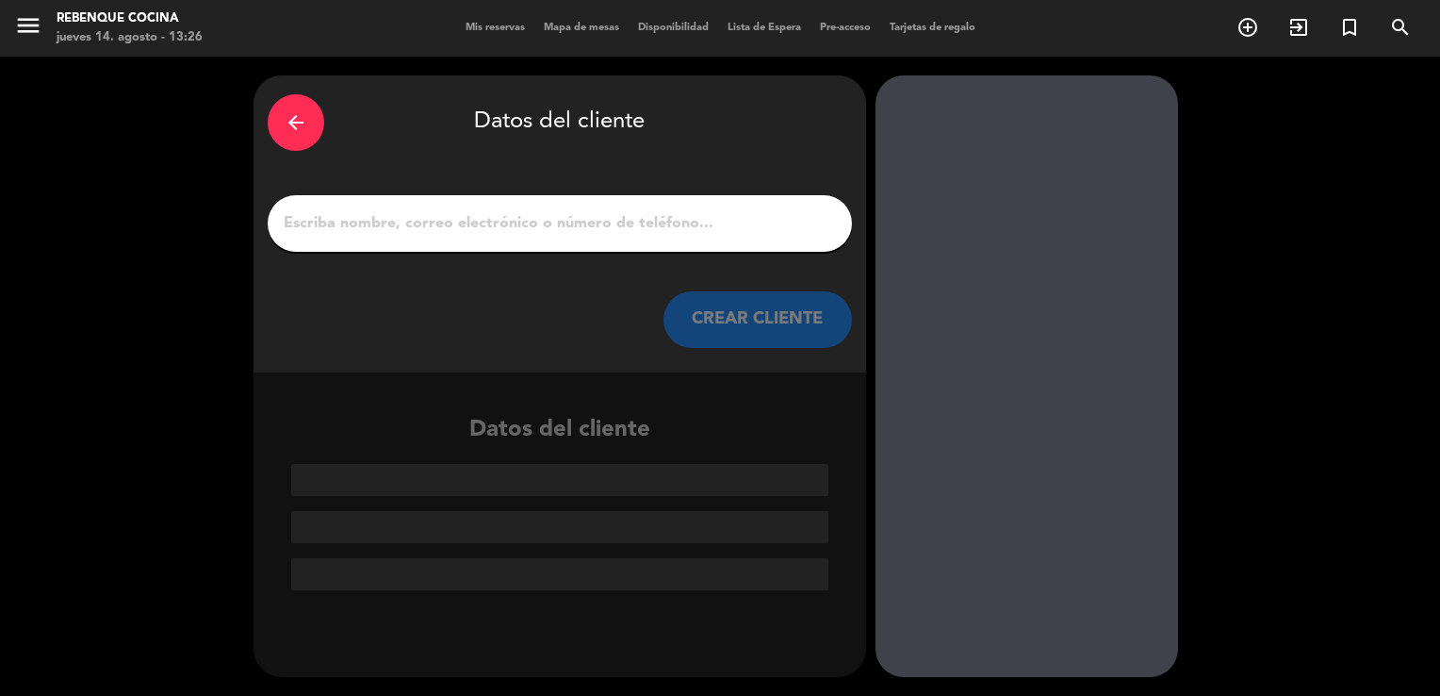
scroll to position [0, 0]
click at [473, 231] on input "1" at bounding box center [560, 223] width 556 height 26
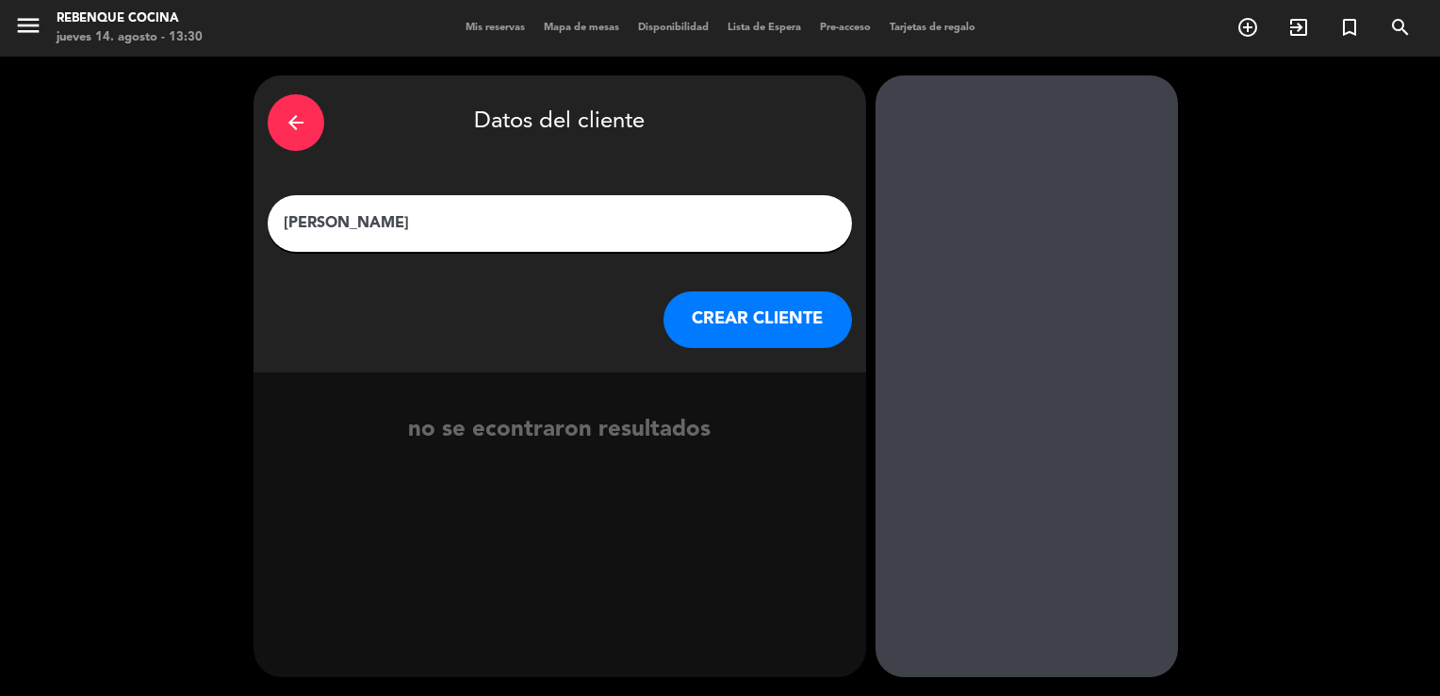
type input "[PERSON_NAME]"
click at [716, 303] on button "CREAR CLIENTE" at bounding box center [758, 319] width 189 height 57
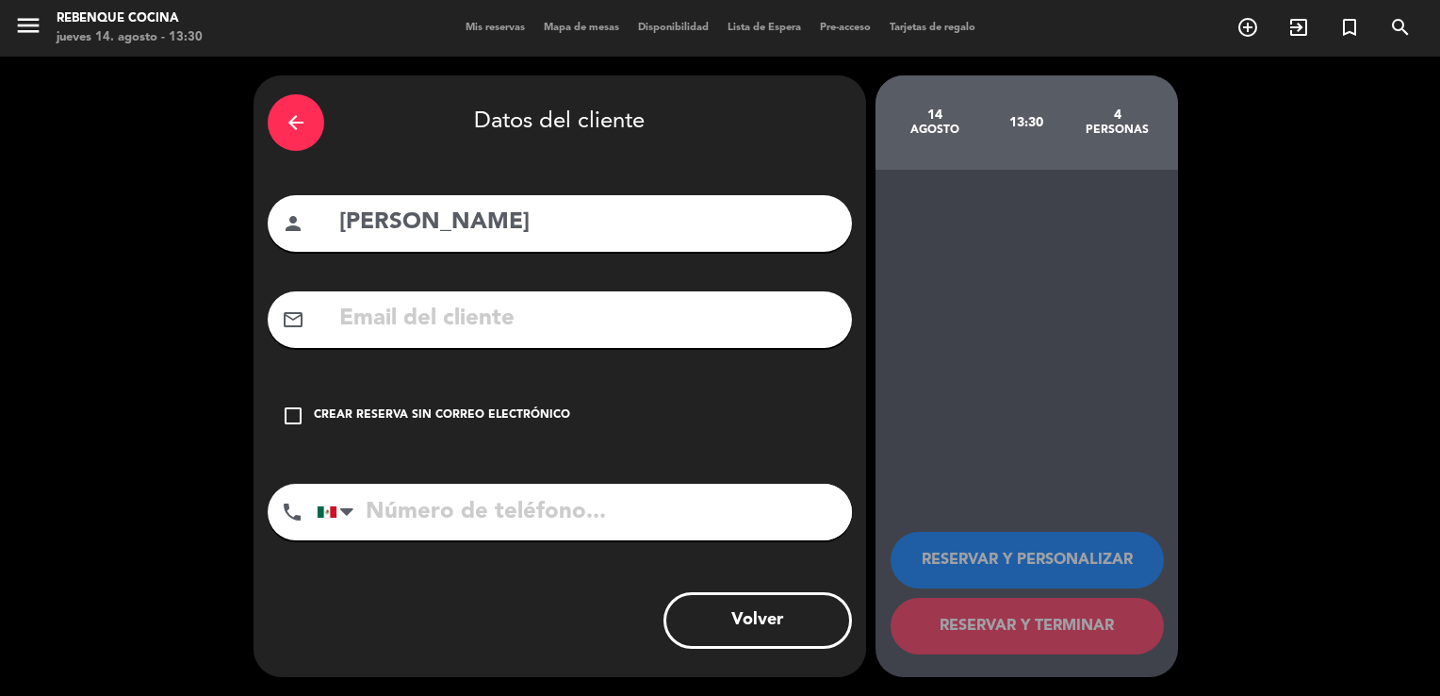
click at [411, 415] on div "Crear reserva sin correo electrónico" at bounding box center [442, 415] width 256 height 19
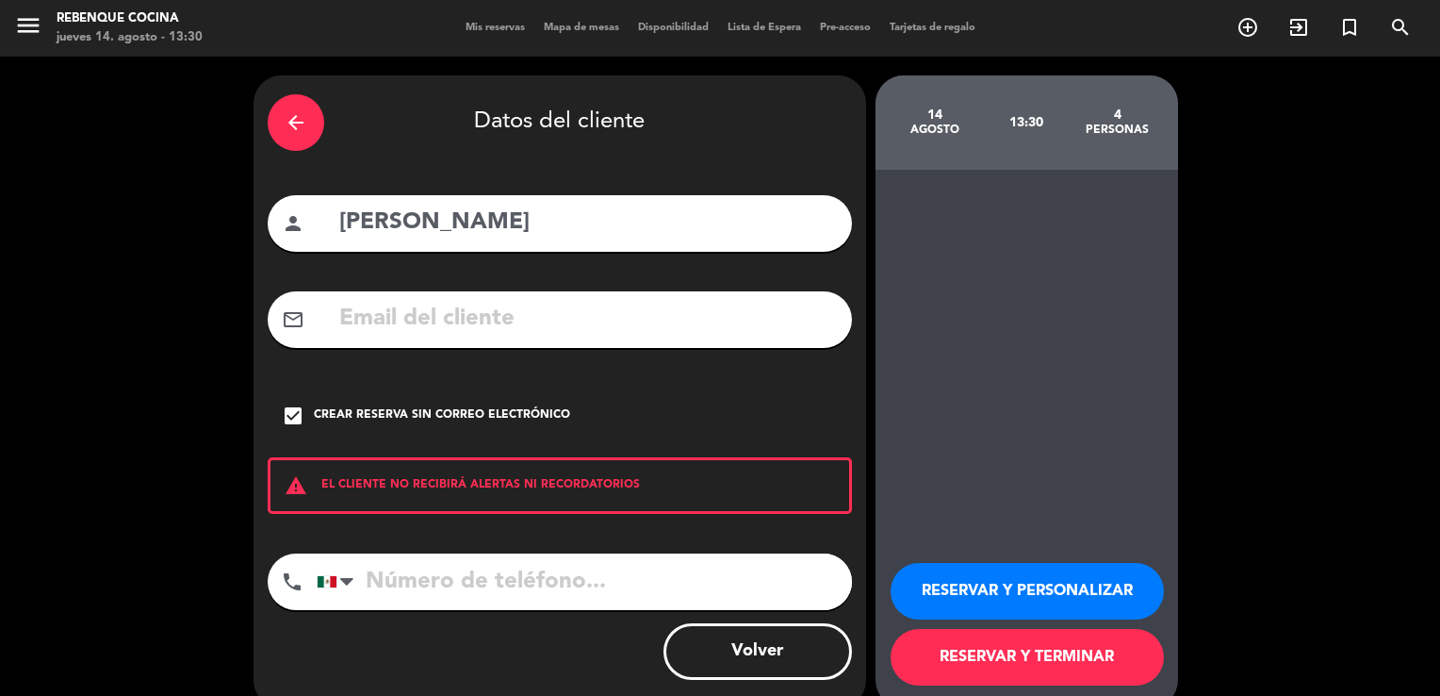
click at [407, 595] on input "tel" at bounding box center [584, 581] width 535 height 57
type input "4423595586"
click at [971, 649] on button "RESERVAR Y TERMINAR" at bounding box center [1027, 657] width 273 height 57
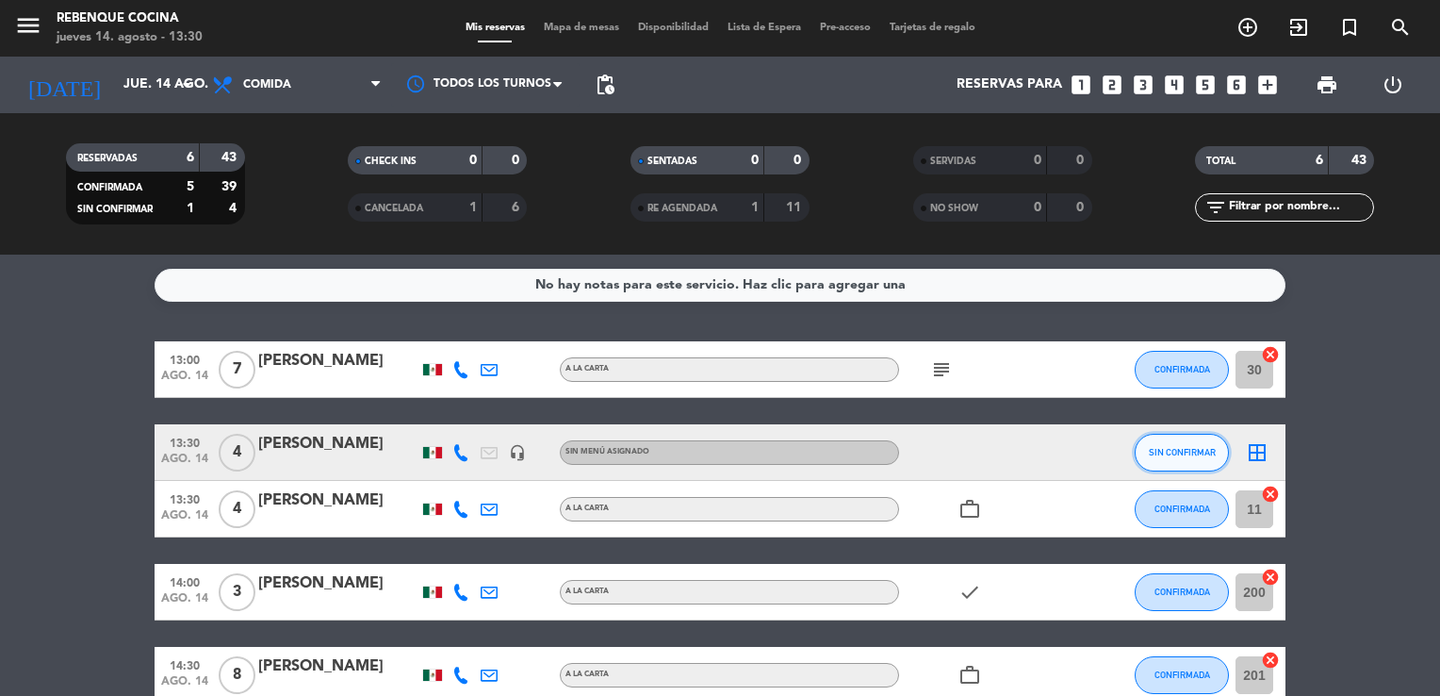
click at [1184, 468] on button "SIN CONFIRMAR" at bounding box center [1182, 453] width 94 height 38
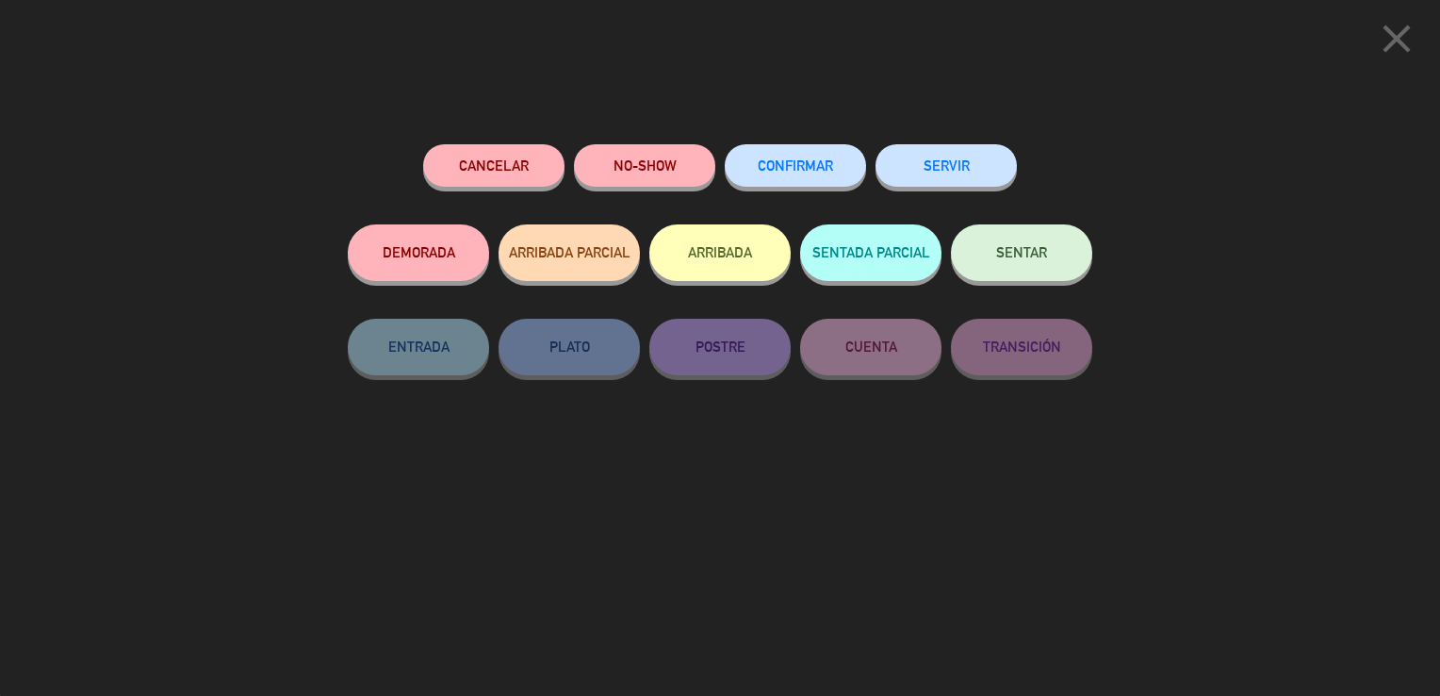
click at [817, 168] on span "CONFIRMAR" at bounding box center [795, 165] width 75 height 16
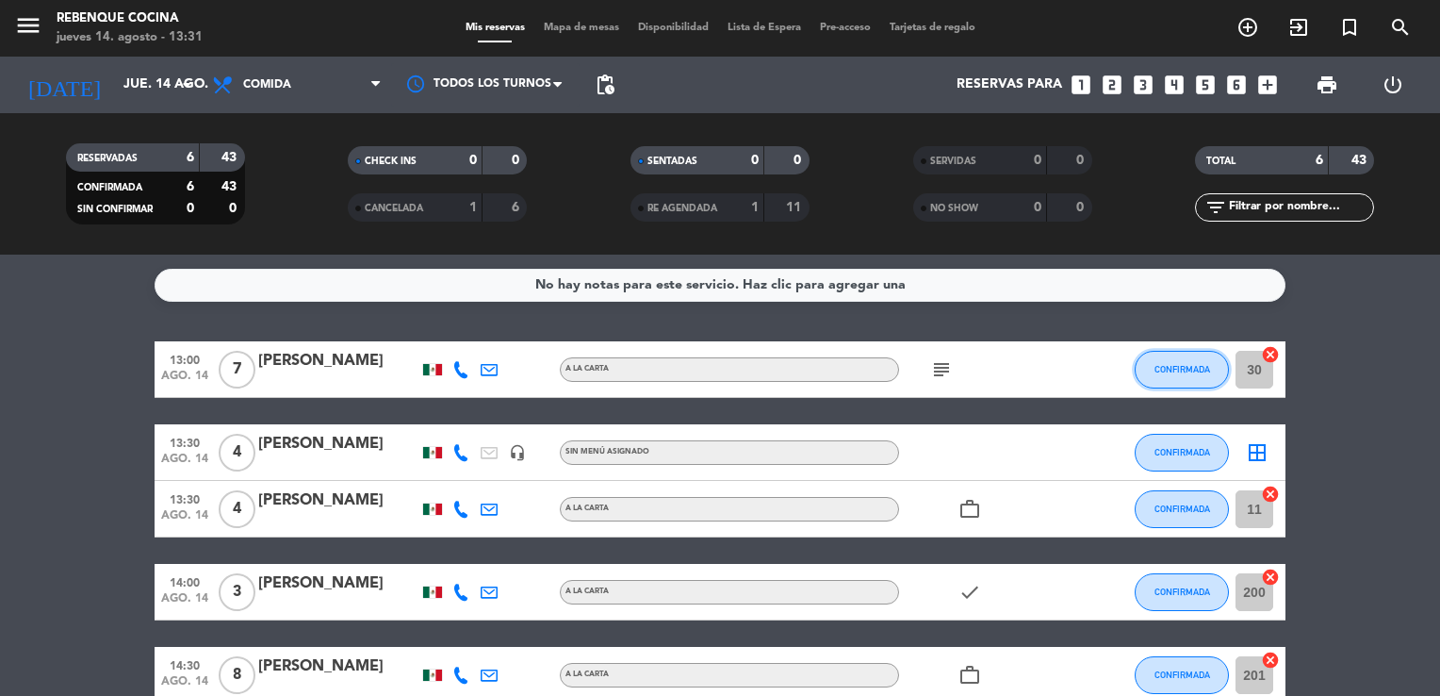
click at [1172, 374] on button "CONFIRMADA" at bounding box center [1182, 370] width 94 height 38
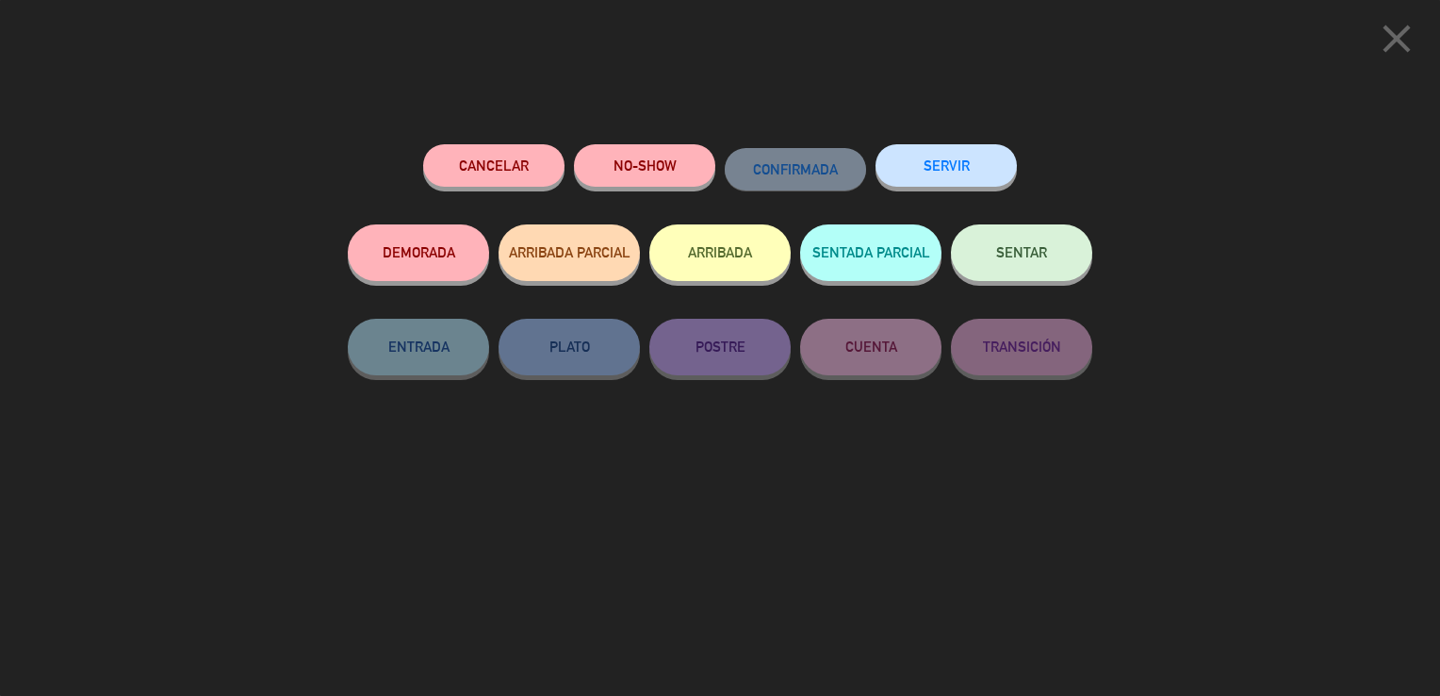
click at [1003, 257] on span "SENTAR" at bounding box center [1021, 252] width 51 height 16
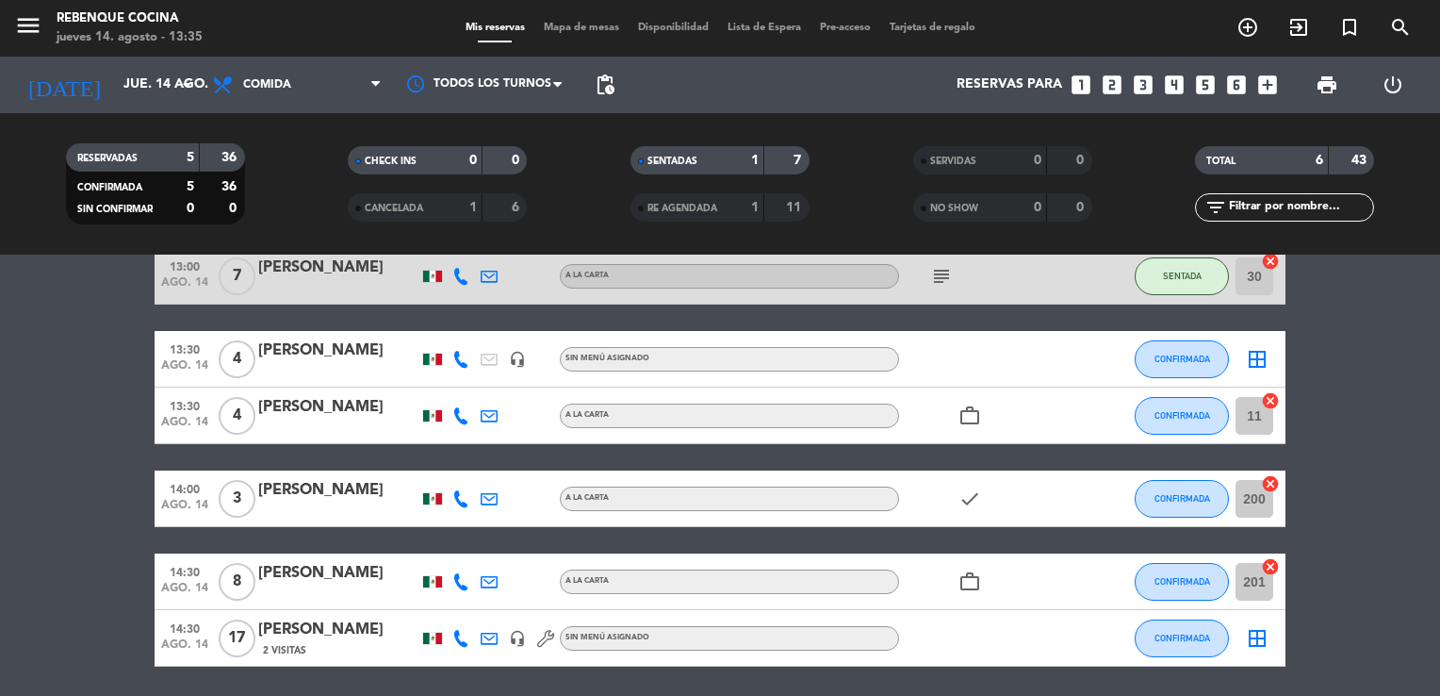
scroll to position [157, 0]
